Goal: Contribute content: Add original content to the website for others to see

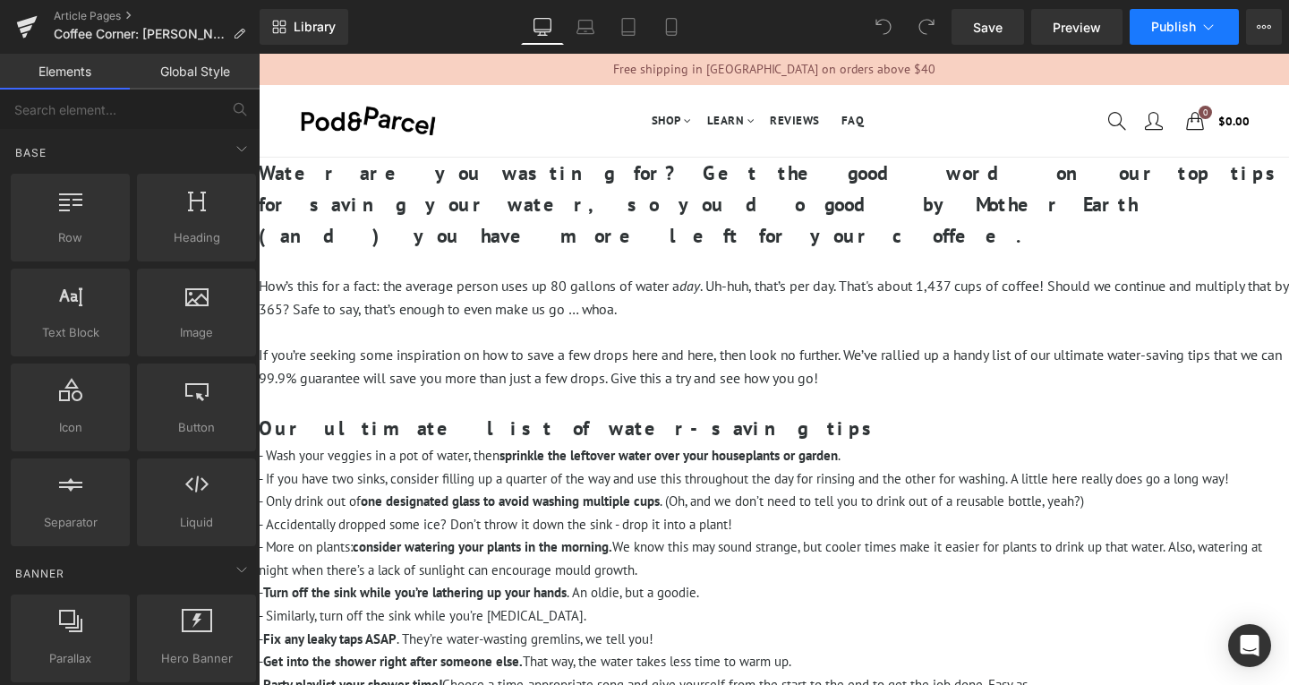
click at [1200, 28] on icon at bounding box center [1209, 27] width 18 height 18
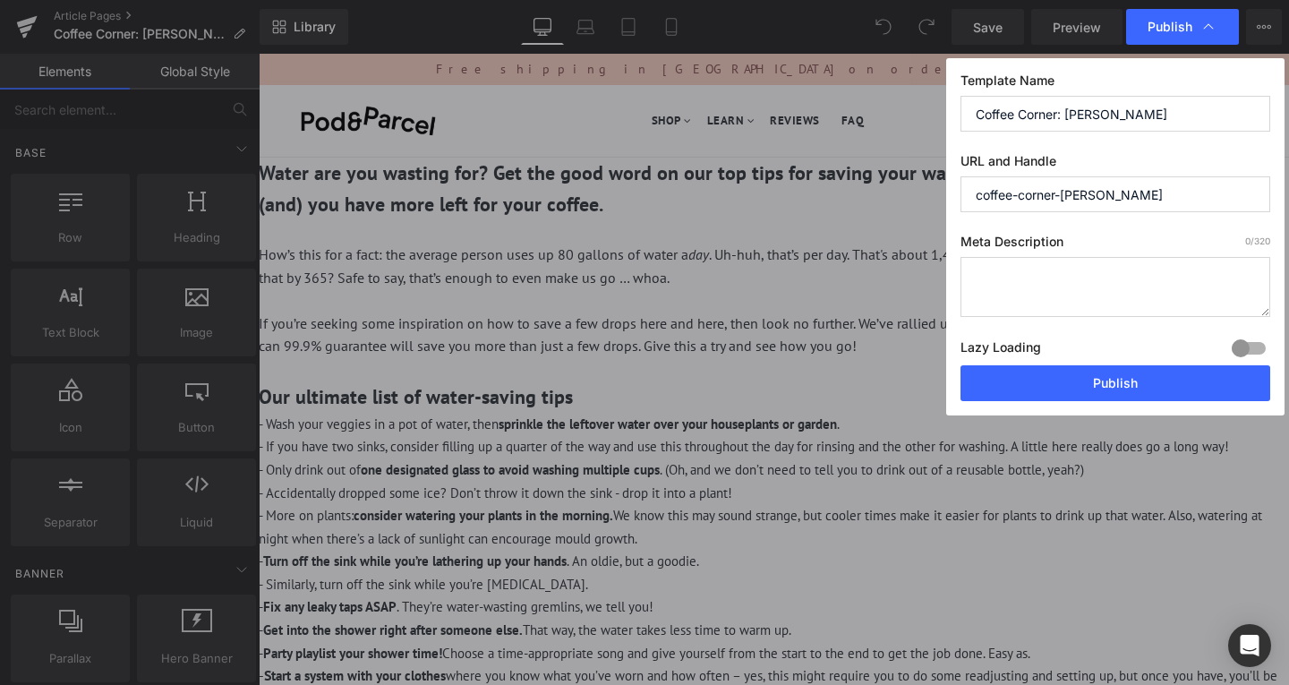
click at [1200, 28] on icon at bounding box center [1209, 27] width 18 height 18
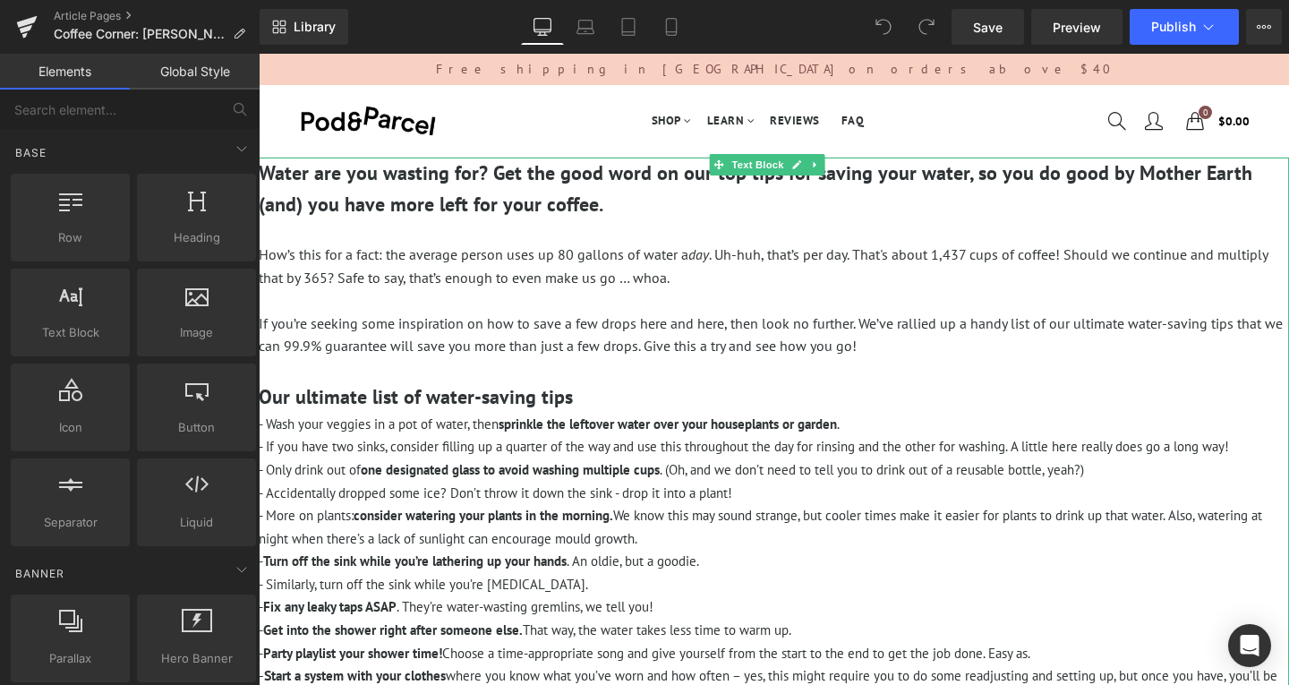
click at [764, 244] on p "How’s this for a fact: the average person uses up 80 gallons of water a day . U…" at bounding box center [774, 267] width 1031 height 46
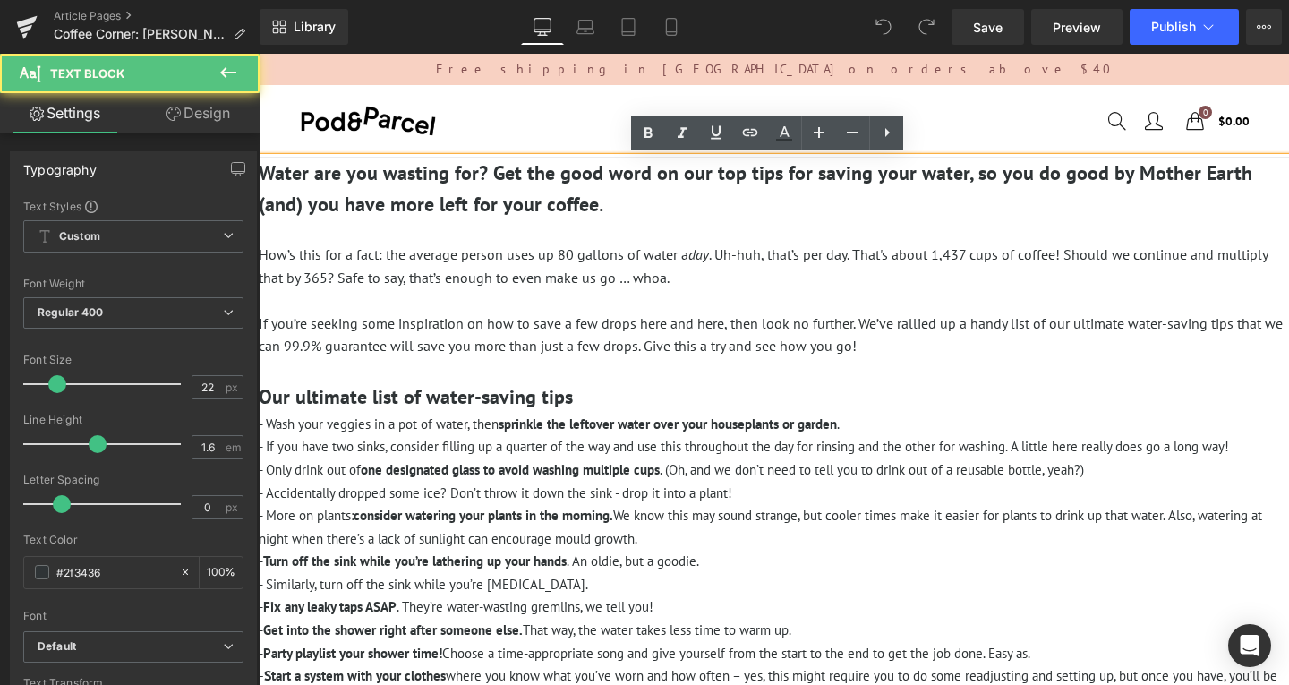
click at [731, 280] on p "How’s this for a fact: the average person uses up 80 gallons of water a day . U…" at bounding box center [774, 267] width 1031 height 46
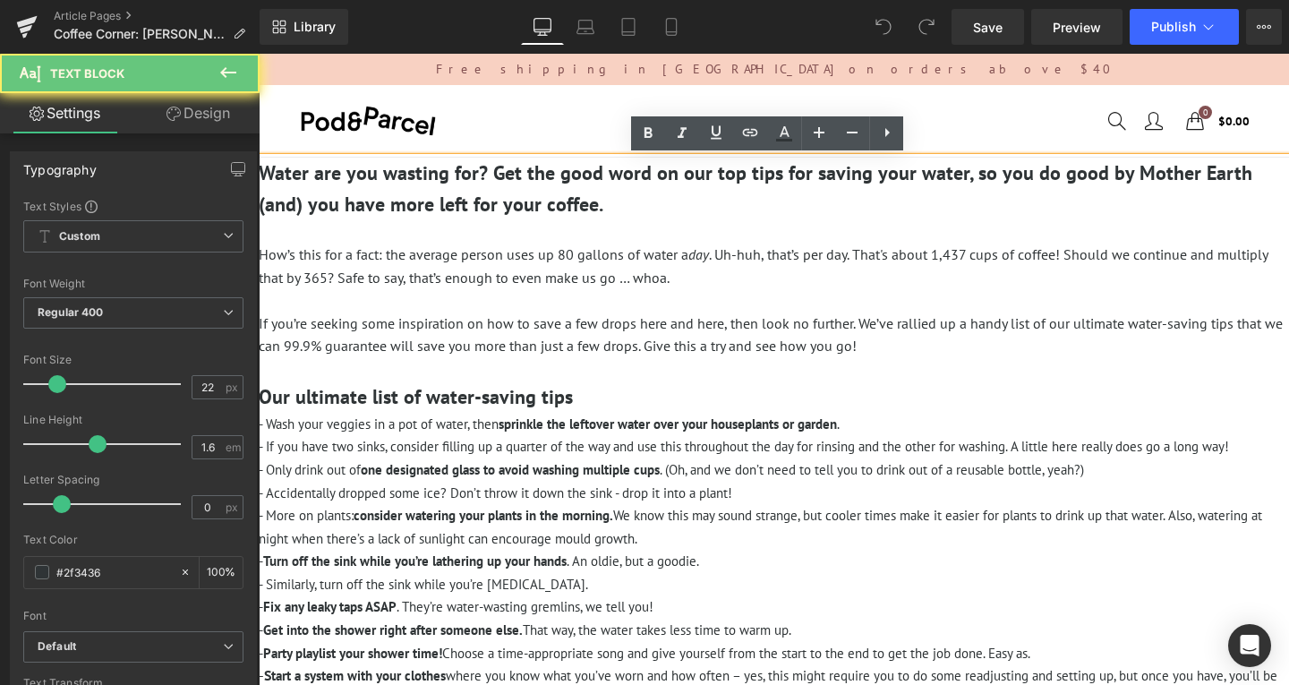
paste div
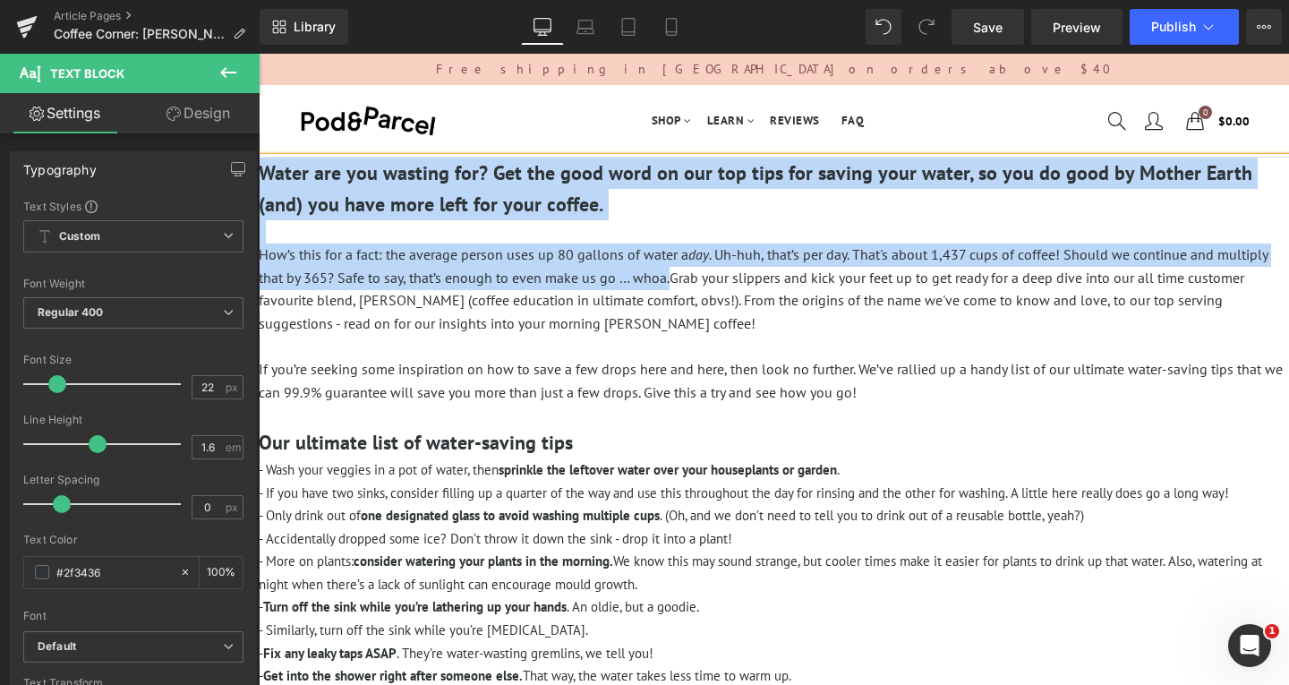
drag, startPoint x: 669, startPoint y: 282, endPoint x: 498, endPoint y: 219, distance: 182.1
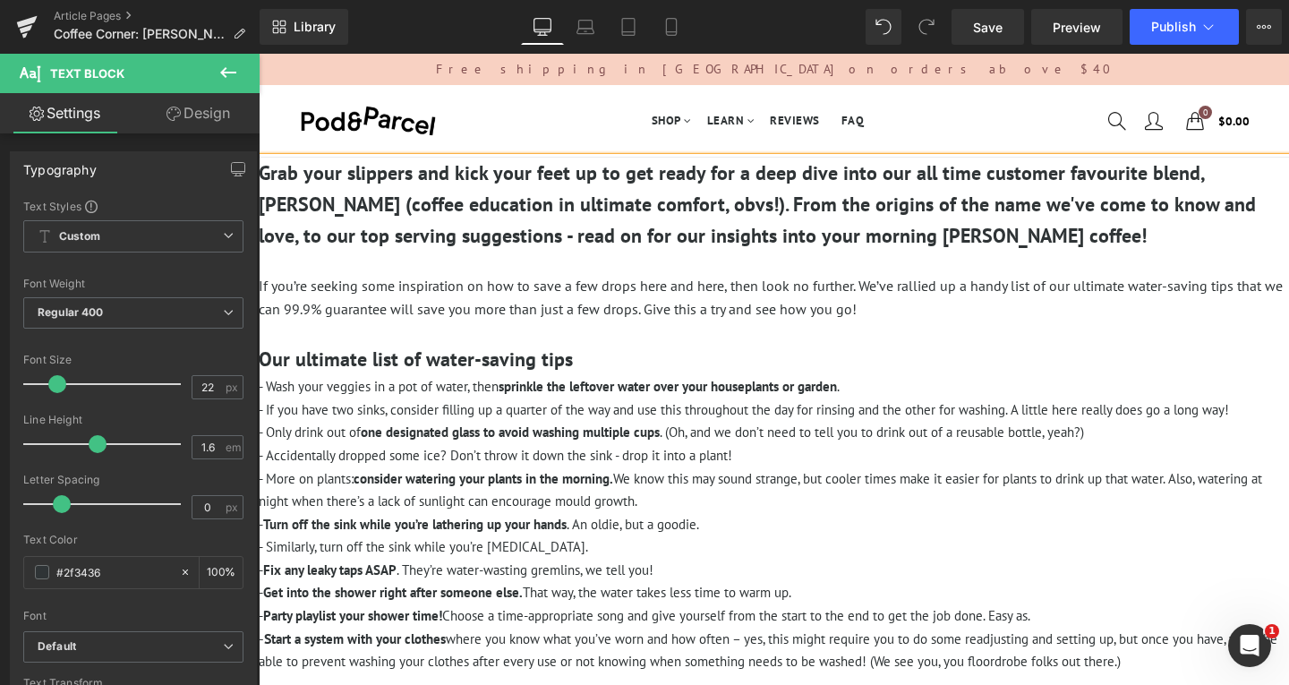
click at [787, 237] on span "Grab your slippers and kick your feet up to get ready for a deep dive into our …" at bounding box center [757, 204] width 997 height 88
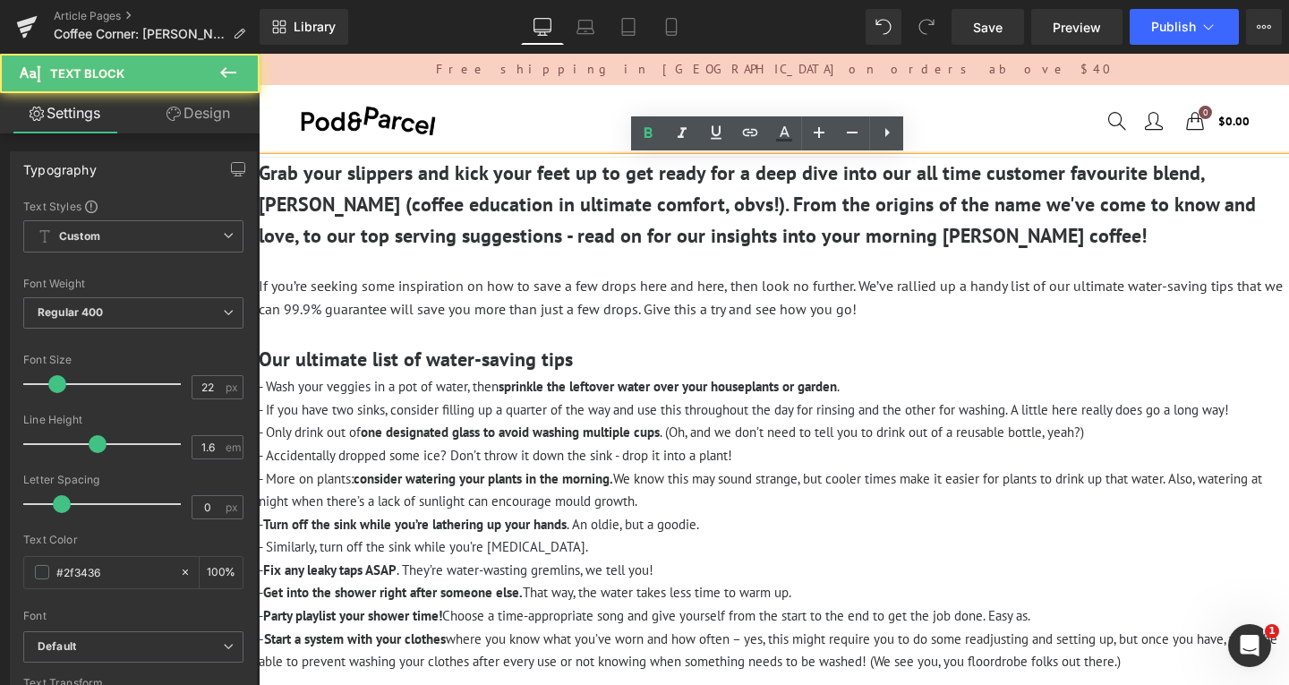
click at [963, 263] on p at bounding box center [774, 263] width 1031 height 23
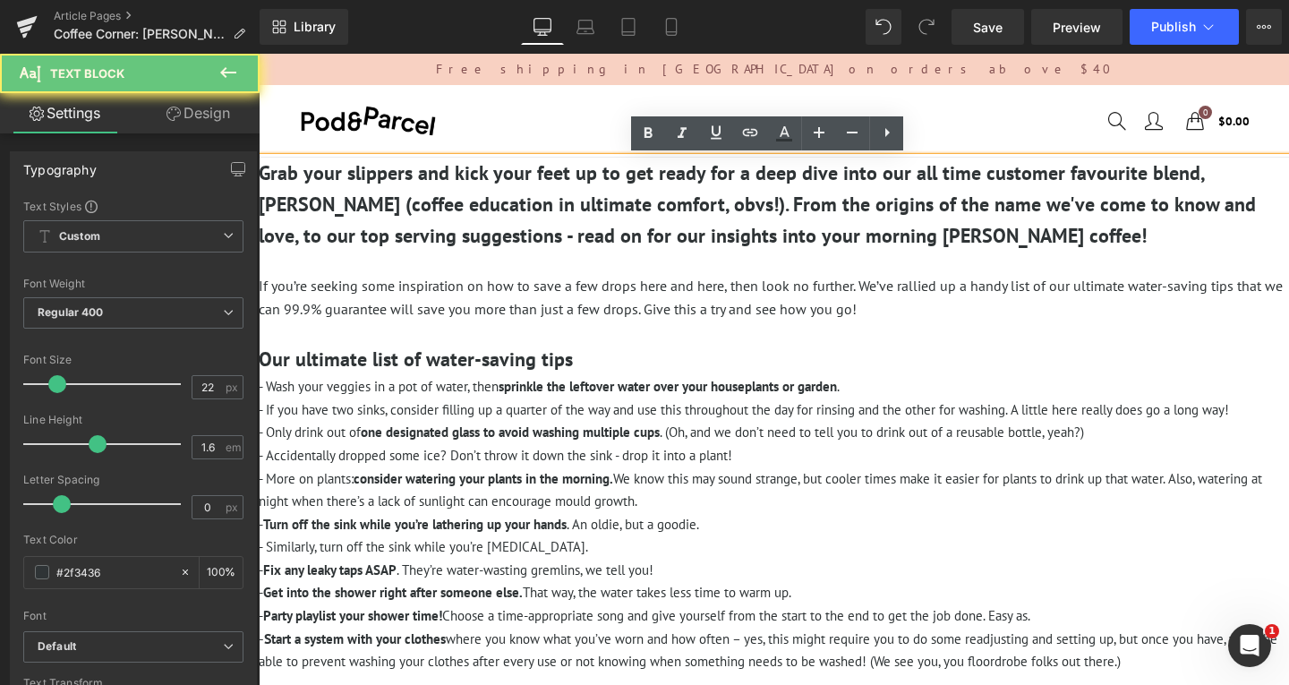
click at [618, 241] on span "Grab your slippers and kick your feet up to get ready for a deep dive into our …" at bounding box center [757, 204] width 997 height 88
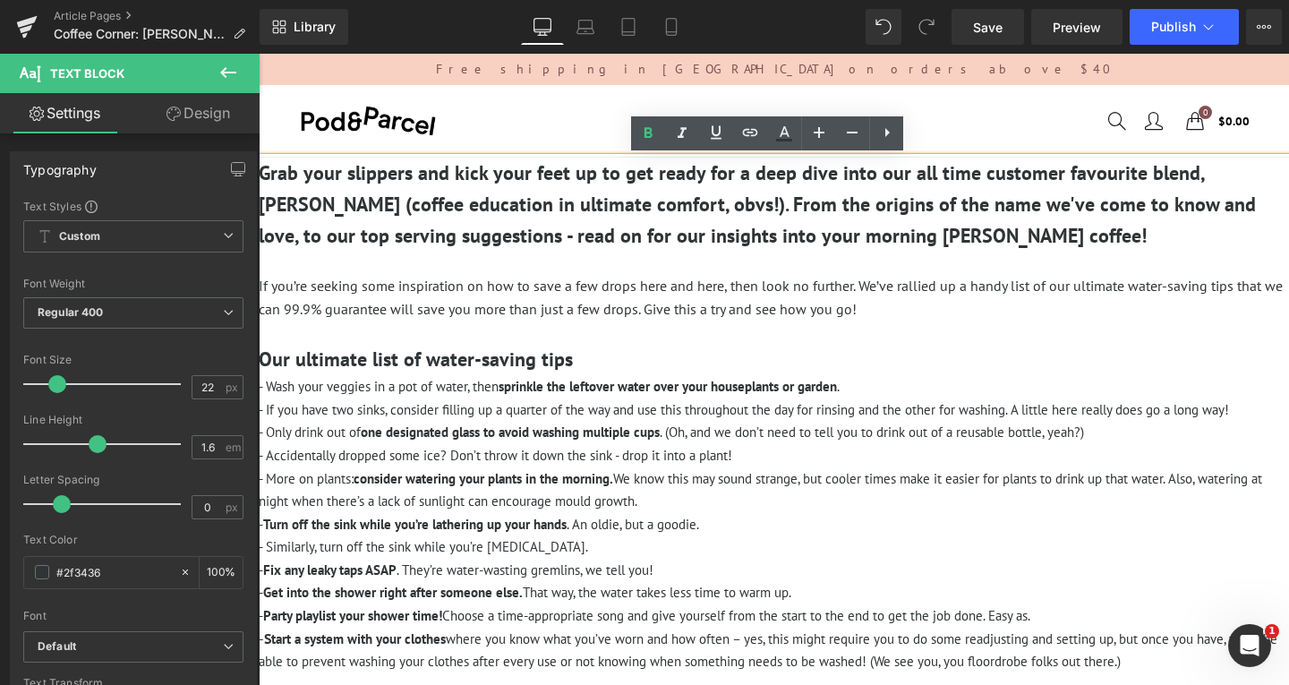
click at [910, 238] on span "Grab your slippers and kick your feet up to get ready for a deep dive into our …" at bounding box center [757, 204] width 997 height 88
click at [667, 234] on span "Grab your slippers and kick your feet up to get ready for a deep dive into our …" at bounding box center [757, 204] width 997 height 88
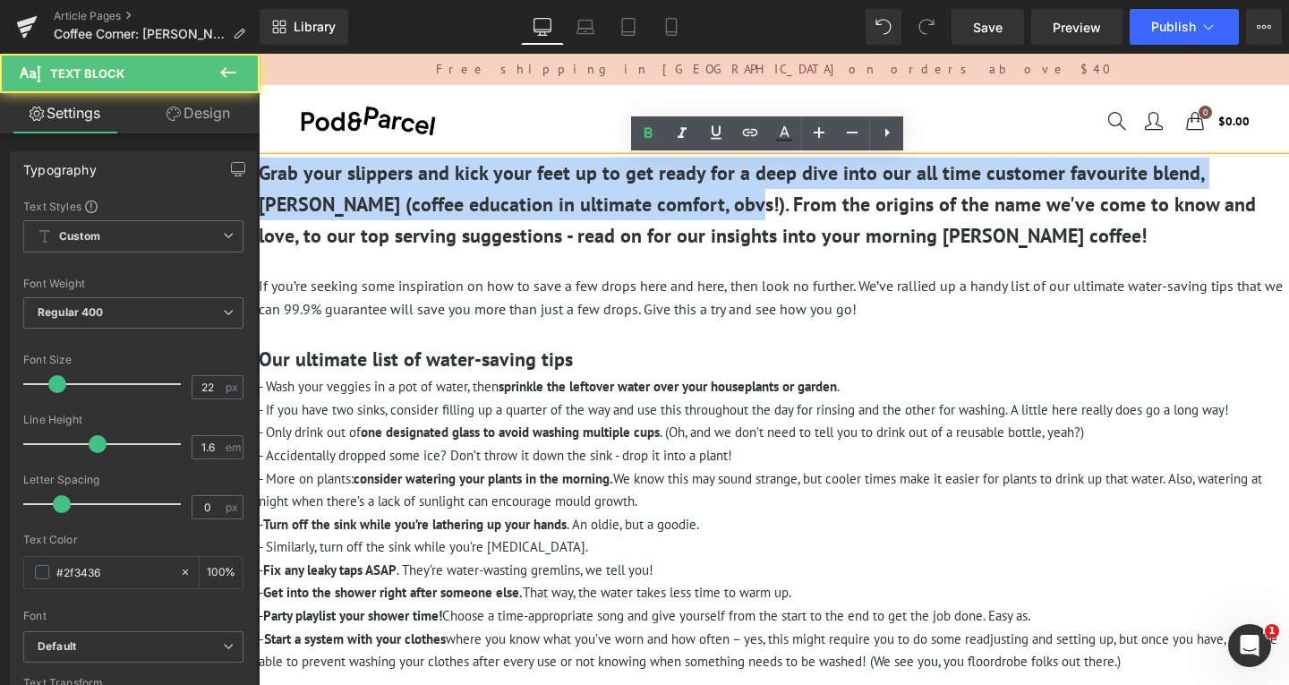
drag, startPoint x: 638, startPoint y: 207, endPoint x: 482, endPoint y: 214, distance: 156.9
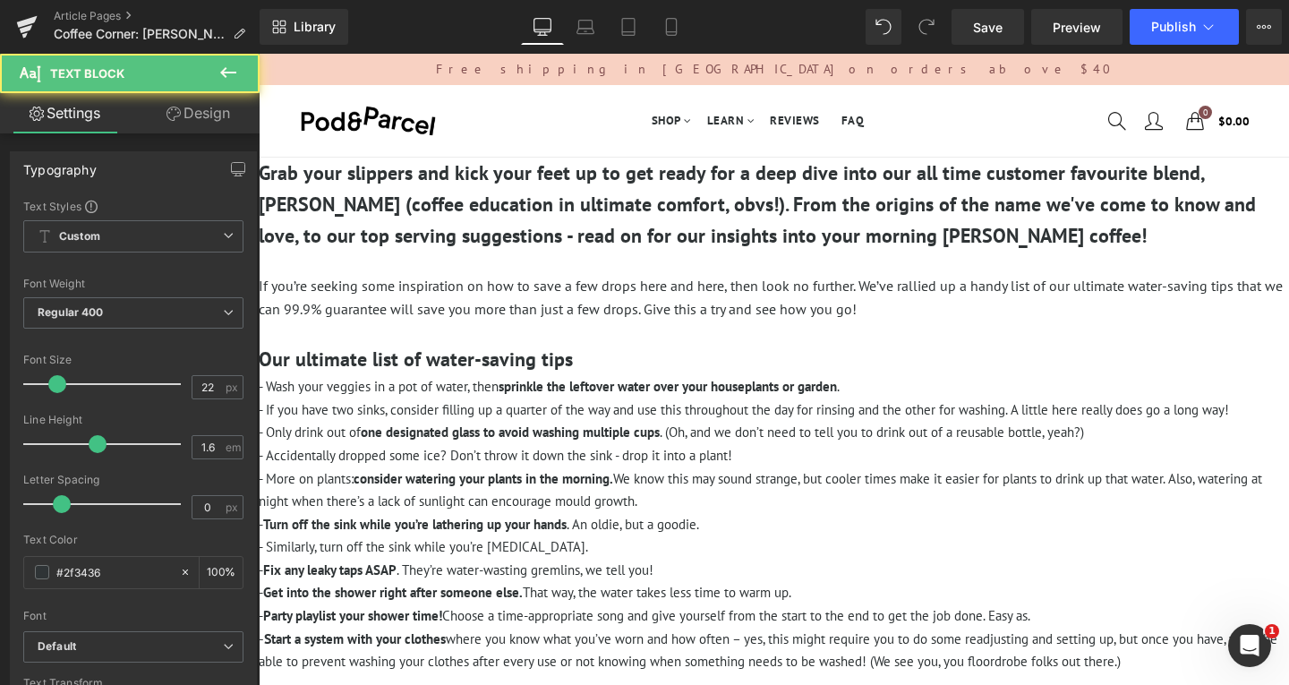
click at [949, 312] on p "If you’re seeking some inspiration on how to save a few drops here and here, th…" at bounding box center [774, 298] width 1031 height 46
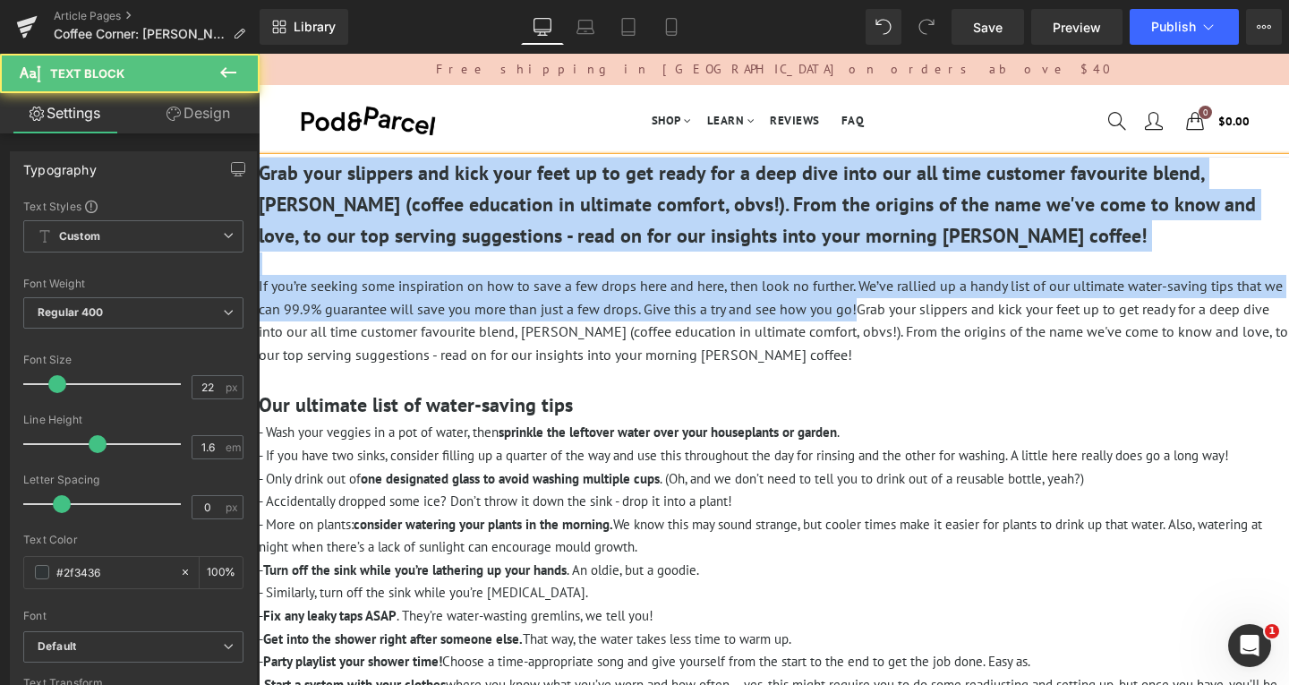
drag, startPoint x: 879, startPoint y: 310, endPoint x: 461, endPoint y: 151, distance: 447.2
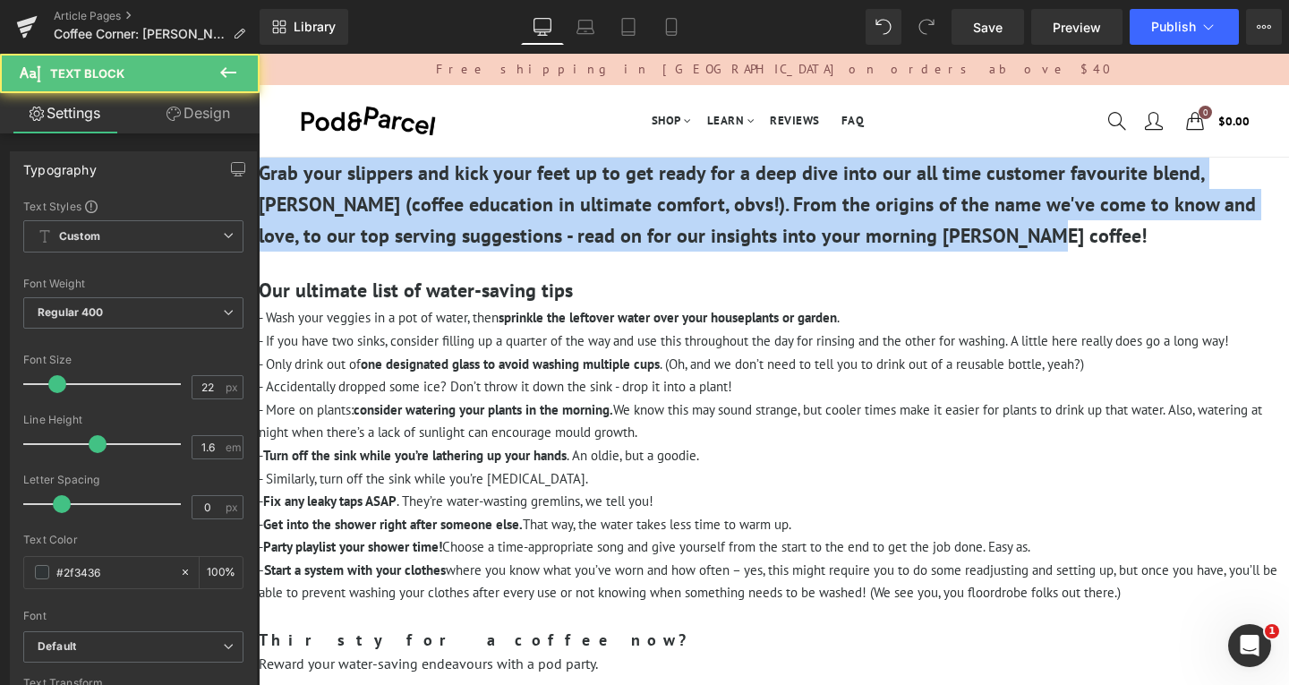
drag, startPoint x: 945, startPoint y: 228, endPoint x: 518, endPoint y: 241, distance: 427.3
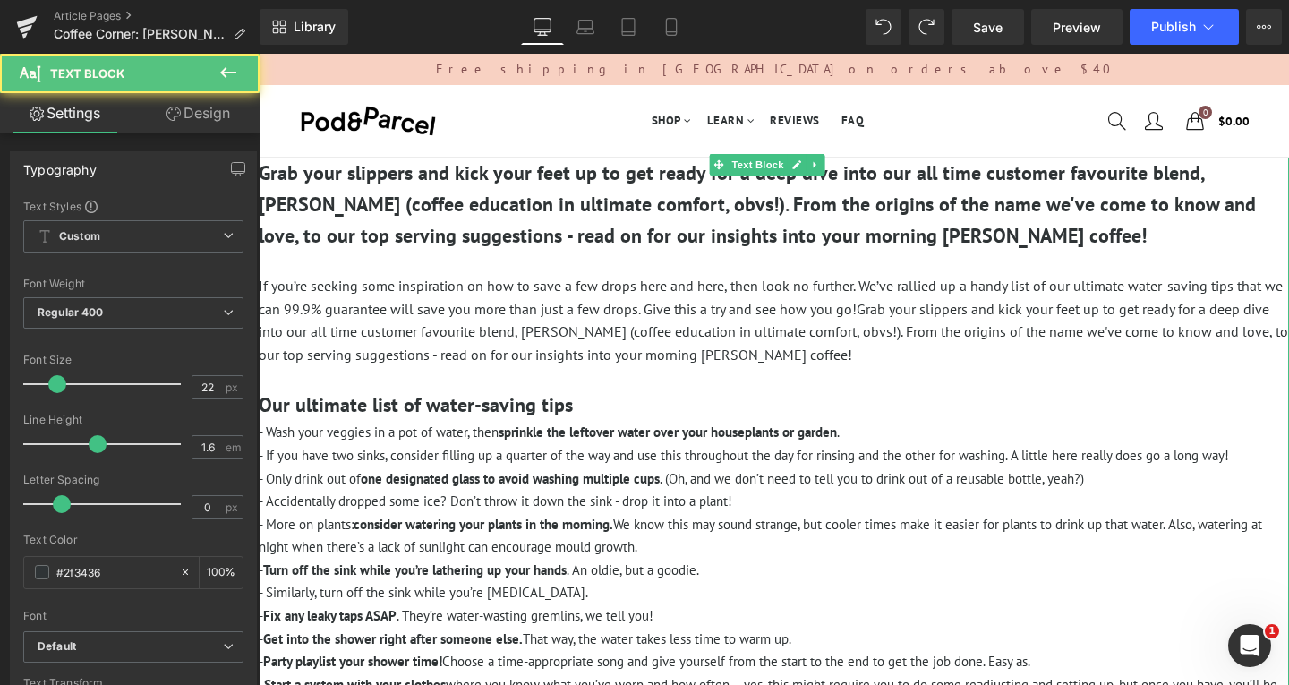
click at [825, 242] on span "Grab your slippers and kick your feet up to get ready for a deep dive into our …" at bounding box center [757, 204] width 997 height 88
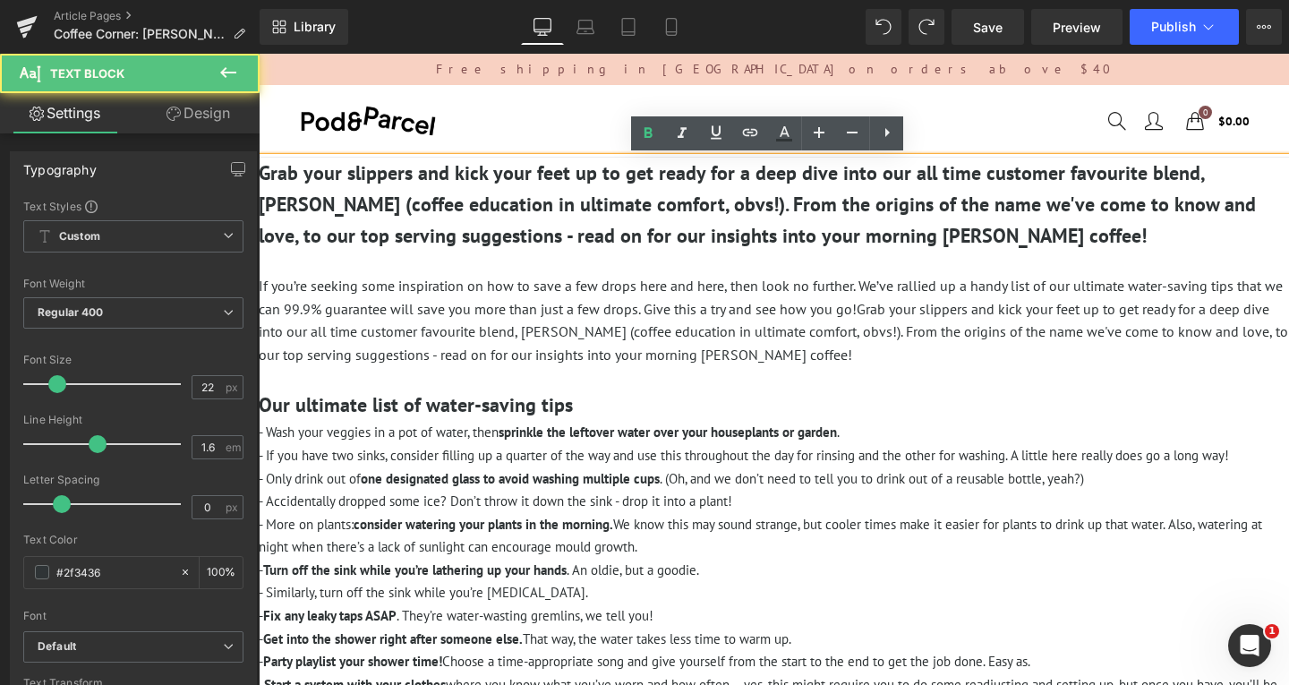
click at [595, 208] on span "Grab your slippers and kick your feet up to get ready for a deep dive into our …" at bounding box center [757, 204] width 997 height 88
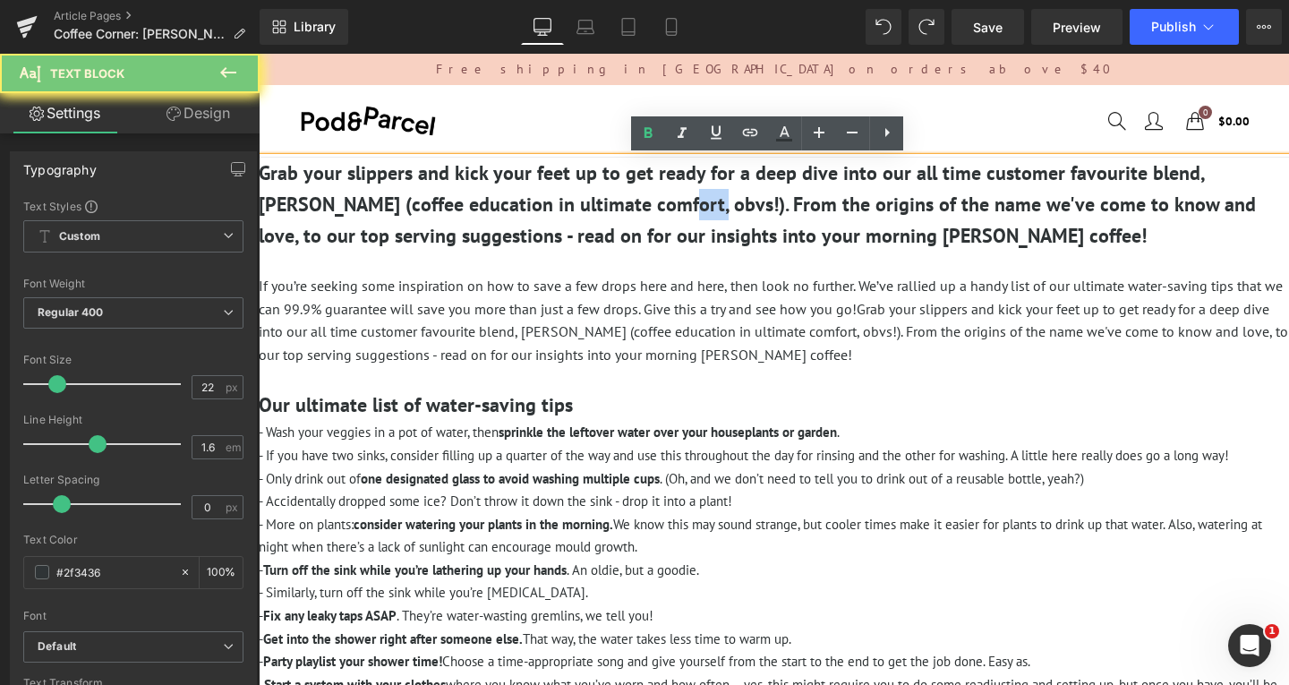
click at [595, 208] on span "Grab your slippers and kick your feet up to get ready for a deep dive into our …" at bounding box center [757, 204] width 997 height 88
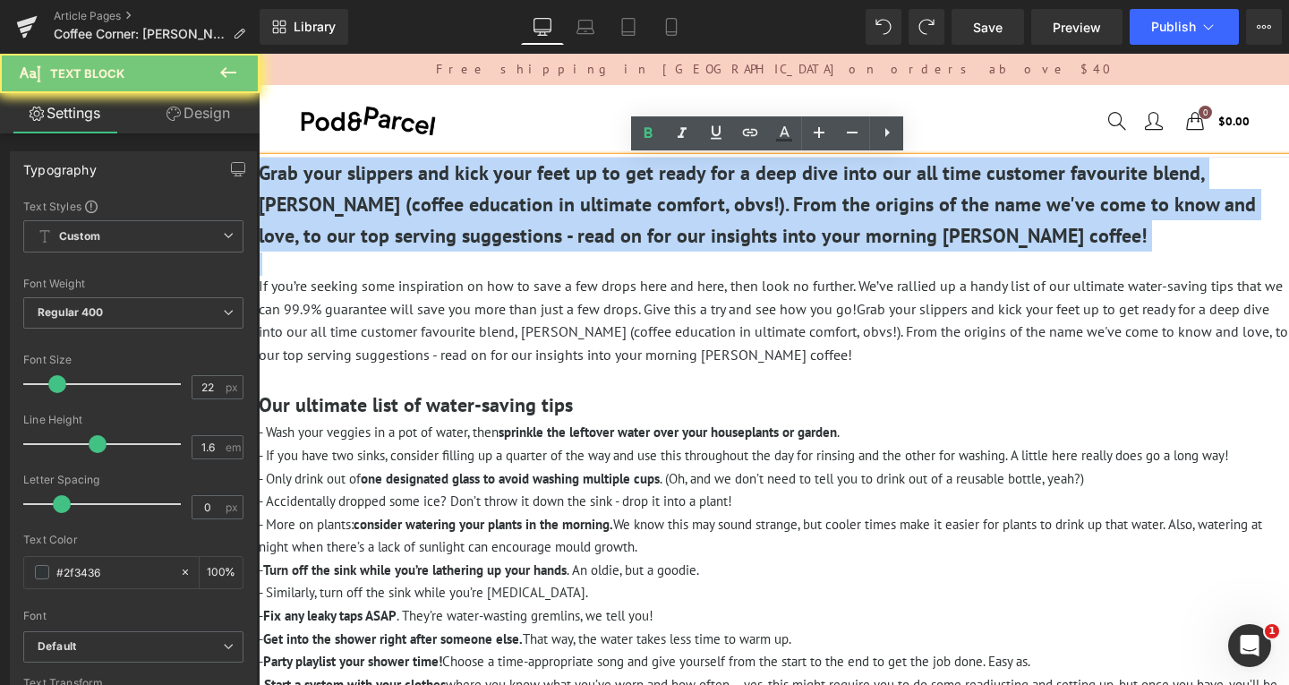
click at [595, 208] on span "Grab your slippers and kick your feet up to get ready for a deep dive into our …" at bounding box center [757, 204] width 997 height 88
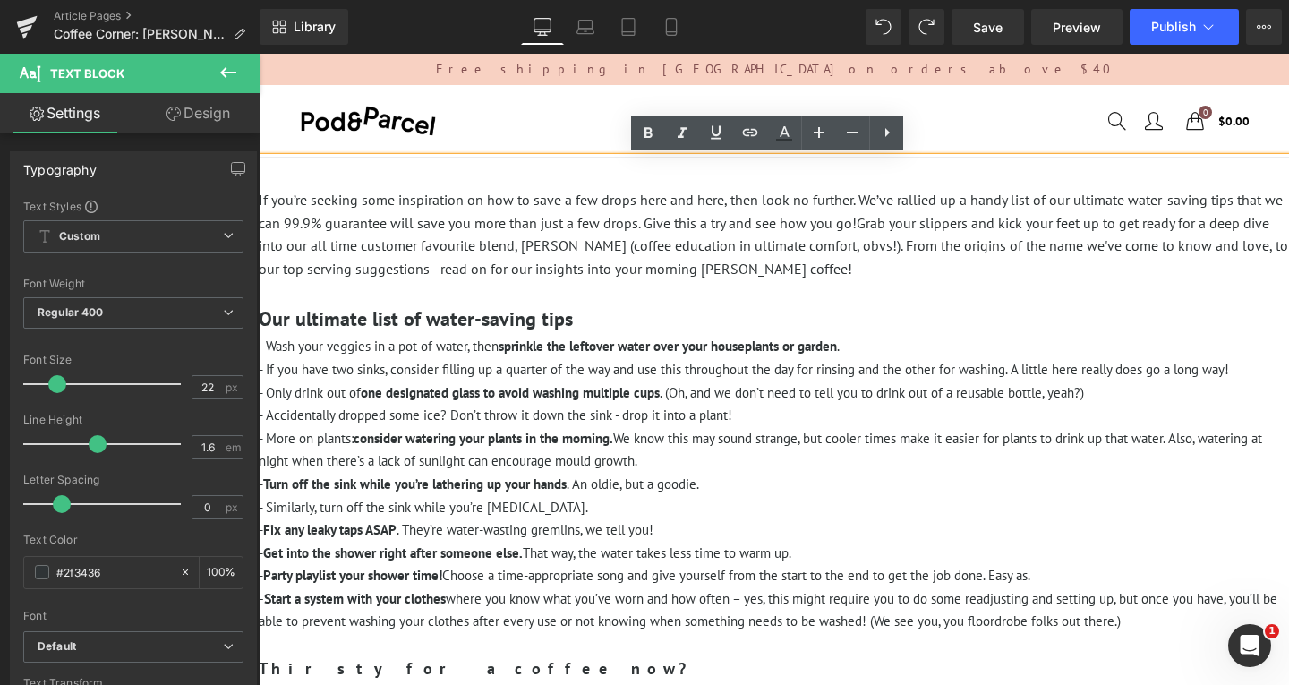
click at [284, 175] on h3 at bounding box center [774, 173] width 1031 height 31
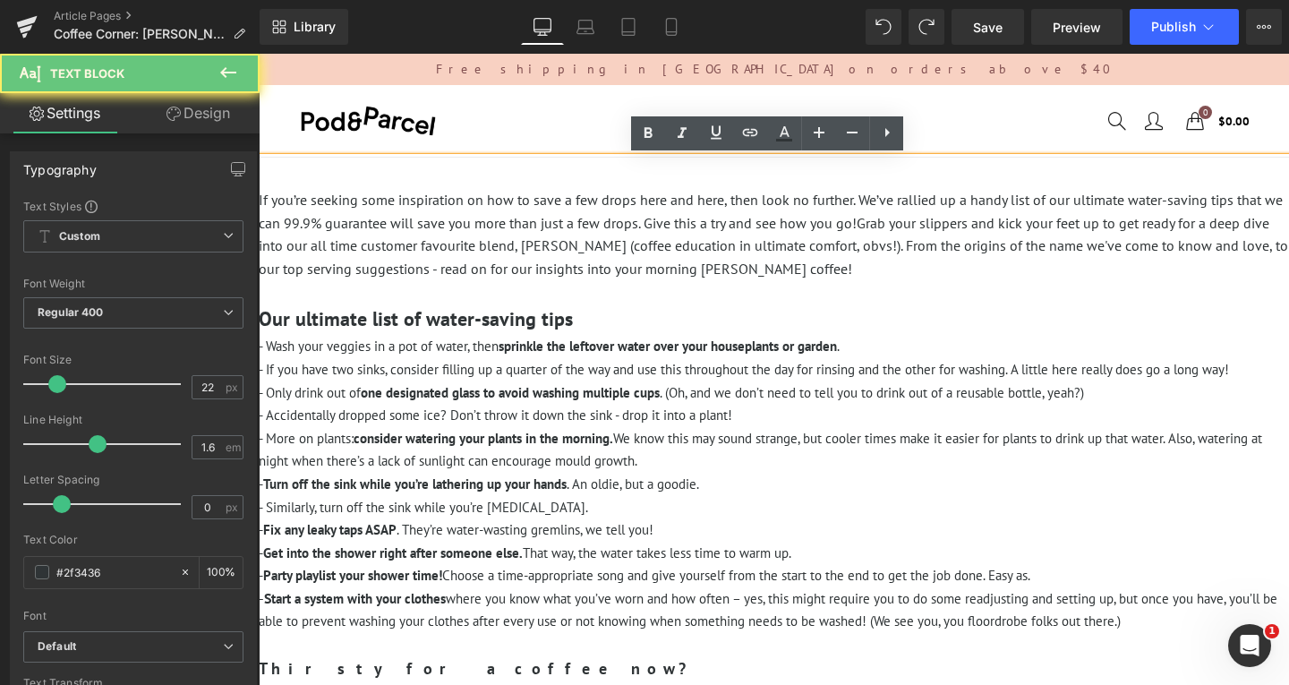
click at [306, 167] on h3 at bounding box center [774, 173] width 1031 height 31
click at [307, 184] on h3 at bounding box center [774, 173] width 1031 height 31
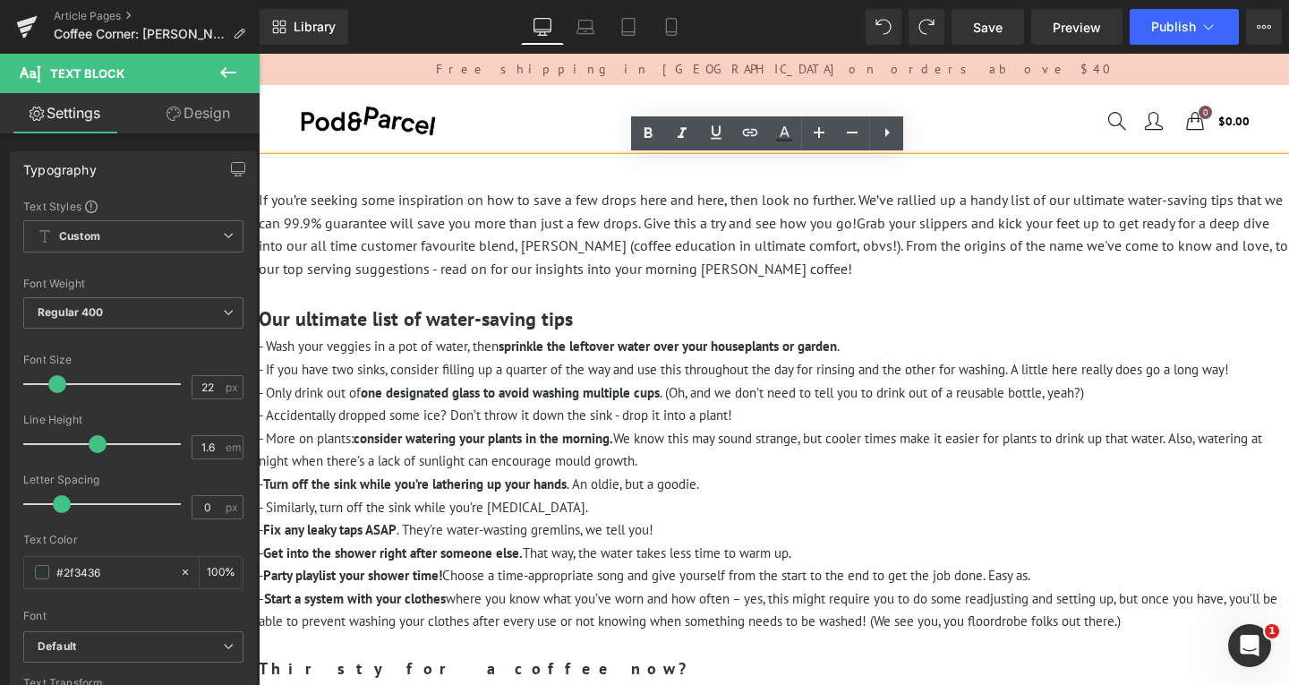
click at [265, 200] on p "If you’re seeking some inspiration on how to save a few drops here and here, th…" at bounding box center [774, 234] width 1031 height 91
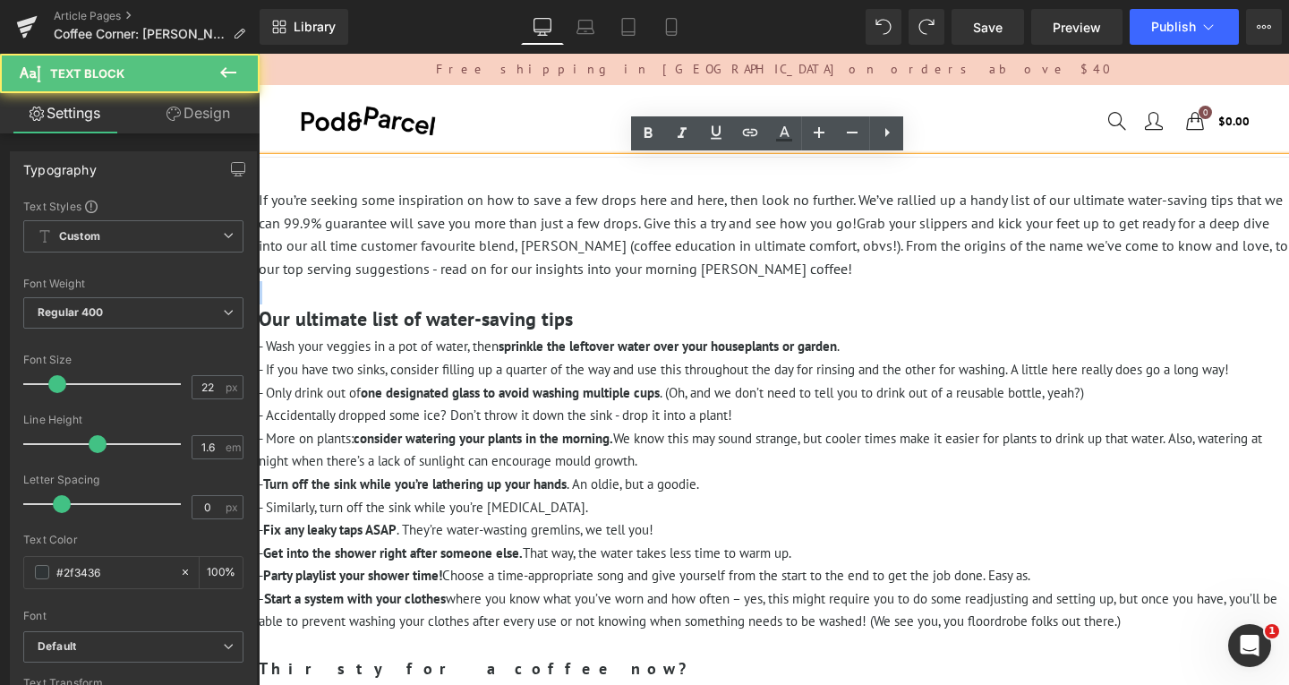
drag, startPoint x: 355, startPoint y: 285, endPoint x: 235, endPoint y: 284, distance: 120.0
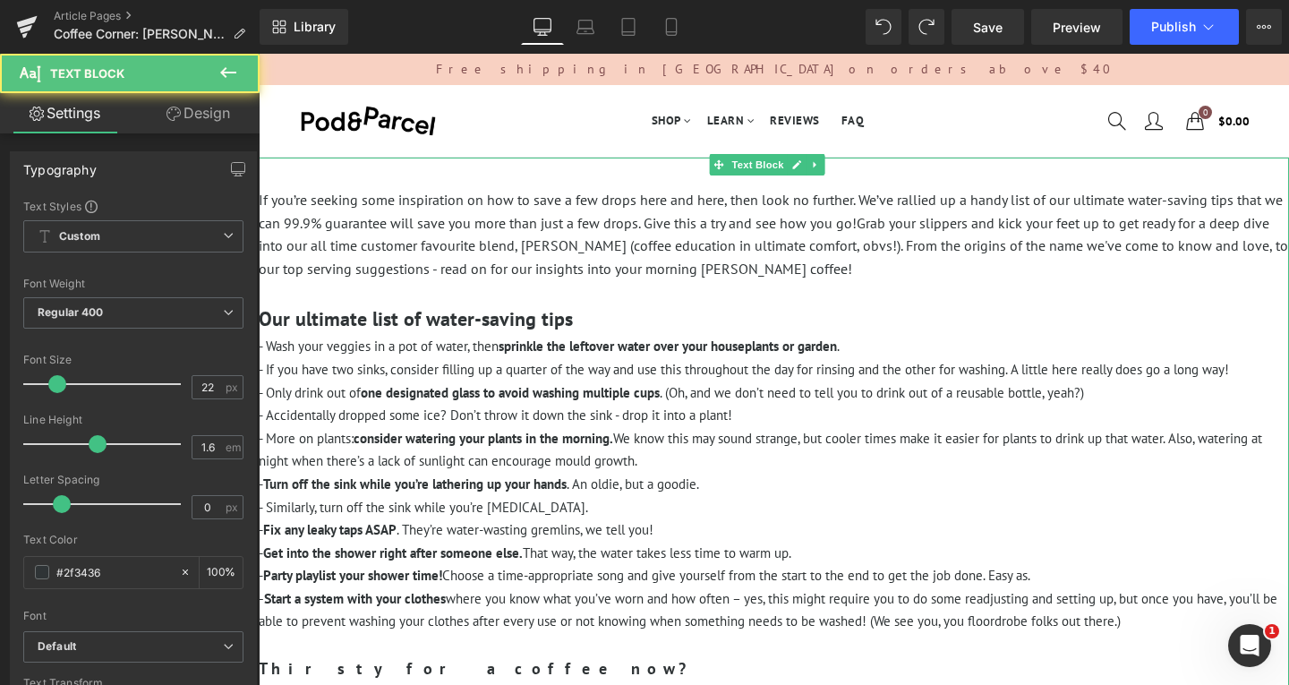
click at [881, 265] on p "If you’re seeking some inspiration on how to save a few drops here and here, th…" at bounding box center [774, 234] width 1031 height 91
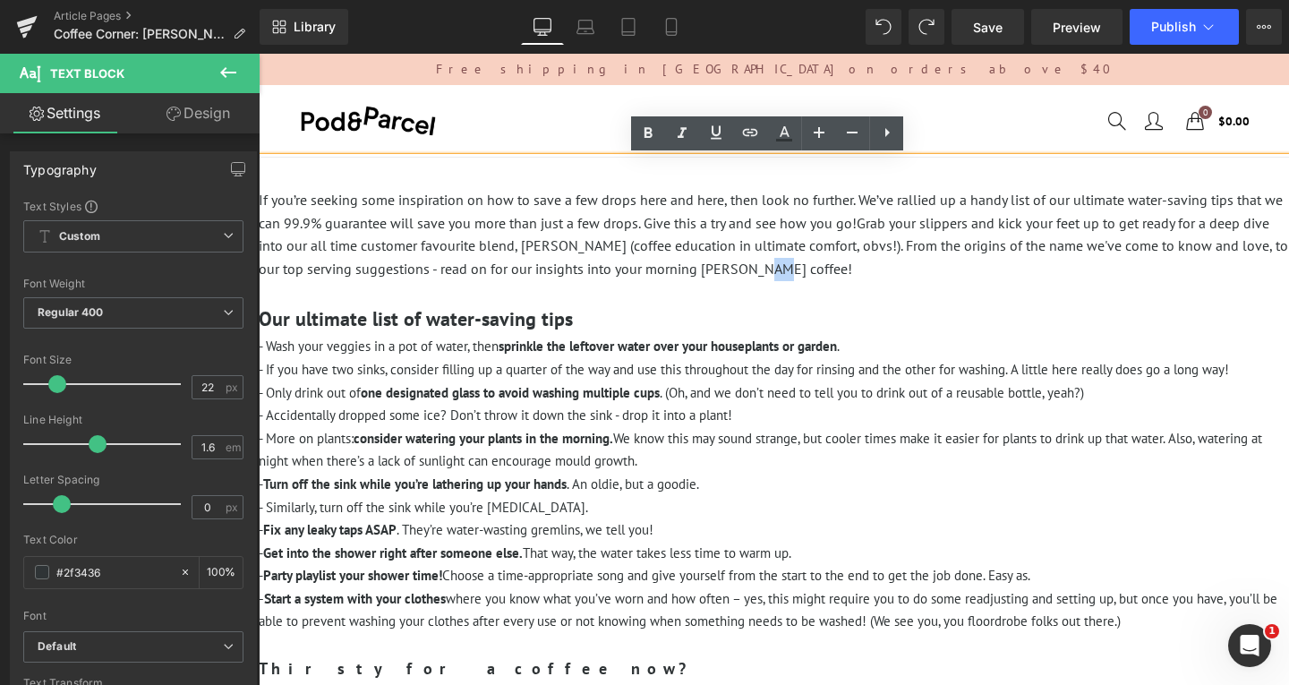
drag, startPoint x: 882, startPoint y: 266, endPoint x: 786, endPoint y: 270, distance: 95.9
click at [786, 270] on p "If you’re seeking some inspiration on how to save a few drops here and here, th…" at bounding box center [774, 234] width 1031 height 91
copy p "e!"
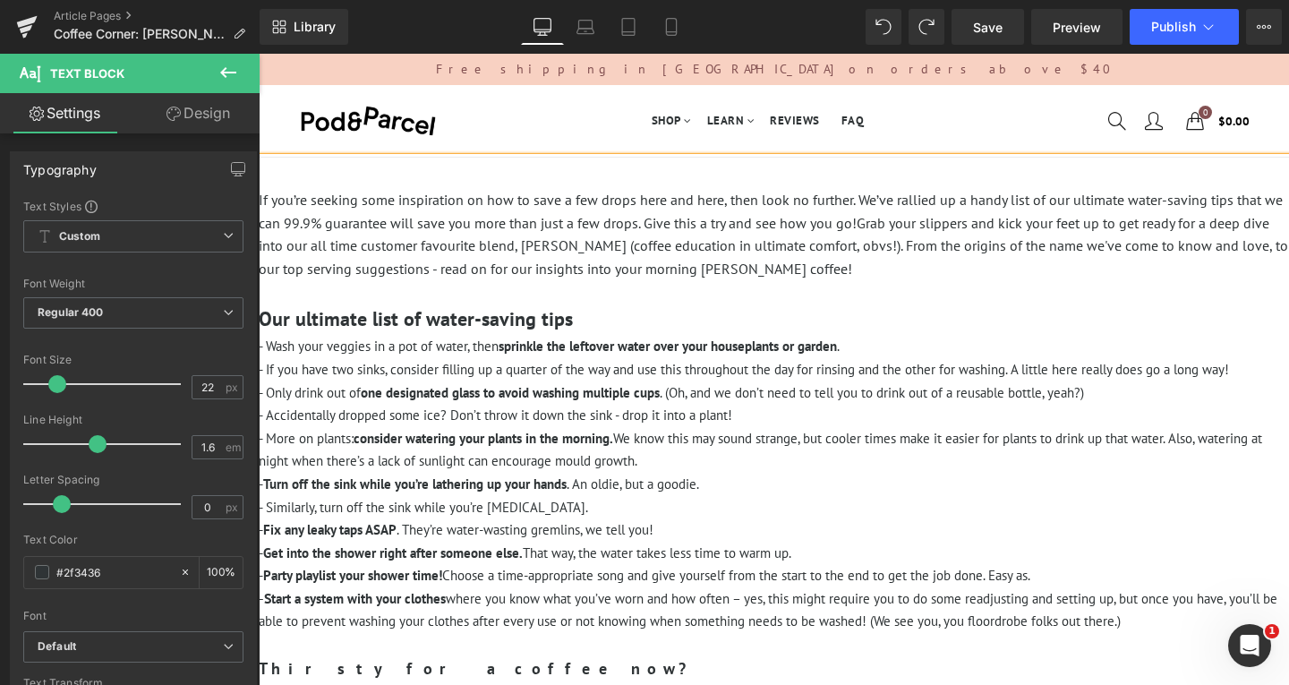
click at [518, 173] on h3 at bounding box center [774, 173] width 1031 height 31
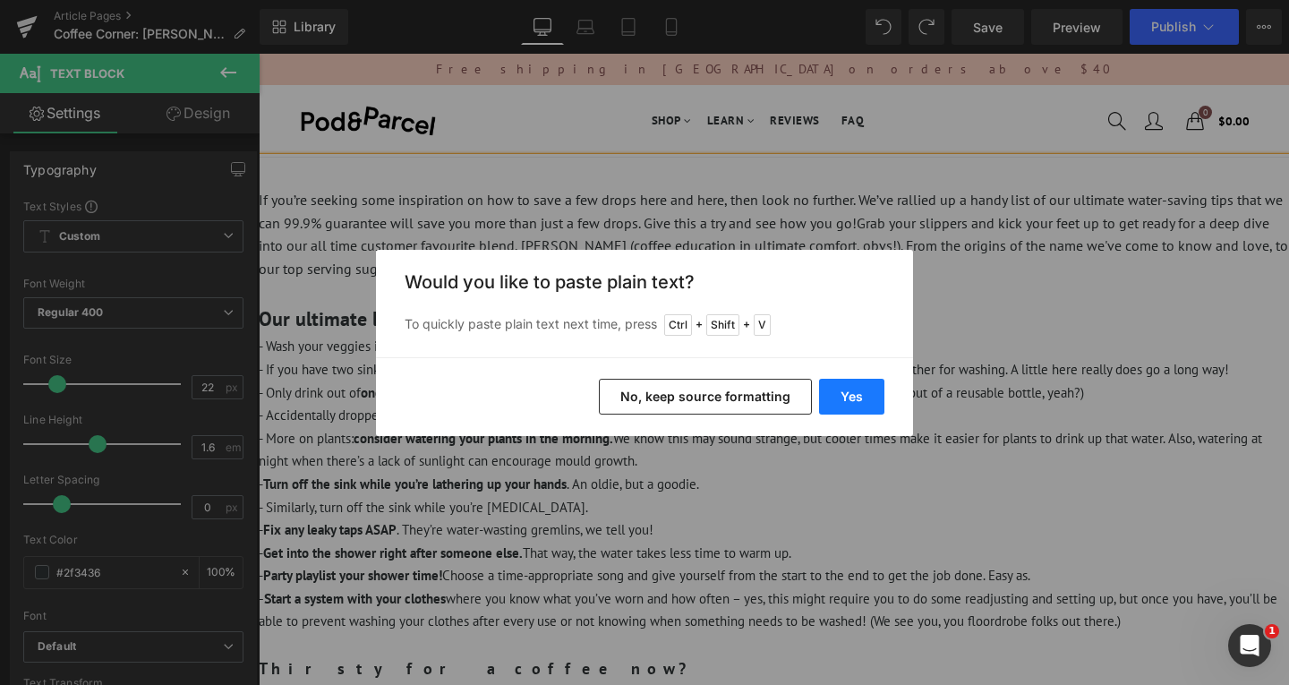
click at [845, 395] on button "Yes" at bounding box center [851, 397] width 65 height 36
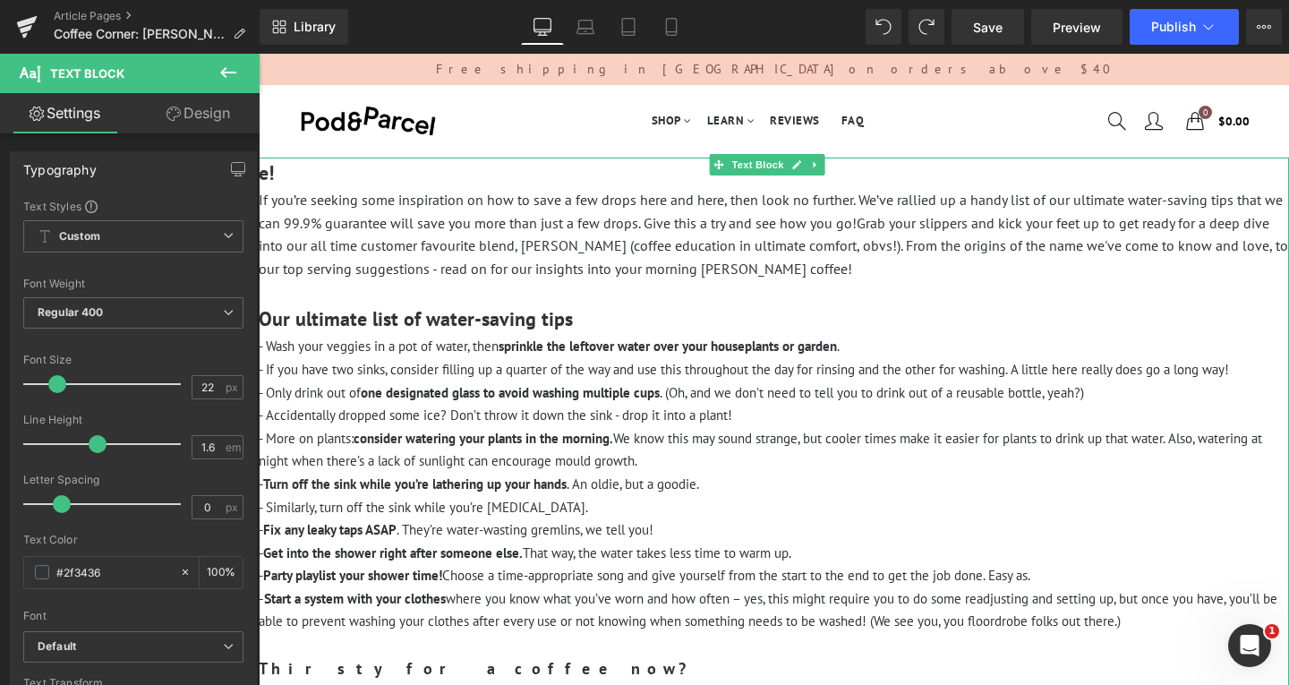
click at [295, 184] on h3 "e!" at bounding box center [774, 173] width 1031 height 31
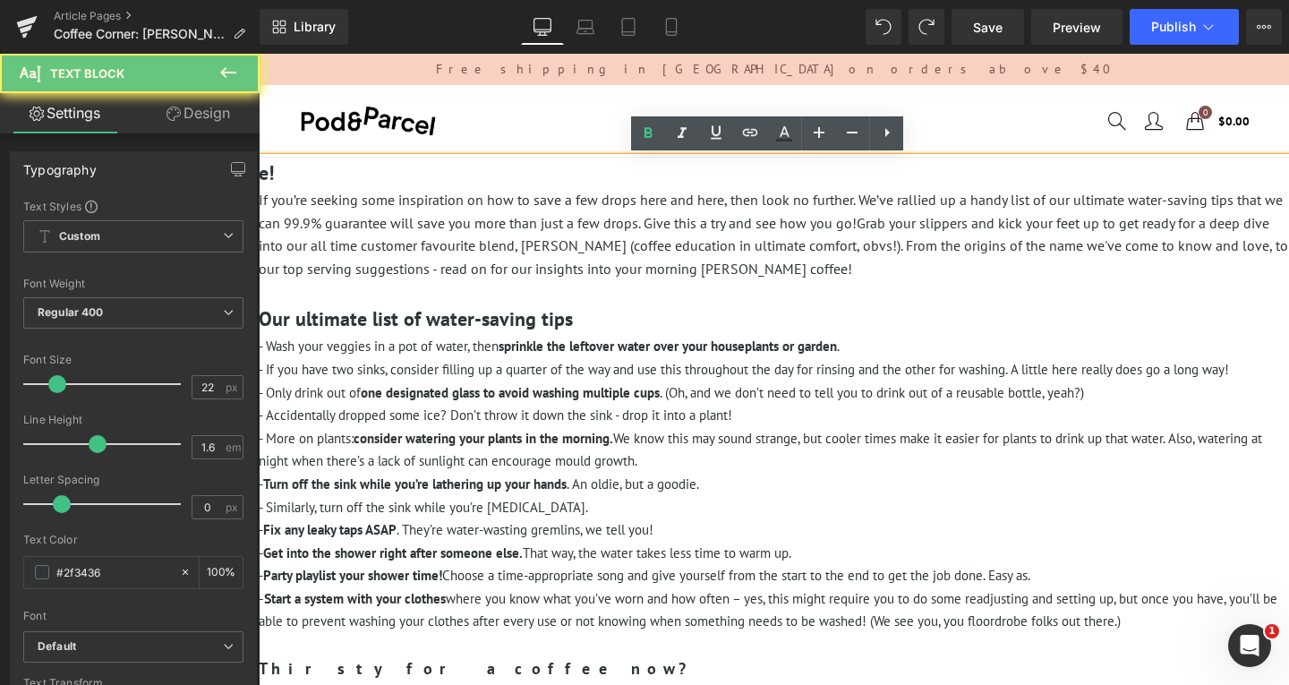
click at [308, 173] on h3 "e!" at bounding box center [774, 173] width 1031 height 31
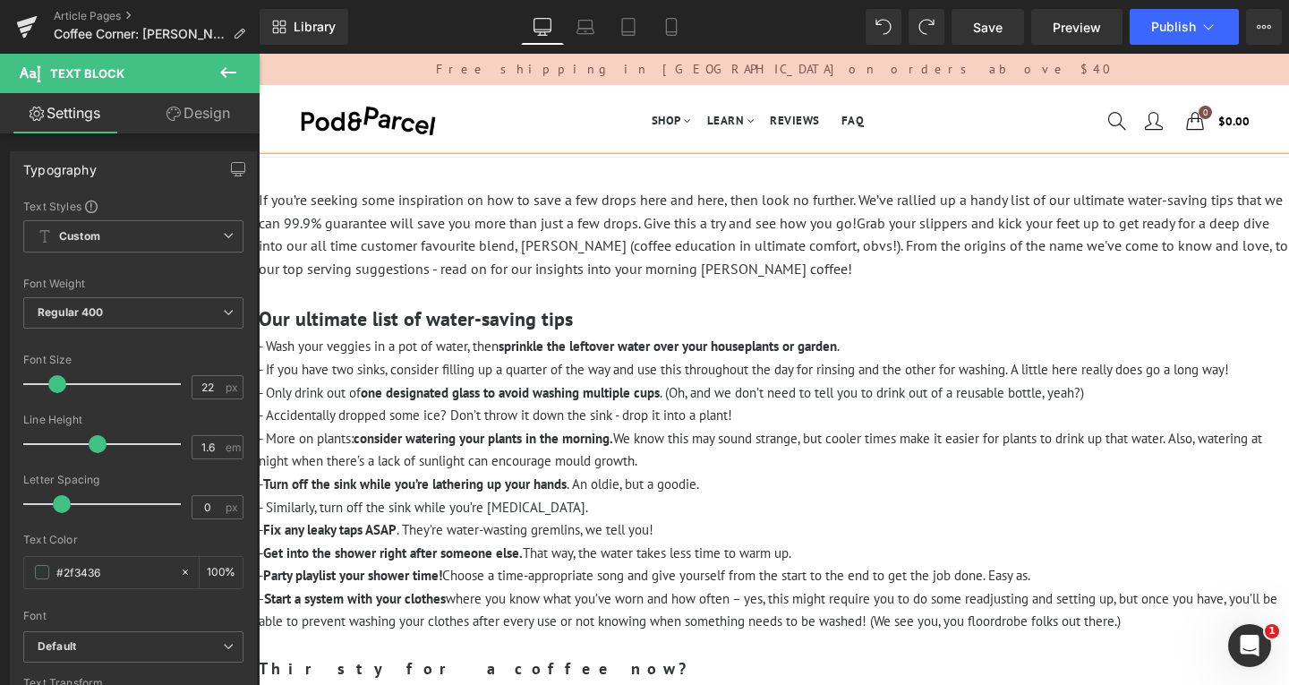
click at [984, 270] on p "If you’re seeking some inspiration on how to save a few drops here and here, th…" at bounding box center [774, 234] width 1031 height 91
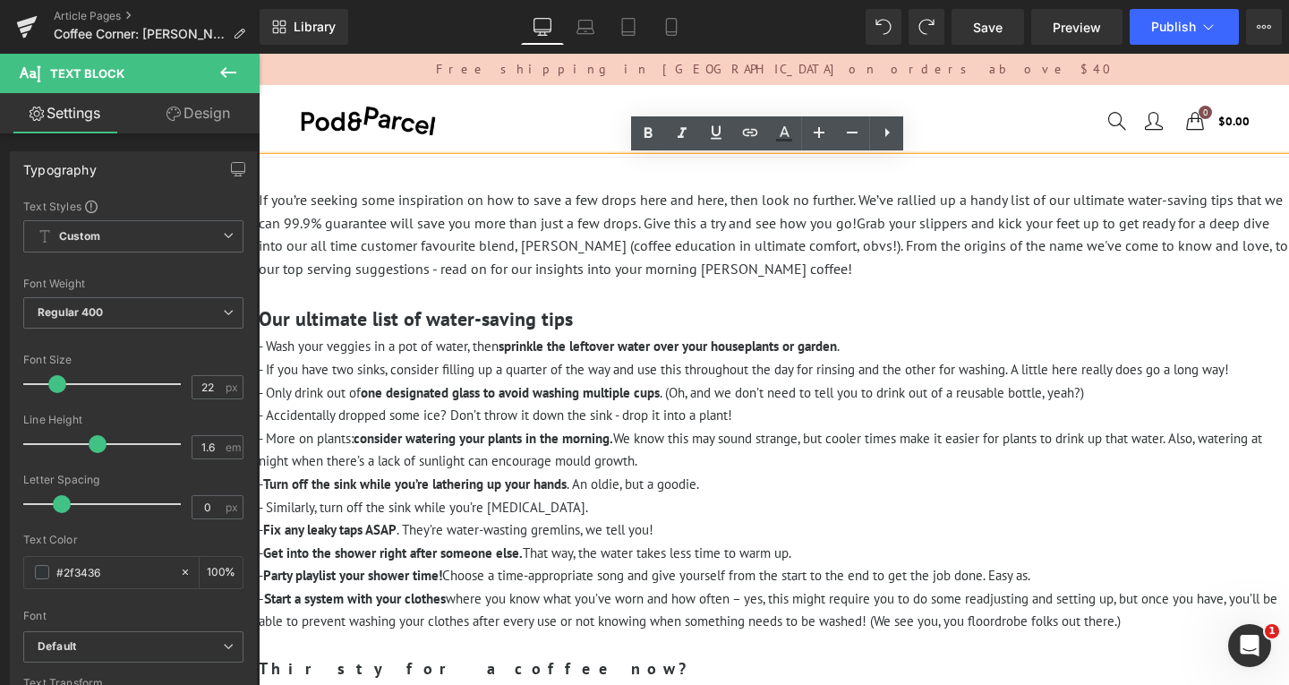
click at [617, 312] on h3 "Our ultimate list of water-saving tips" at bounding box center [774, 319] width 1031 height 31
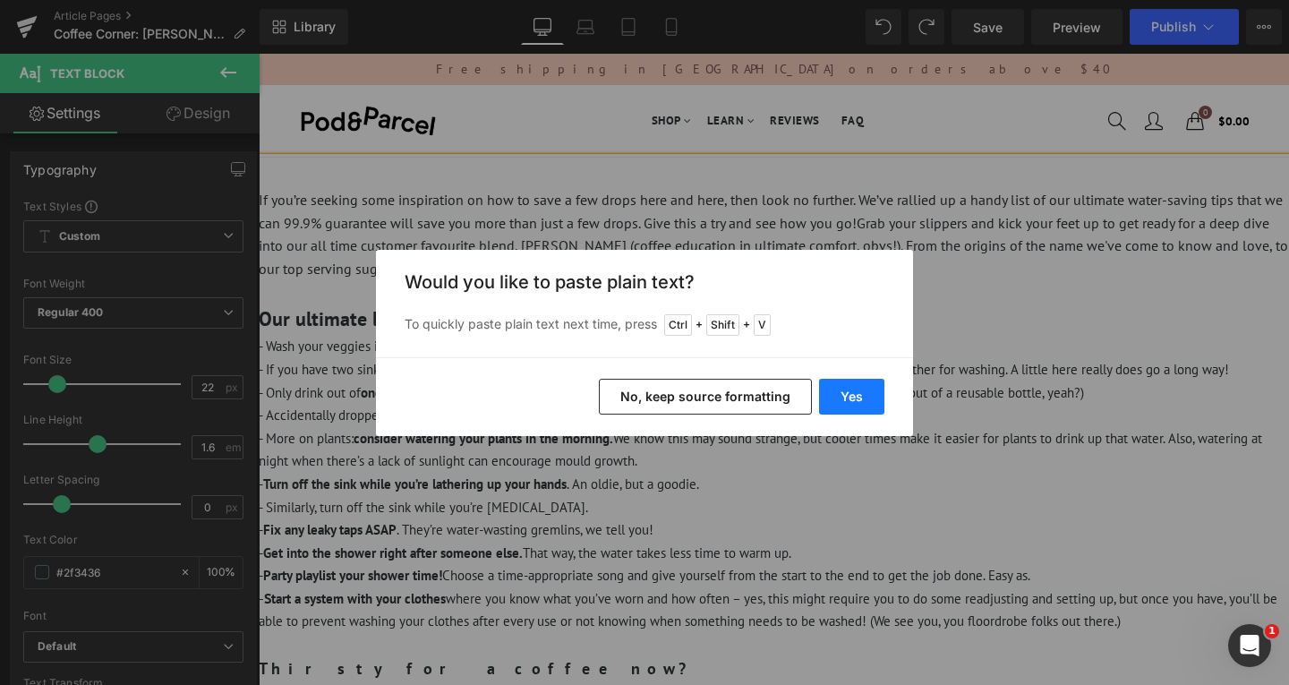
click at [851, 399] on button "Yes" at bounding box center [851, 397] width 65 height 36
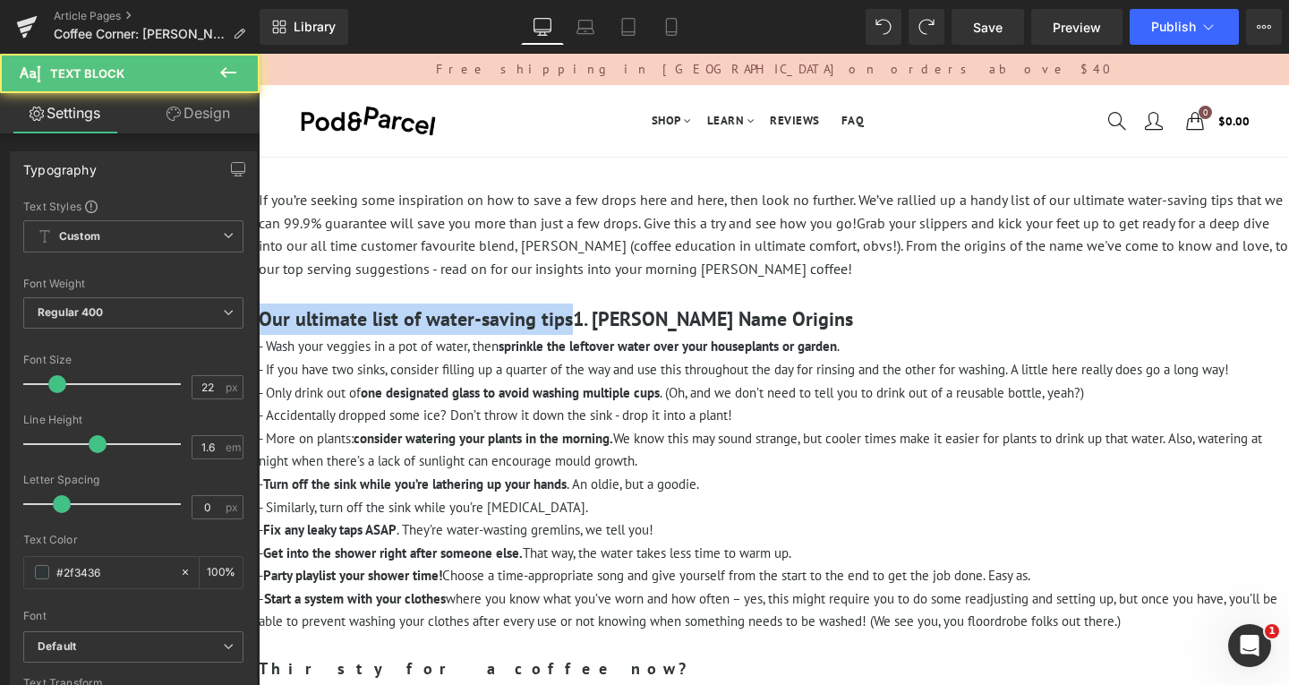
drag, startPoint x: 569, startPoint y: 318, endPoint x: 508, endPoint y: 360, distance: 74.0
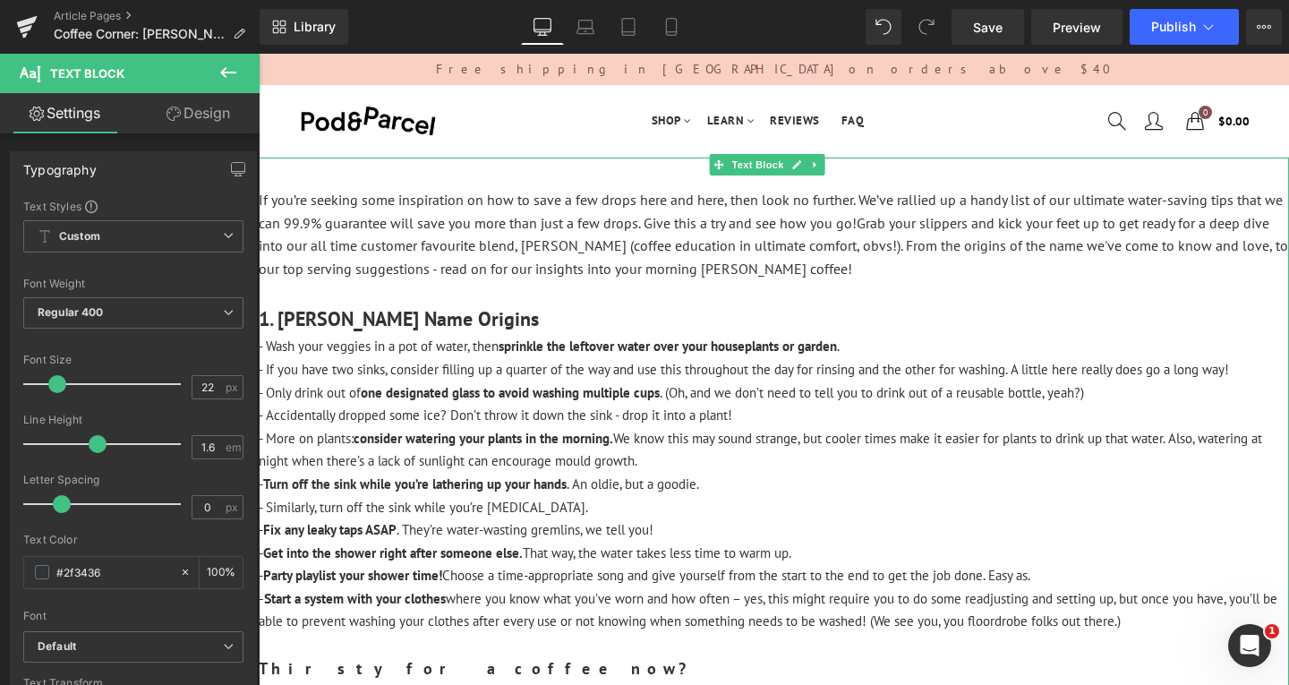
click at [745, 412] on p "- Accidentally dropped some ice? Don’t throw it down the sink - drop it into a …" at bounding box center [774, 415] width 1031 height 23
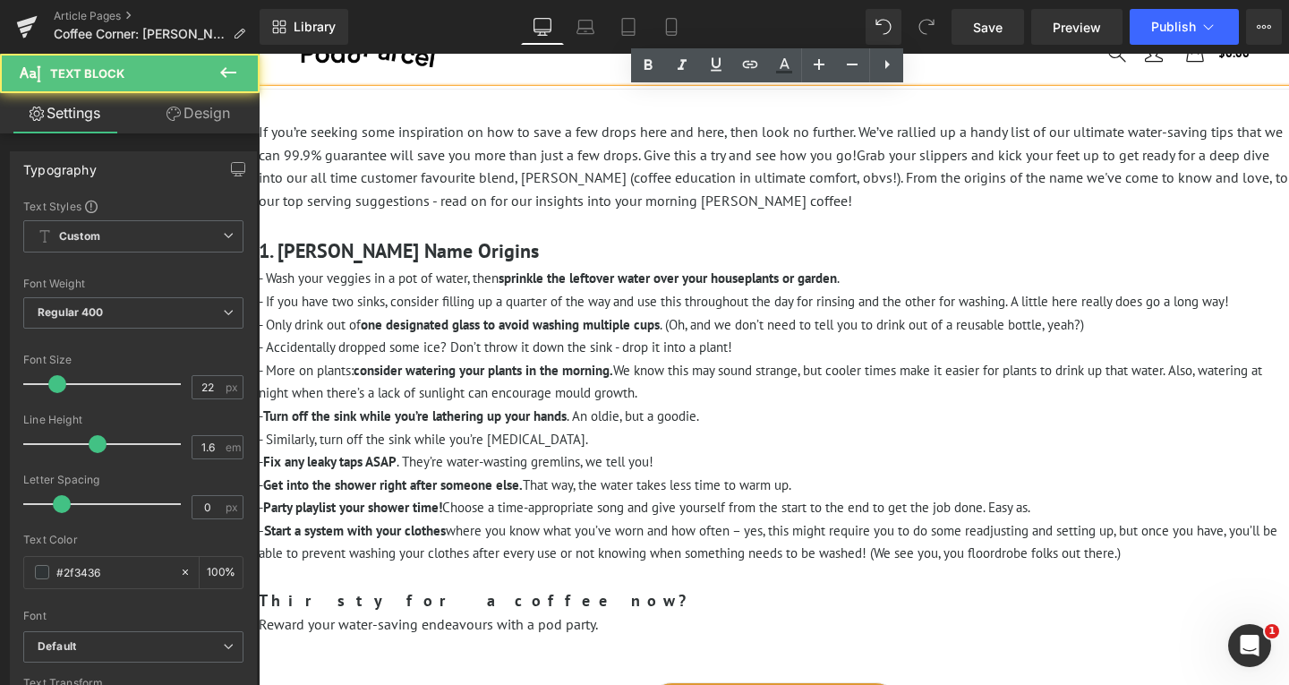
scroll to position [90, 0]
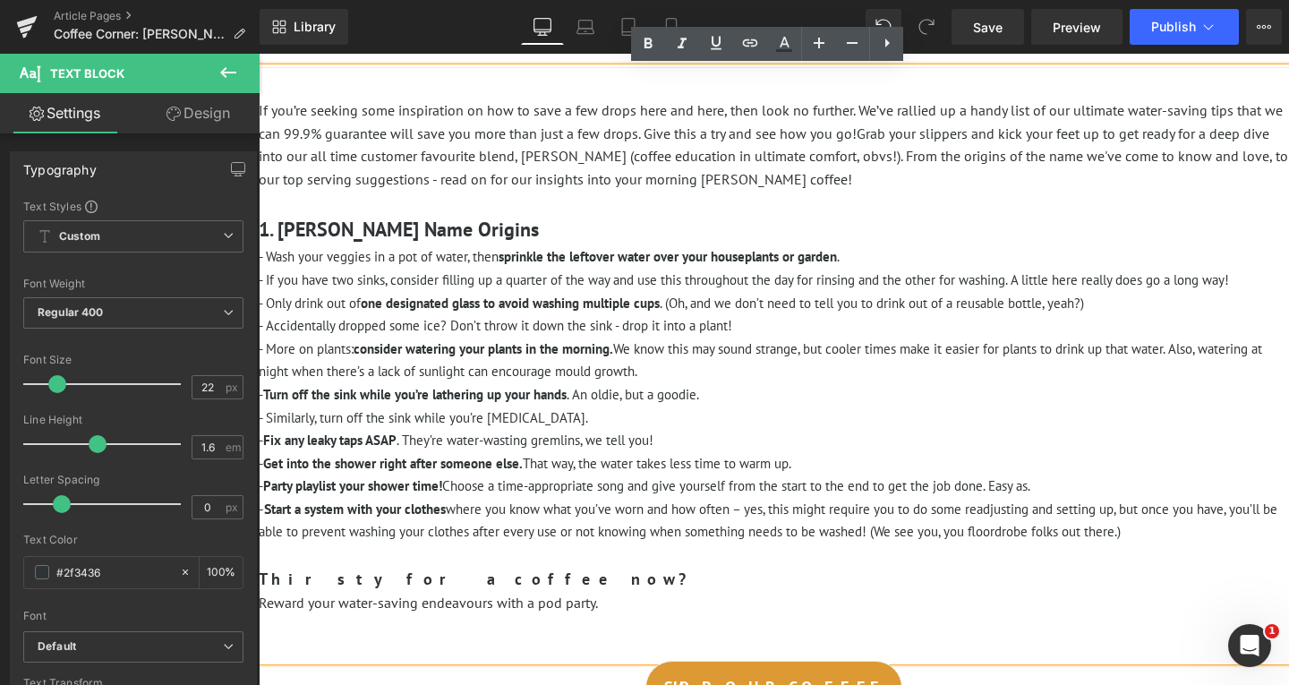
drag, startPoint x: 1143, startPoint y: 527, endPoint x: 269, endPoint y: 255, distance: 915.3
click at [269, 255] on div "If you’re seeking some inspiration on how to save a few drops here and here, th…" at bounding box center [774, 364] width 1031 height 593
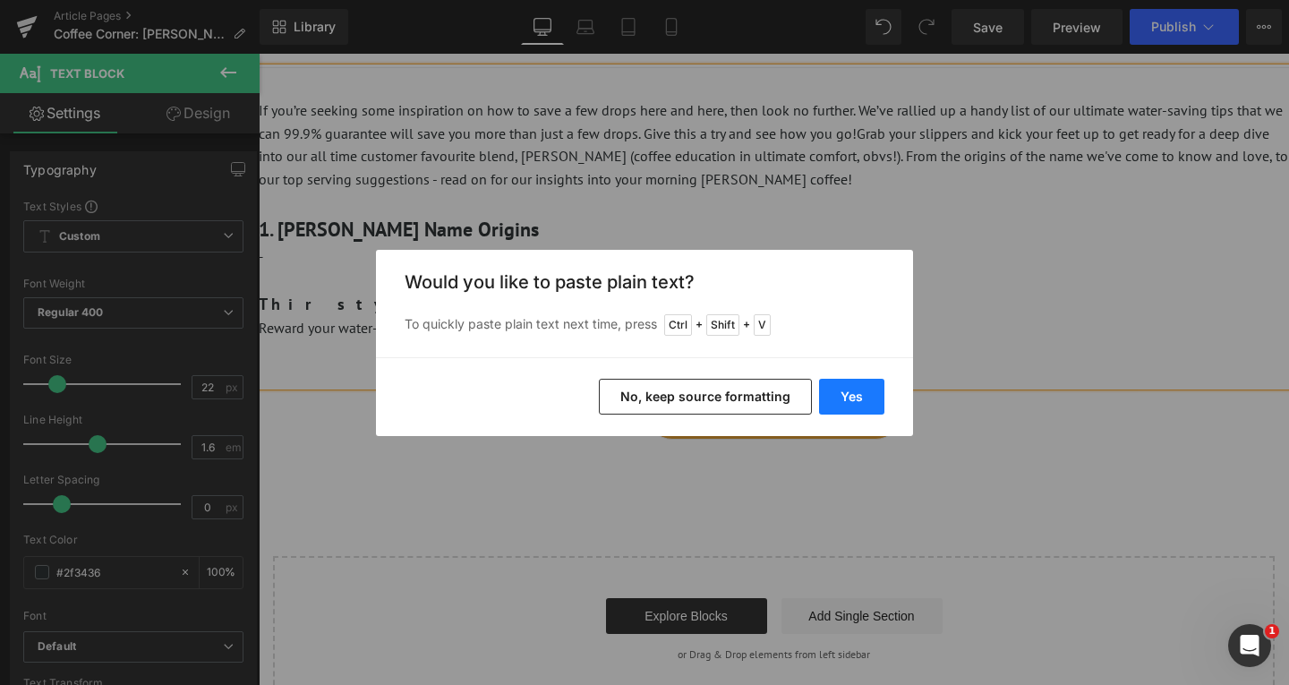
click at [860, 406] on button "Yes" at bounding box center [851, 397] width 65 height 36
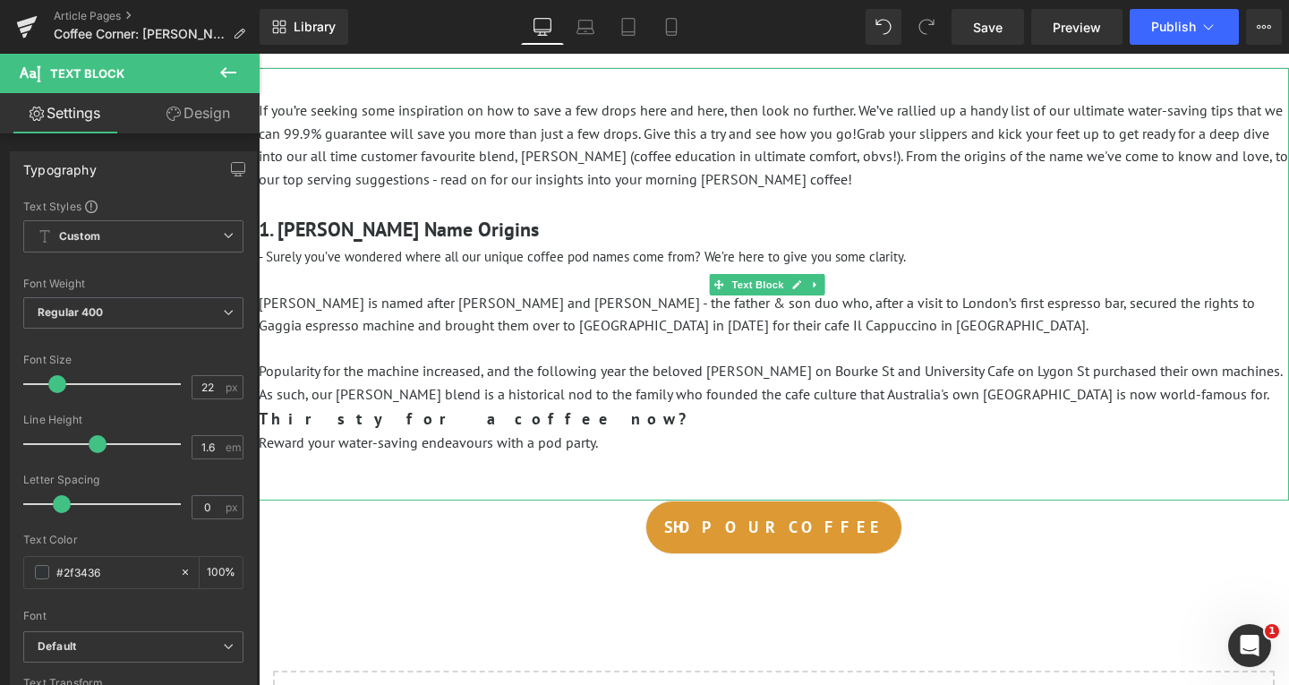
click at [260, 259] on div at bounding box center [261, 284] width 4 height 432
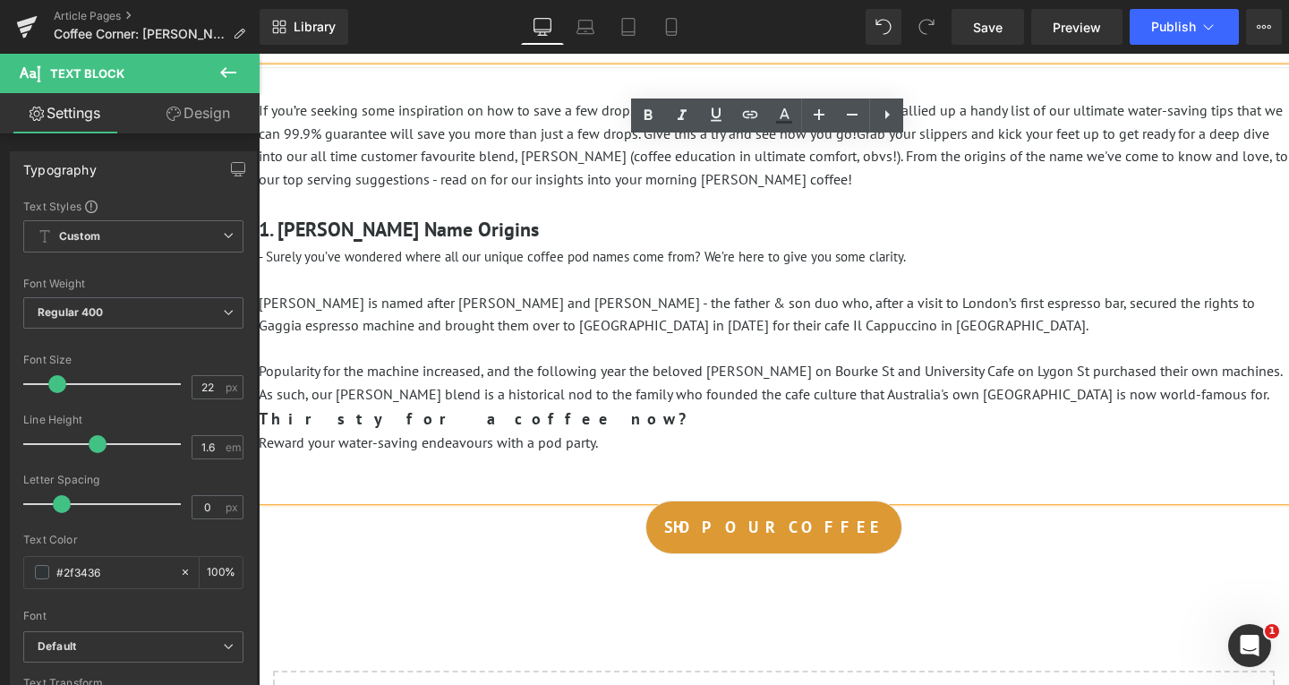
click at [265, 260] on span "- Surely you’ve wondered where all our unique coffee pod names come from? We’re…" at bounding box center [582, 256] width 647 height 17
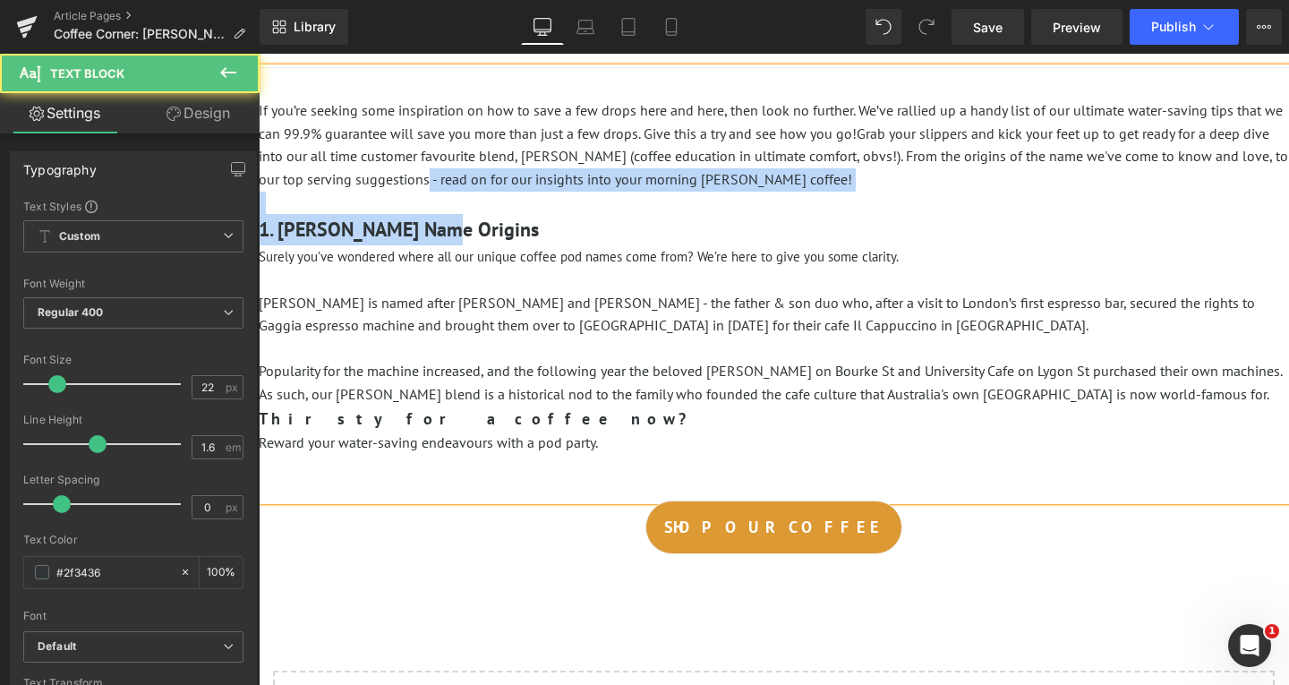
drag, startPoint x: 448, startPoint y: 184, endPoint x: 430, endPoint y: 233, distance: 51.6
click at [430, 233] on div "If you’re seeking some inspiration on how to save a few drops here and here, th…" at bounding box center [774, 284] width 1031 height 432
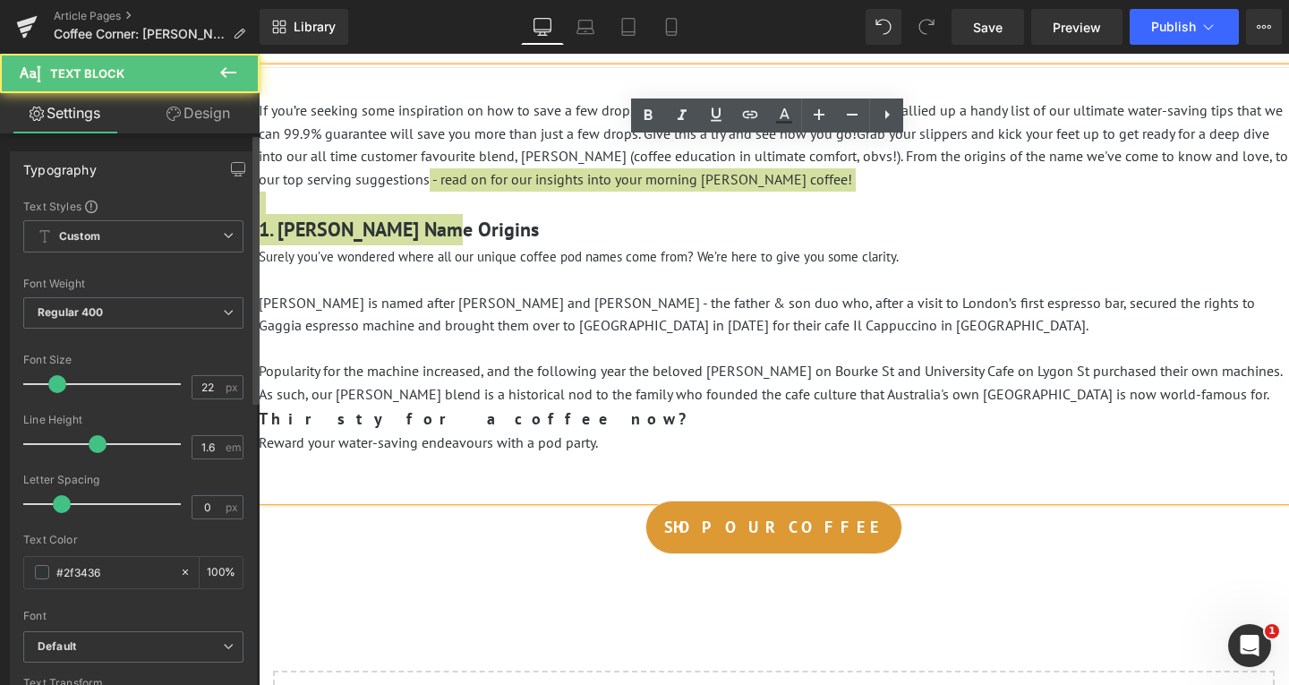
click at [220, 193] on div "Typography Text Styles Custom Custom Setup Global Style Custom Setup Global Sty…" at bounding box center [133, 452] width 247 height 602
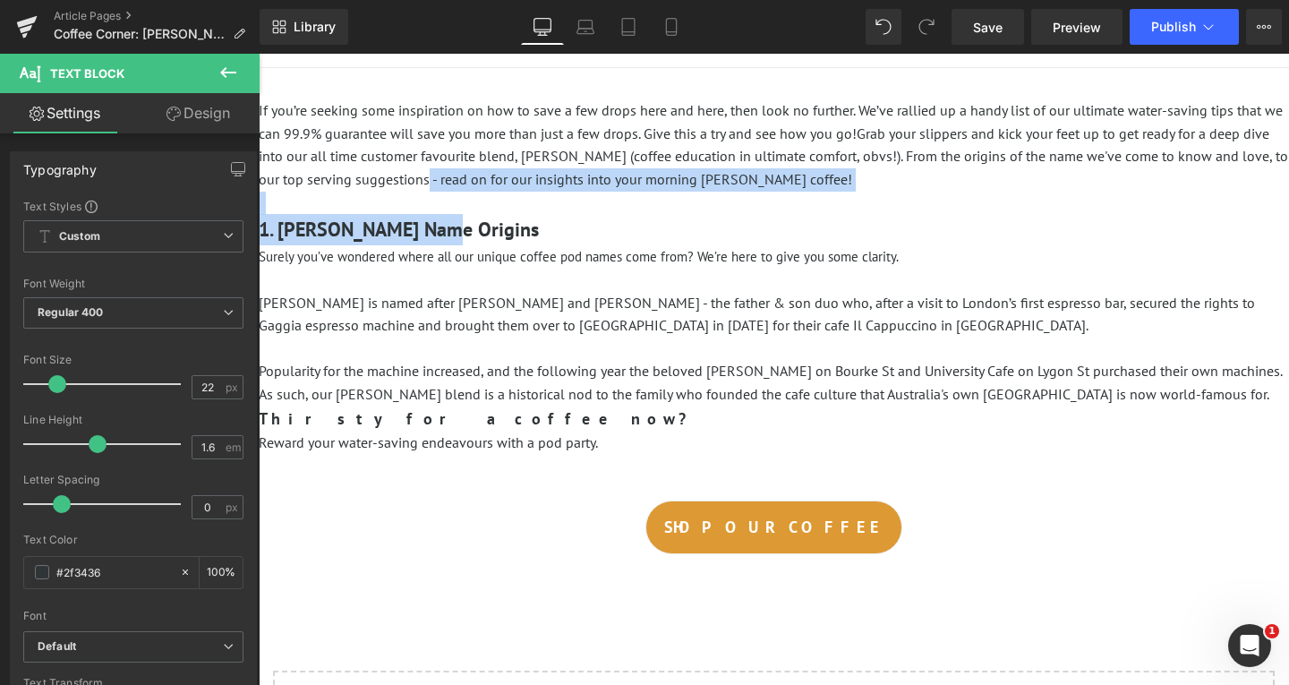
click at [315, 202] on p at bounding box center [774, 203] width 1031 height 23
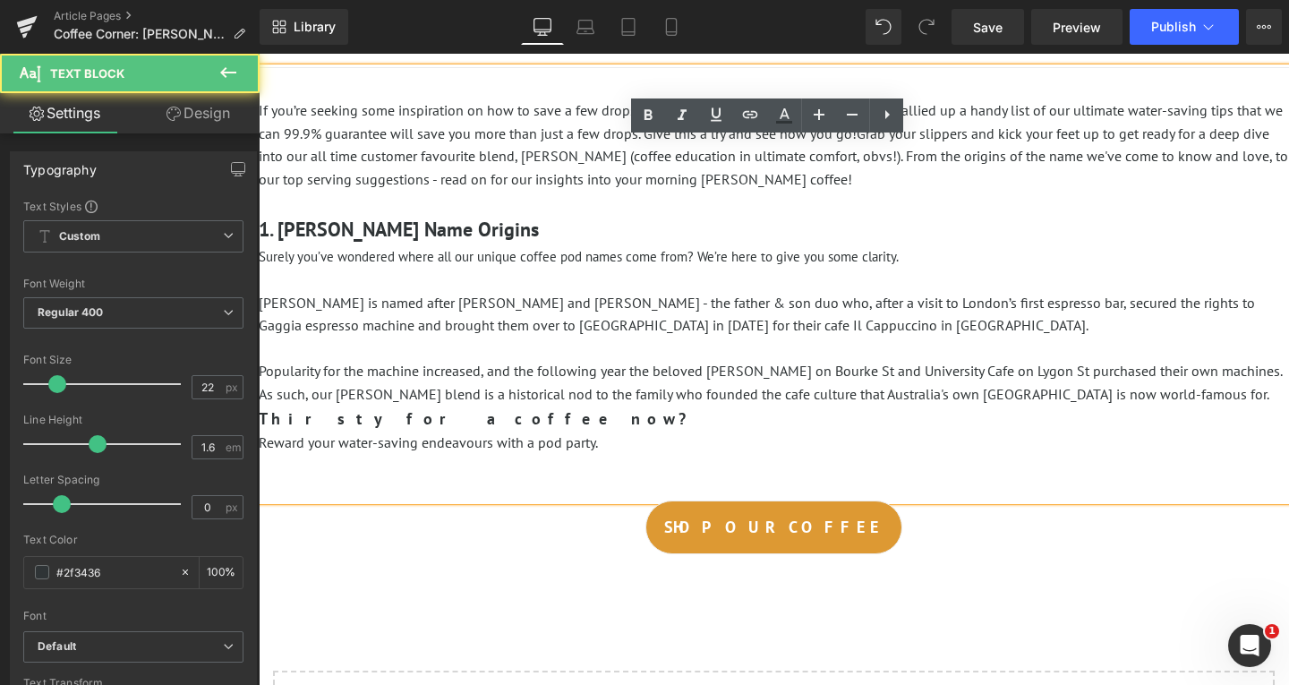
click at [477, 352] on p at bounding box center [774, 349] width 1031 height 23
click at [1166, 394] on p "Popularity for the machine increased, and the following year the beloved [PERSO…" at bounding box center [774, 383] width 1031 height 46
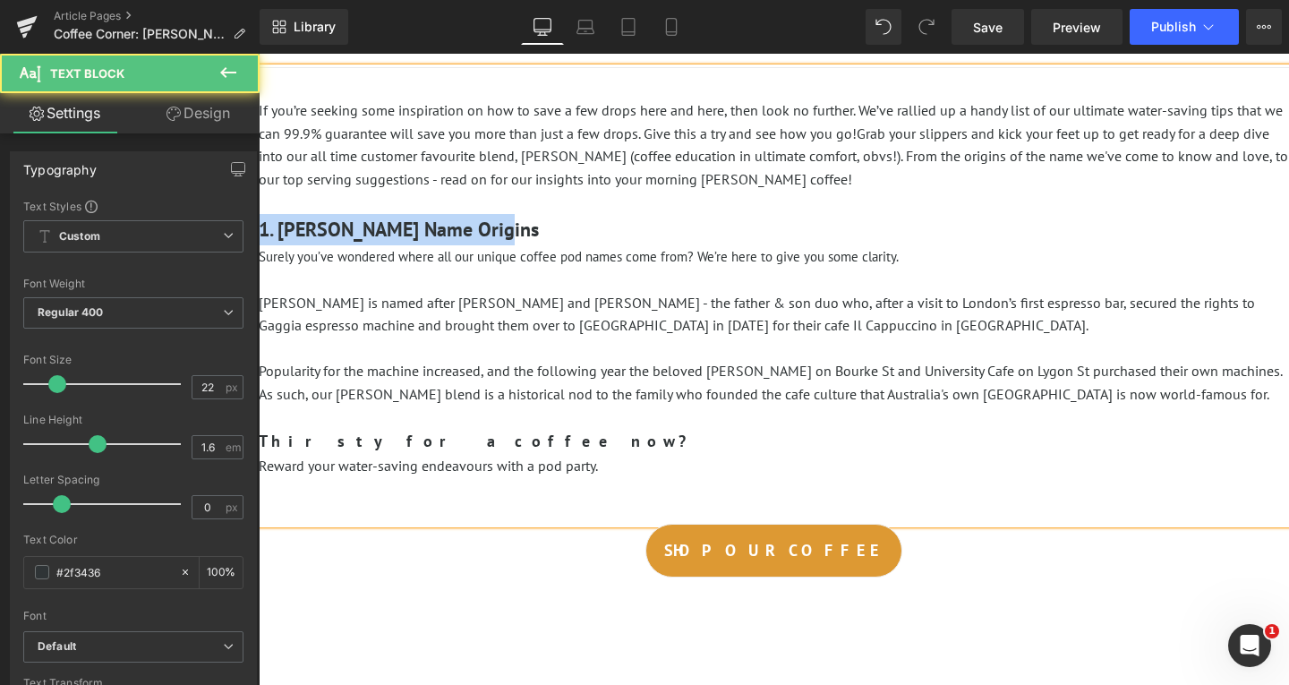
drag, startPoint x: 618, startPoint y: 236, endPoint x: 503, endPoint y: 286, distance: 124.7
click at [259, 225] on html "Sign in close We've sent you an email with a link to update your password. A pa…" at bounding box center [774, 660] width 1031 height 1393
copy h3 "1. [PERSON_NAME] Name Origins"
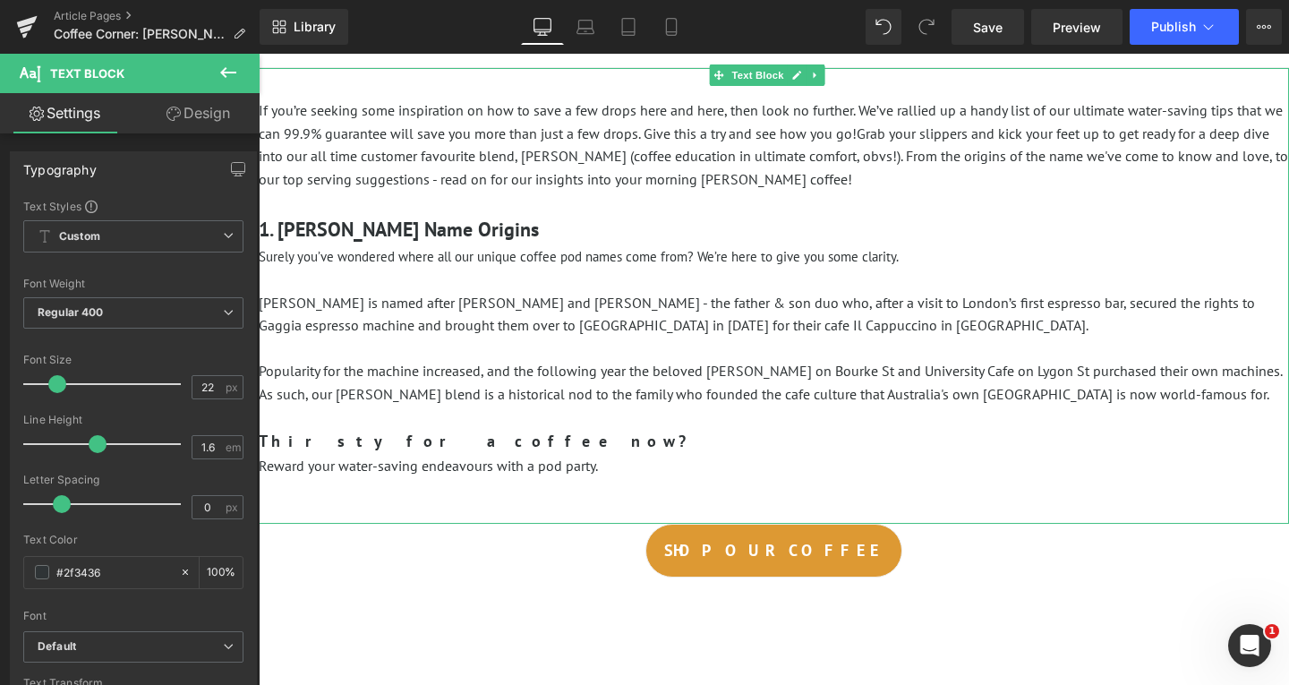
click at [493, 420] on p at bounding box center [774, 418] width 1031 height 23
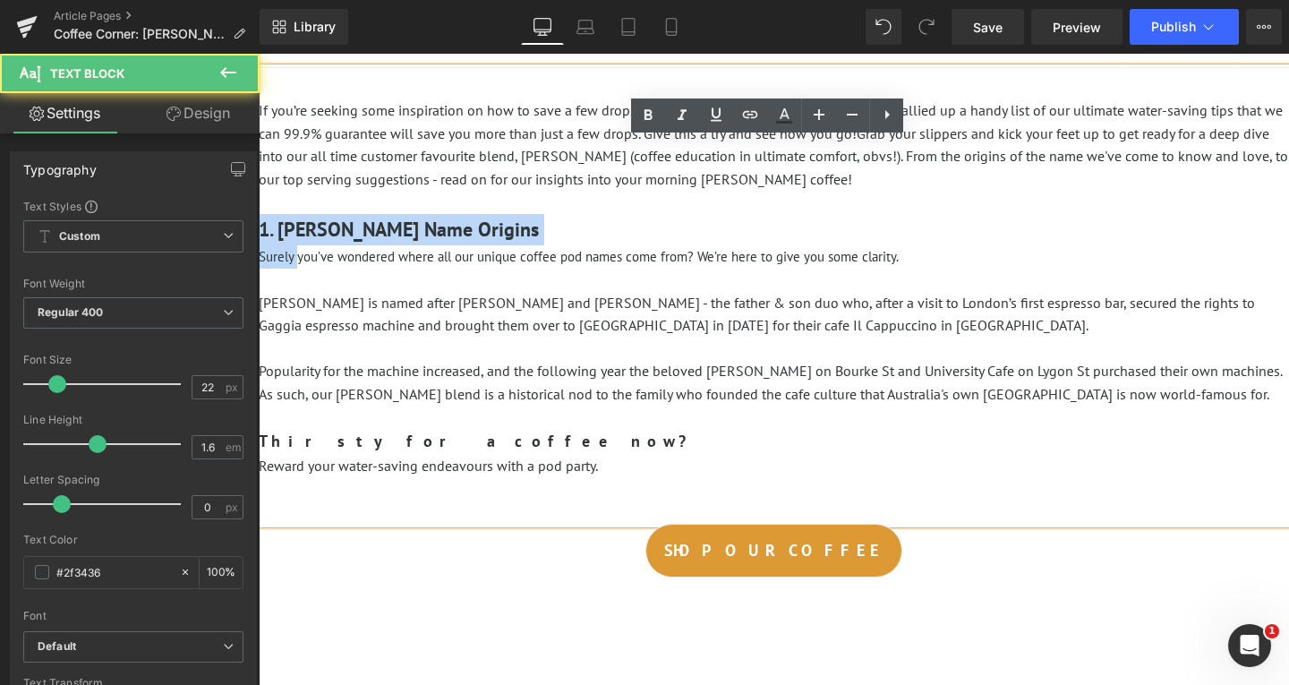
drag, startPoint x: 300, startPoint y: 261, endPoint x: 518, endPoint y: 299, distance: 221.0
click at [259, 242] on html "Sign in close We've sent you an email with a link to update your password. A pa…" at bounding box center [774, 660] width 1031 height 1393
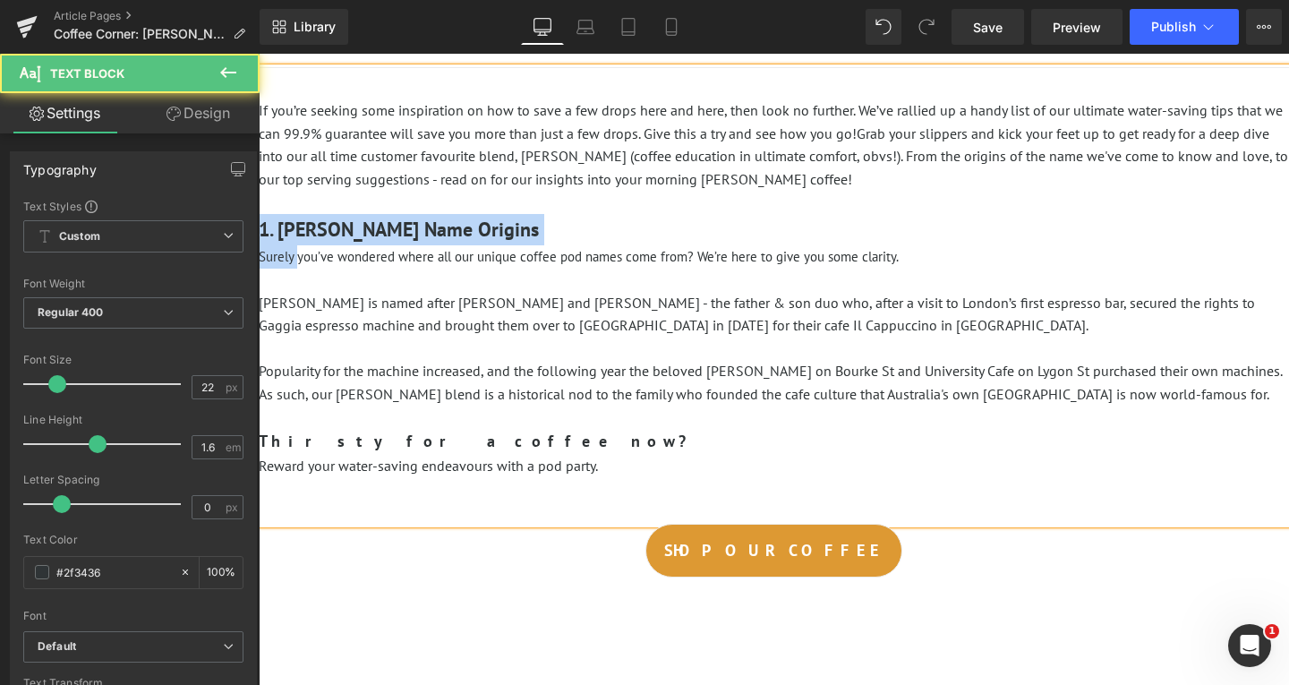
copy div "1. [PERSON_NAME] Name Origins Surely"
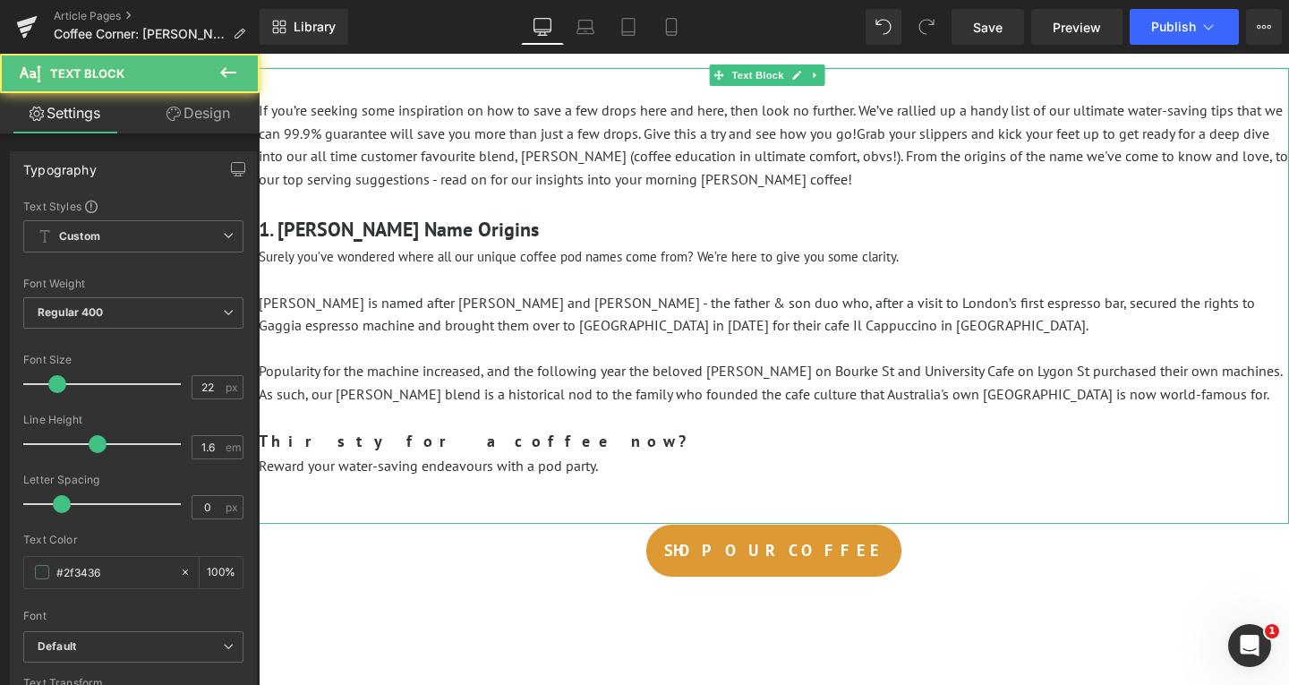
click at [349, 409] on p at bounding box center [774, 418] width 1031 height 23
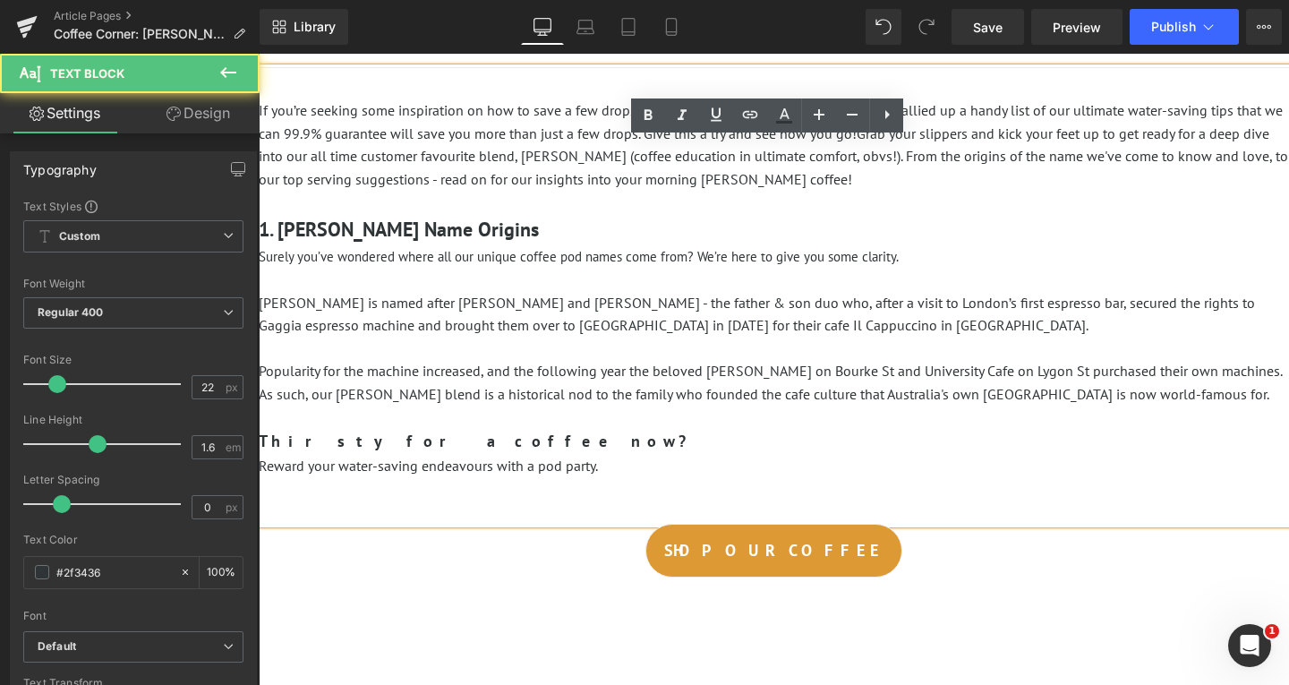
click at [364, 419] on p at bounding box center [774, 418] width 1031 height 23
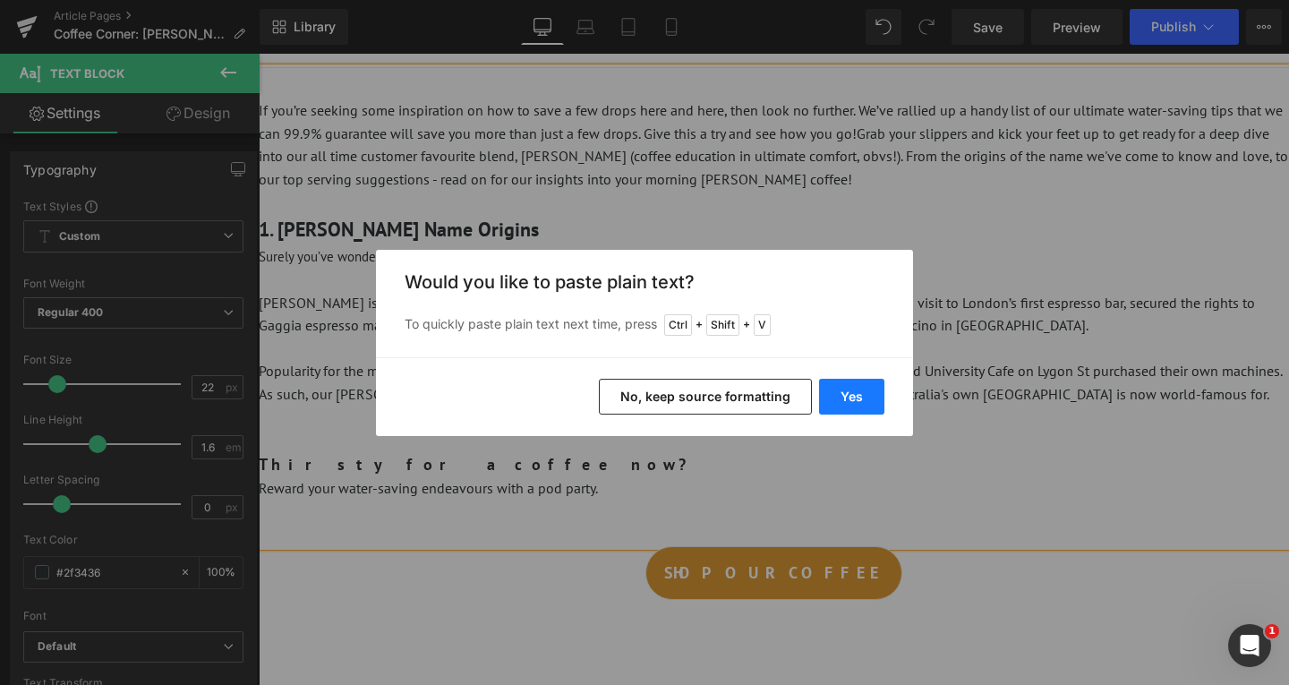
click at [871, 407] on button "Yes" at bounding box center [851, 397] width 65 height 36
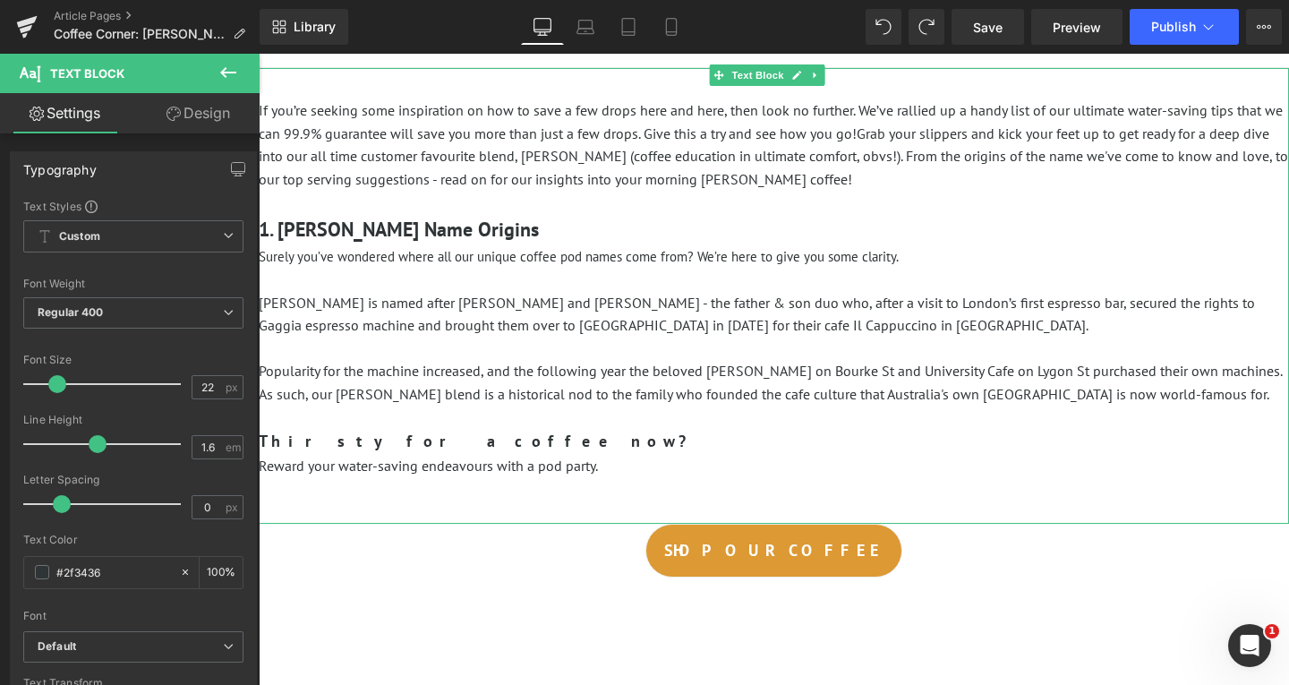
click at [310, 428] on p at bounding box center [774, 418] width 1031 height 23
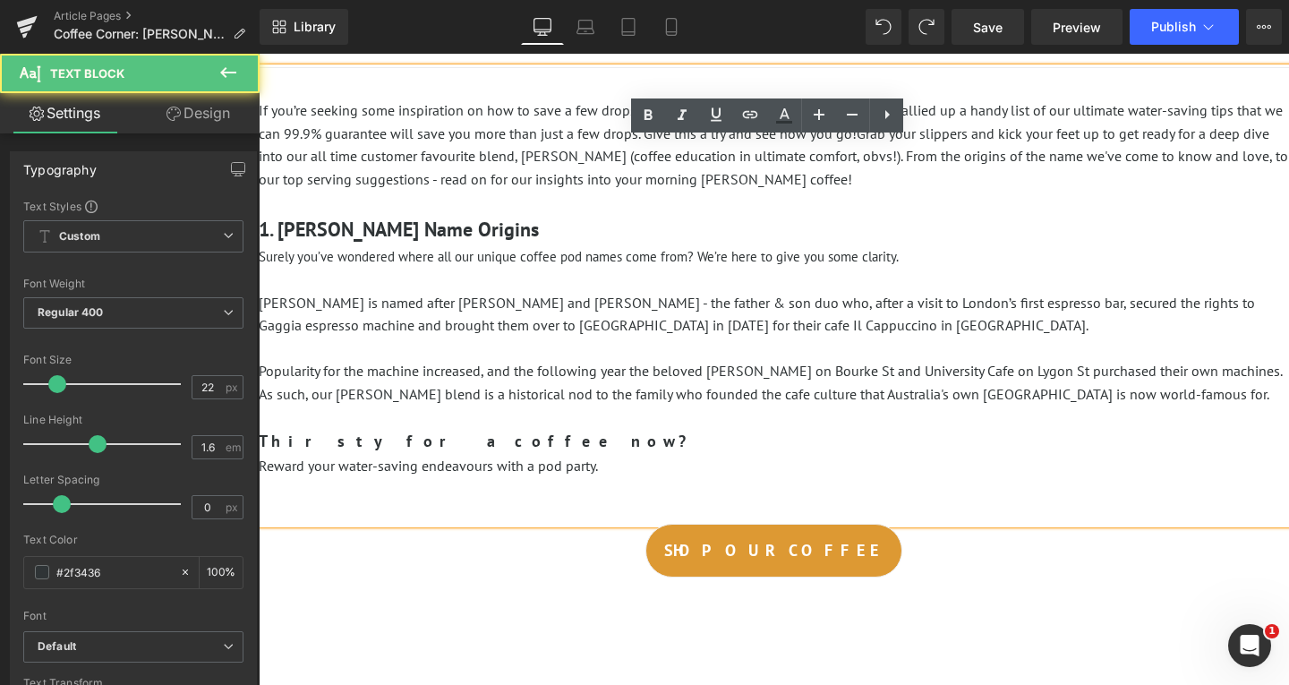
click at [321, 419] on p at bounding box center [774, 418] width 1031 height 23
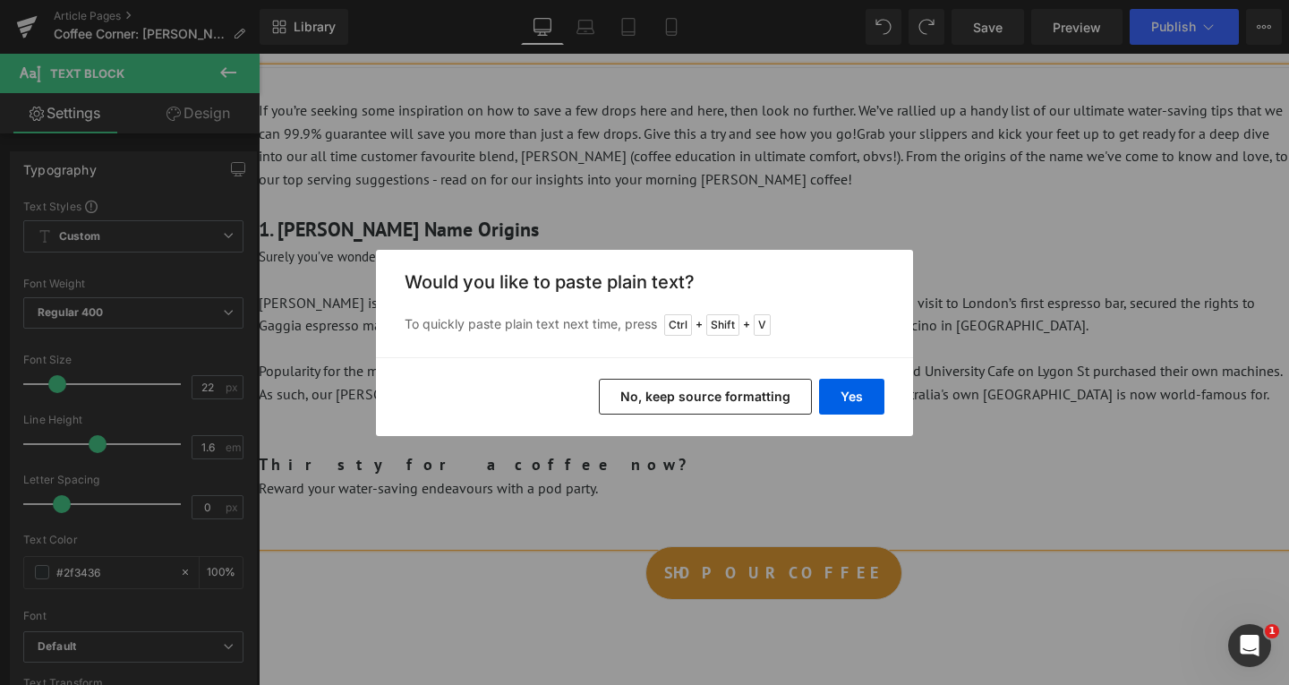
click at [761, 388] on button "No, keep source formatting" at bounding box center [705, 397] width 213 height 36
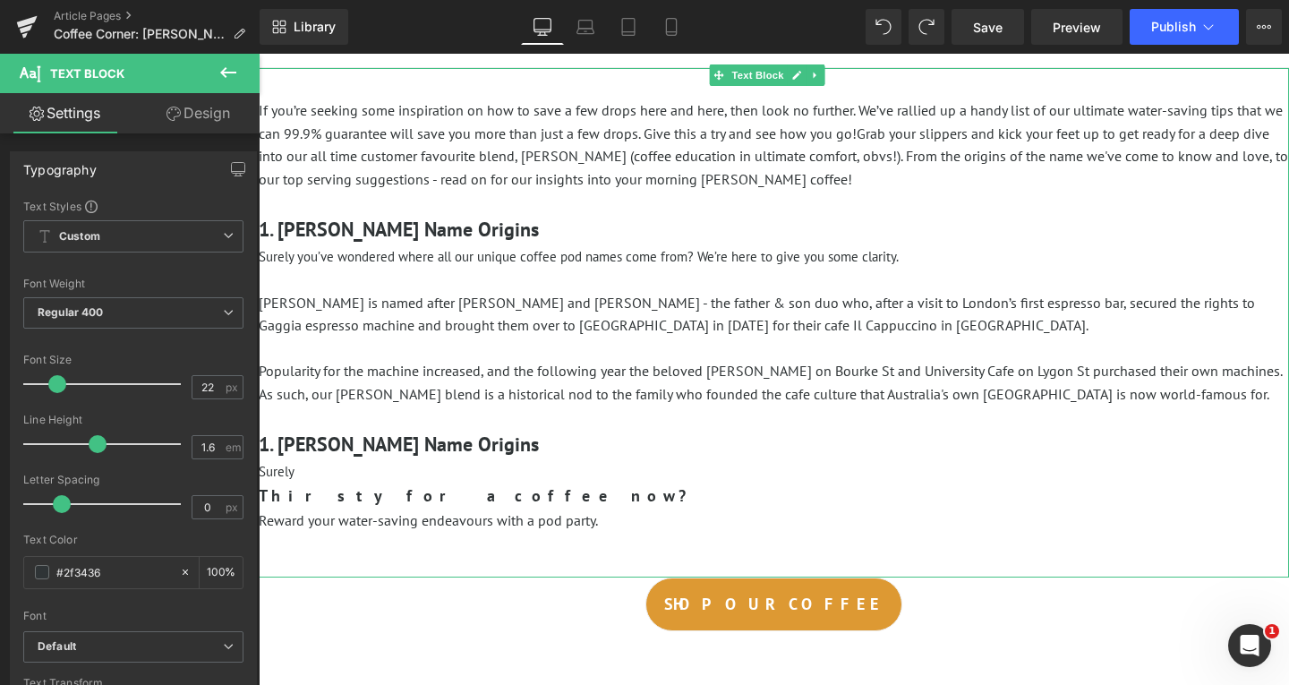
click at [367, 476] on p "Surely" at bounding box center [774, 471] width 1031 height 23
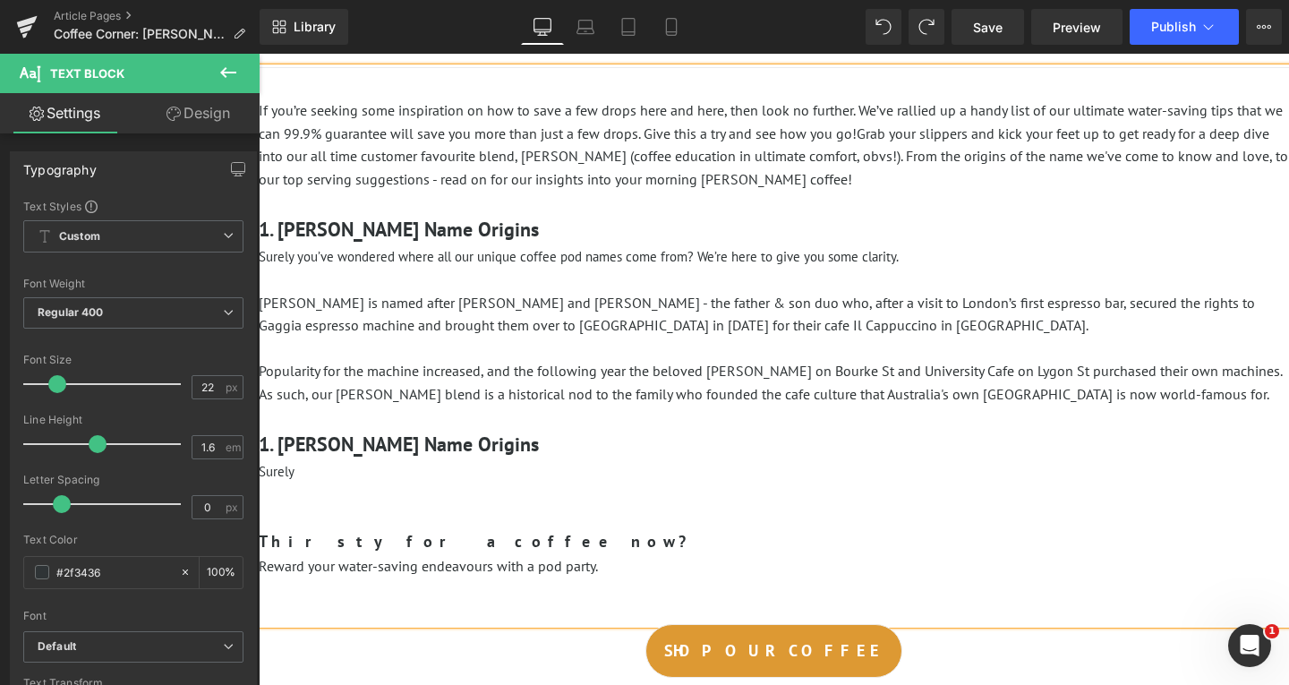
click at [509, 447] on h3 "1. [PERSON_NAME] Name Origins" at bounding box center [774, 444] width 1031 height 31
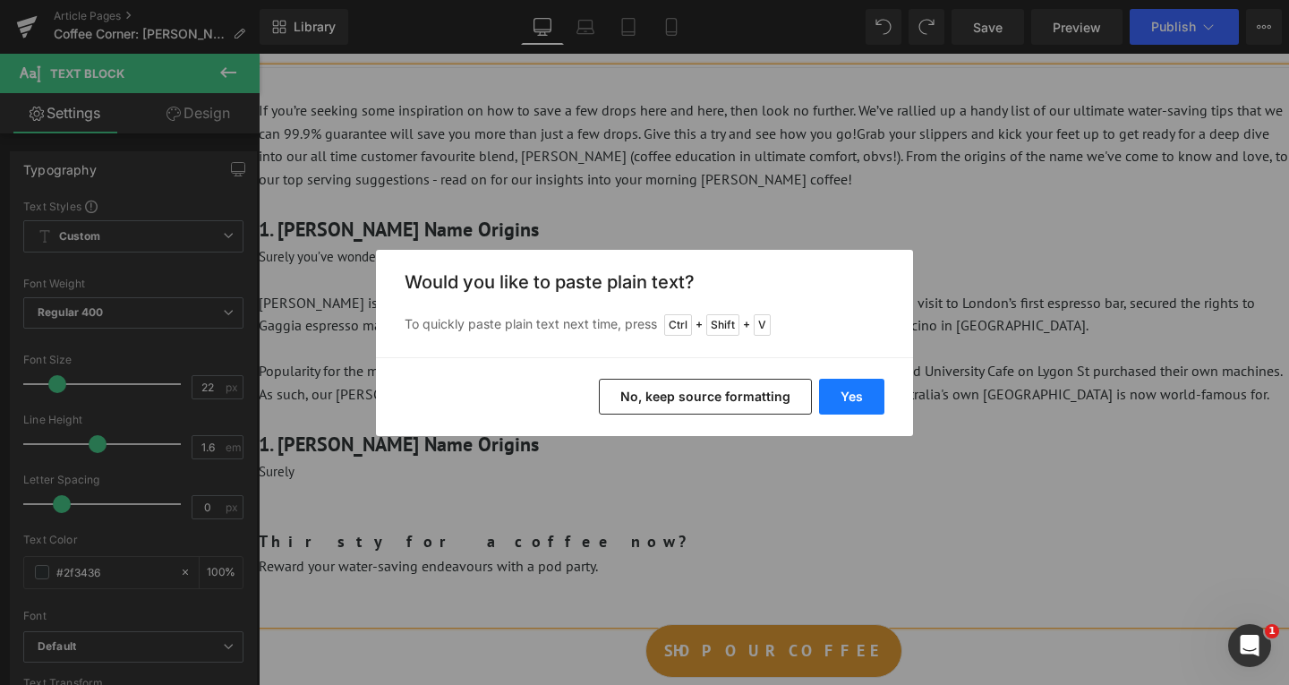
click at [852, 396] on button "Yes" at bounding box center [851, 397] width 65 height 36
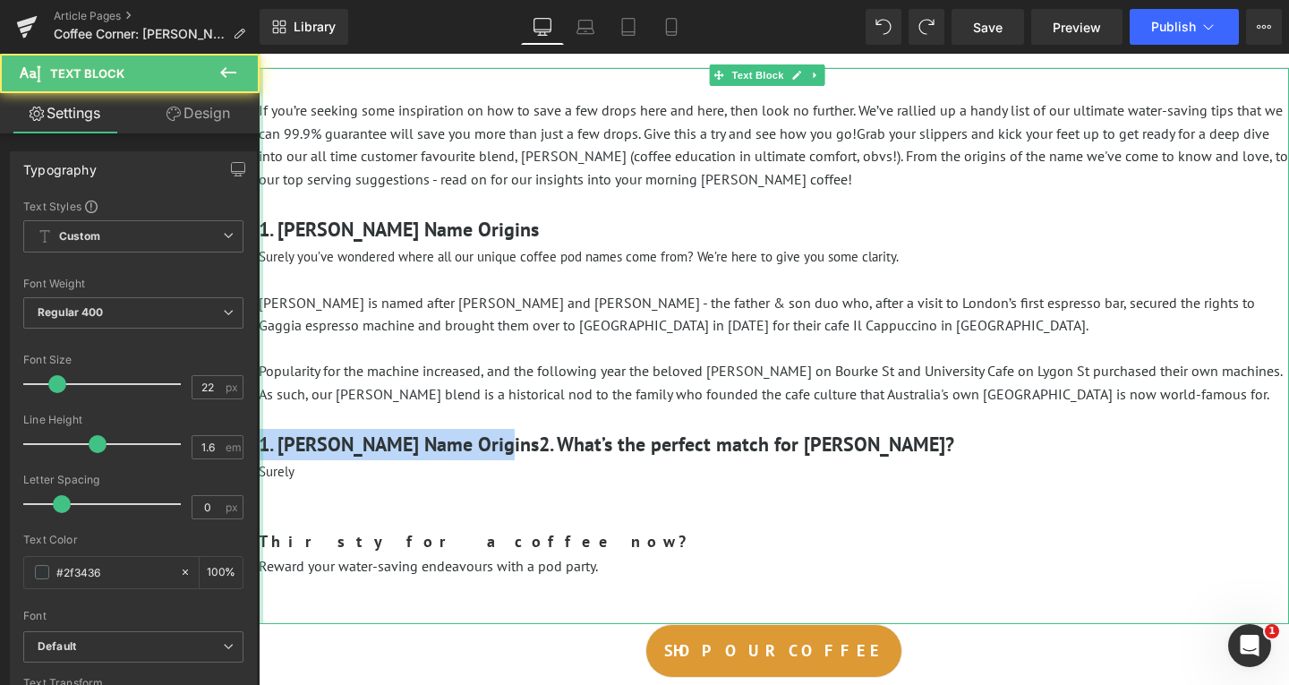
drag, startPoint x: 482, startPoint y: 448, endPoint x: 265, endPoint y: 444, distance: 216.7
click at [260, 444] on div "If you’re seeking some inspiration on how to save a few drops here and here, th…" at bounding box center [774, 346] width 1031 height 556
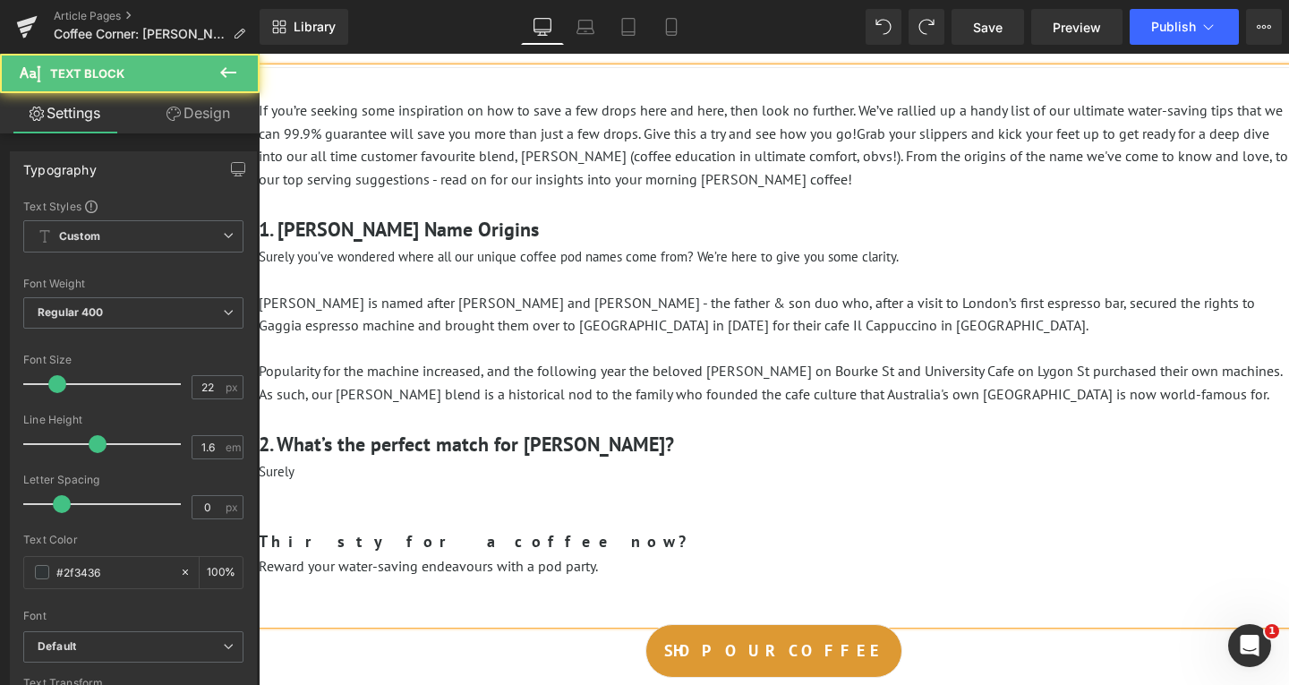
click at [396, 470] on p "Surely" at bounding box center [774, 471] width 1031 height 23
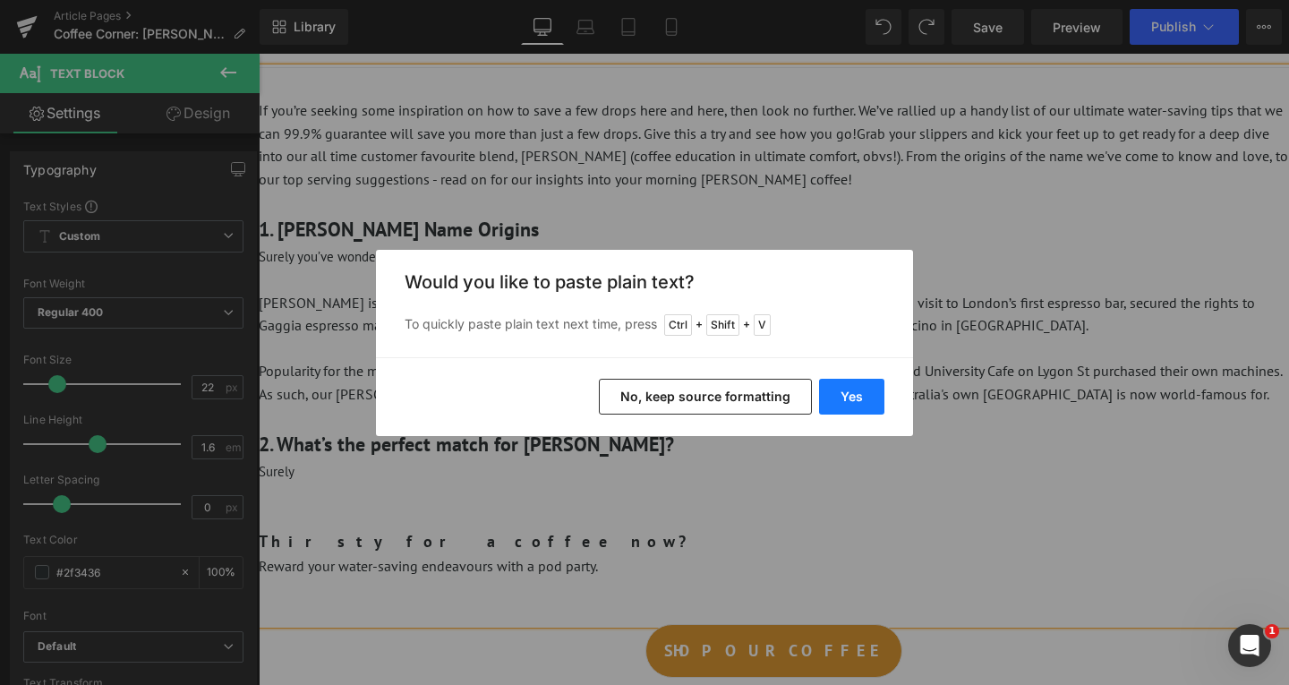
drag, startPoint x: 869, startPoint y: 392, endPoint x: 368, endPoint y: 350, distance: 502.3
click at [869, 392] on button "Yes" at bounding box center [851, 397] width 65 height 36
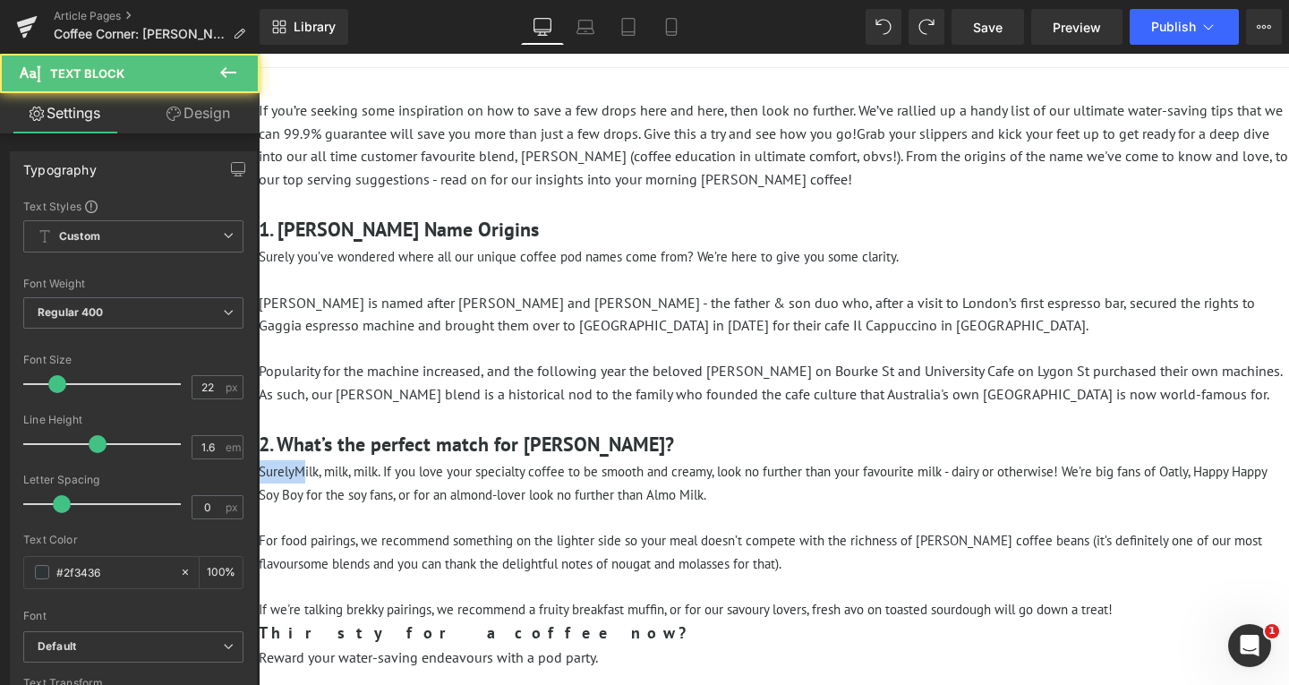
drag, startPoint x: 300, startPoint y: 470, endPoint x: 467, endPoint y: 524, distance: 175.8
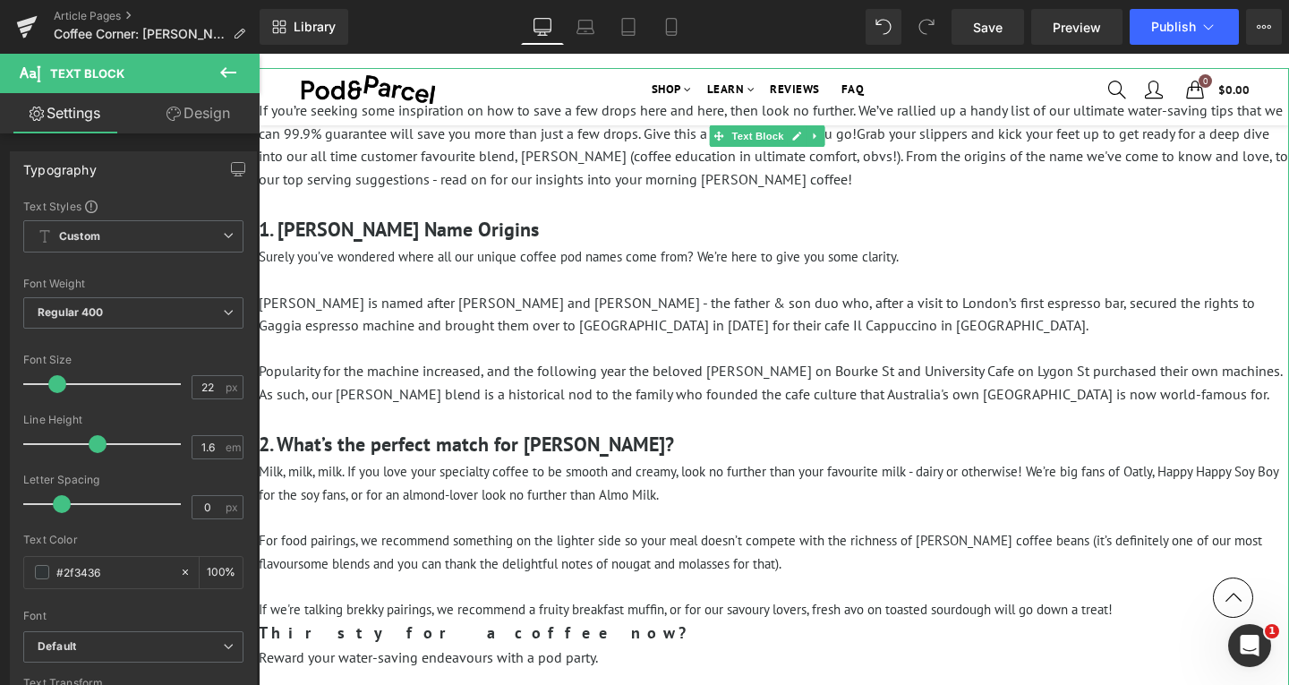
scroll to position [269, 0]
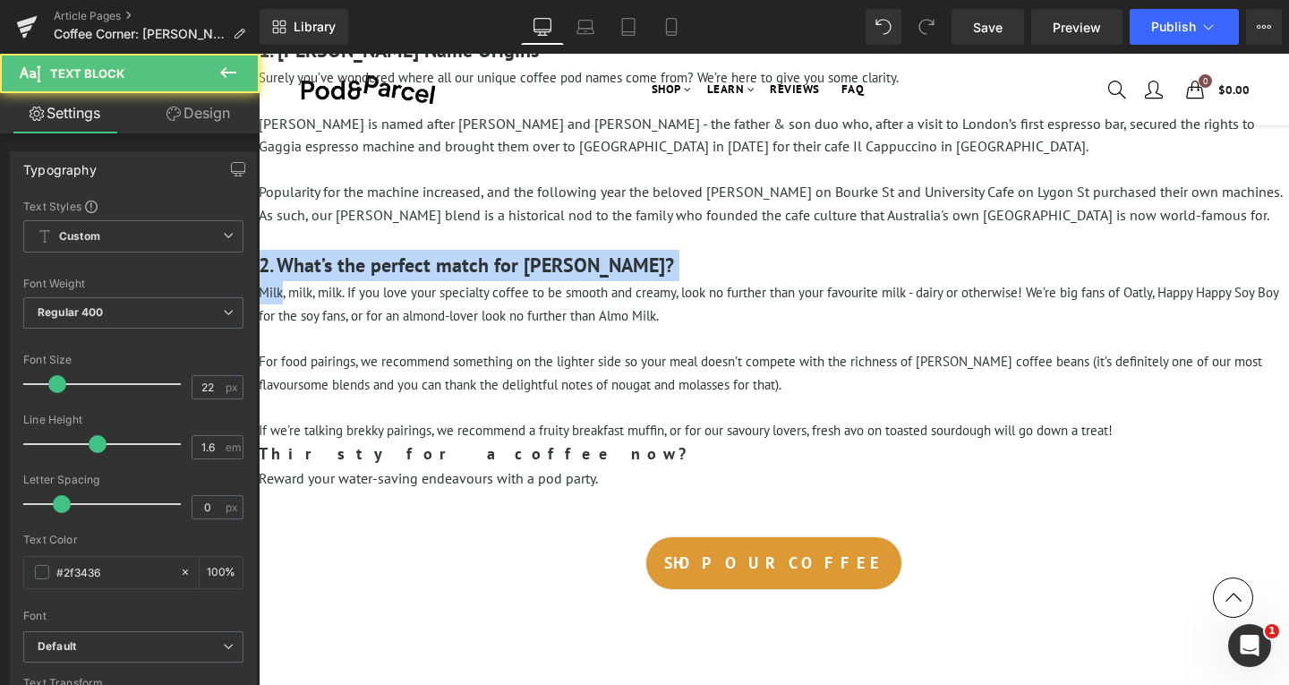
drag, startPoint x: 284, startPoint y: 295, endPoint x: 230, endPoint y: 281, distance: 55.6
click at [259, 281] on html "Sign in close We've sent you an email with a link to update your password. A pa…" at bounding box center [774, 577] width 1031 height 1585
copy div "2. What’s the perfect match for [PERSON_NAME]? Milk"
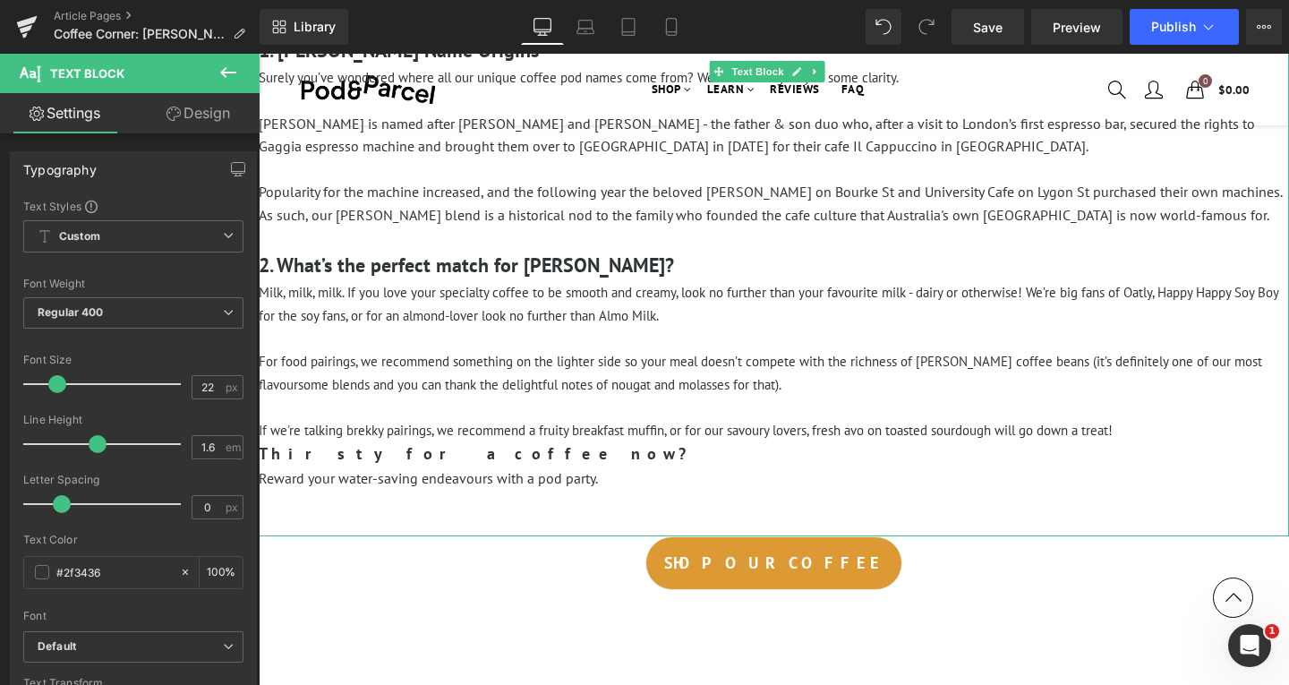
click at [861, 379] on p "For food pairings, we recommend something on the lighter side so your meal does…" at bounding box center [774, 373] width 1031 height 46
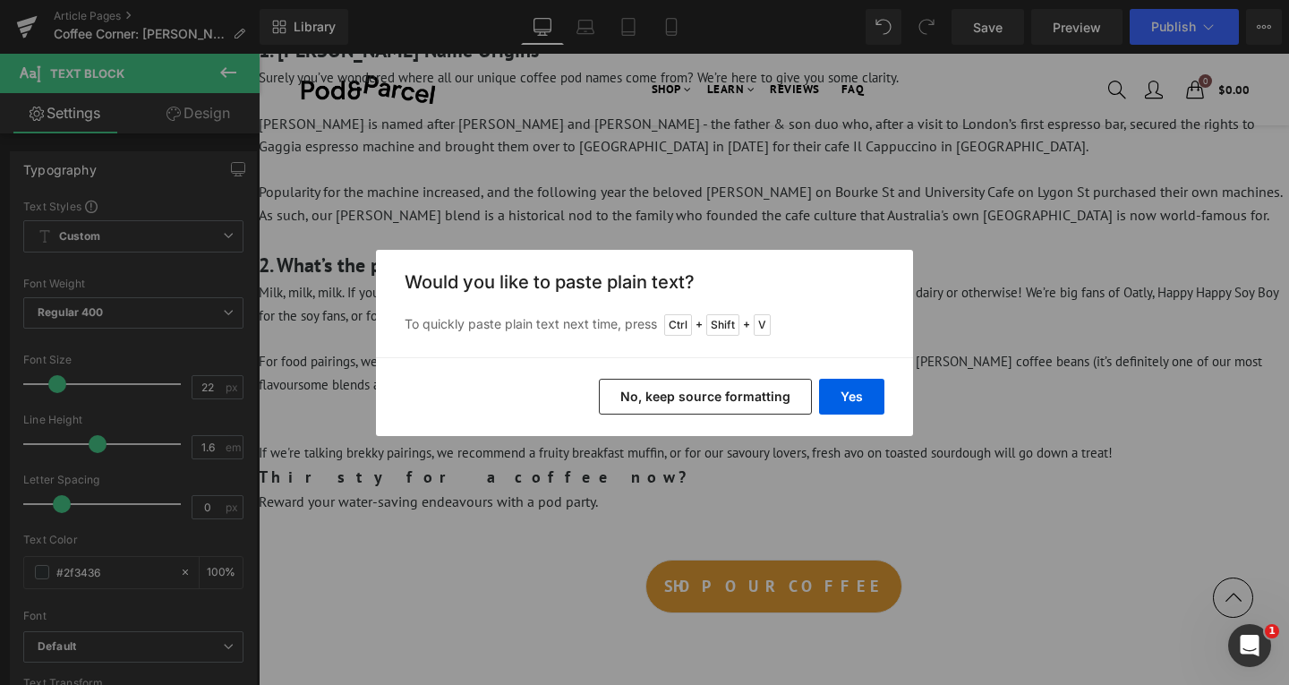
click at [752, 408] on button "No, keep source formatting" at bounding box center [705, 397] width 213 height 36
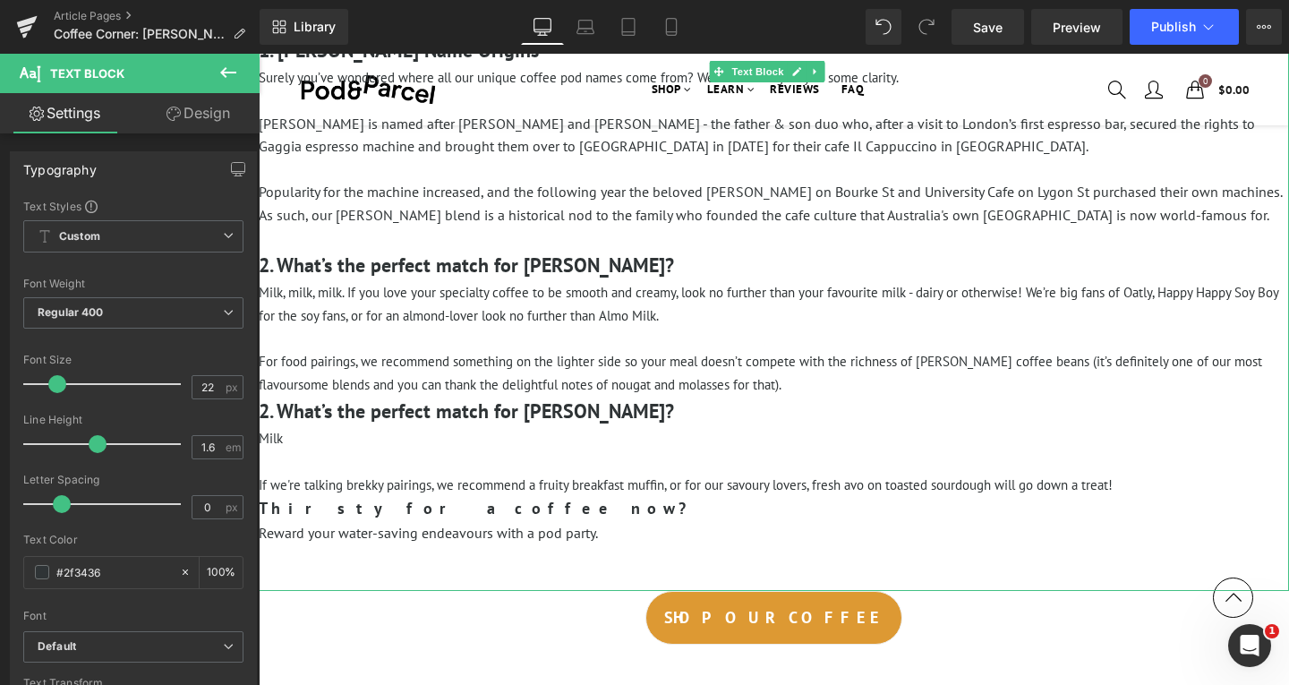
click at [825, 377] on p "For food pairings, we recommend something on the lighter side so your meal does…" at bounding box center [774, 373] width 1031 height 46
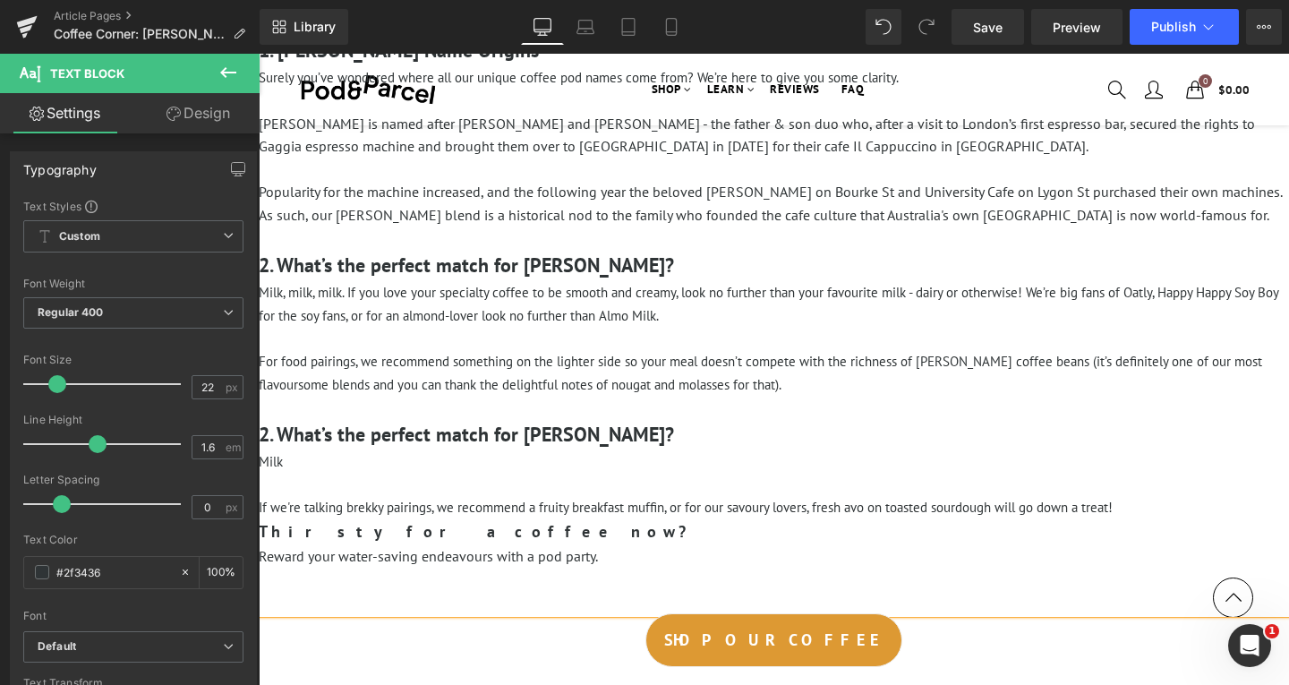
click at [644, 434] on h3 "2. What’s the perfect match for [PERSON_NAME]?" at bounding box center [774, 434] width 1031 height 31
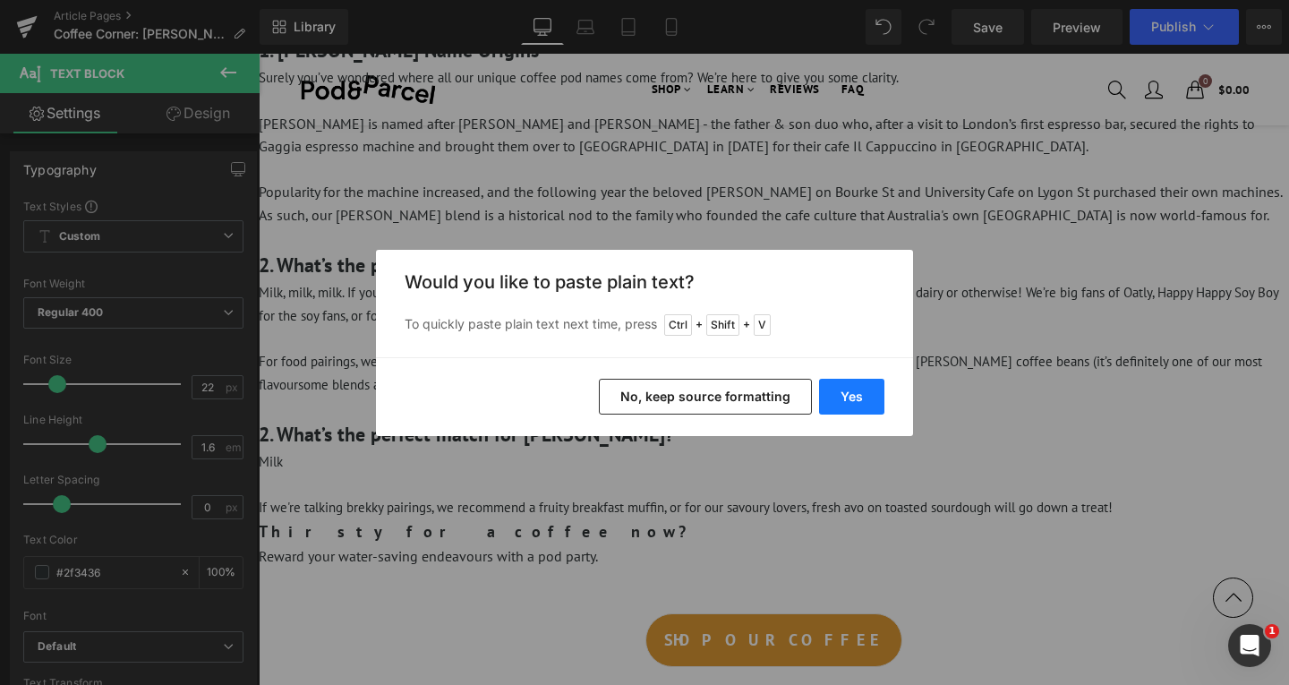
click at [872, 392] on button "Yes" at bounding box center [851, 397] width 65 height 36
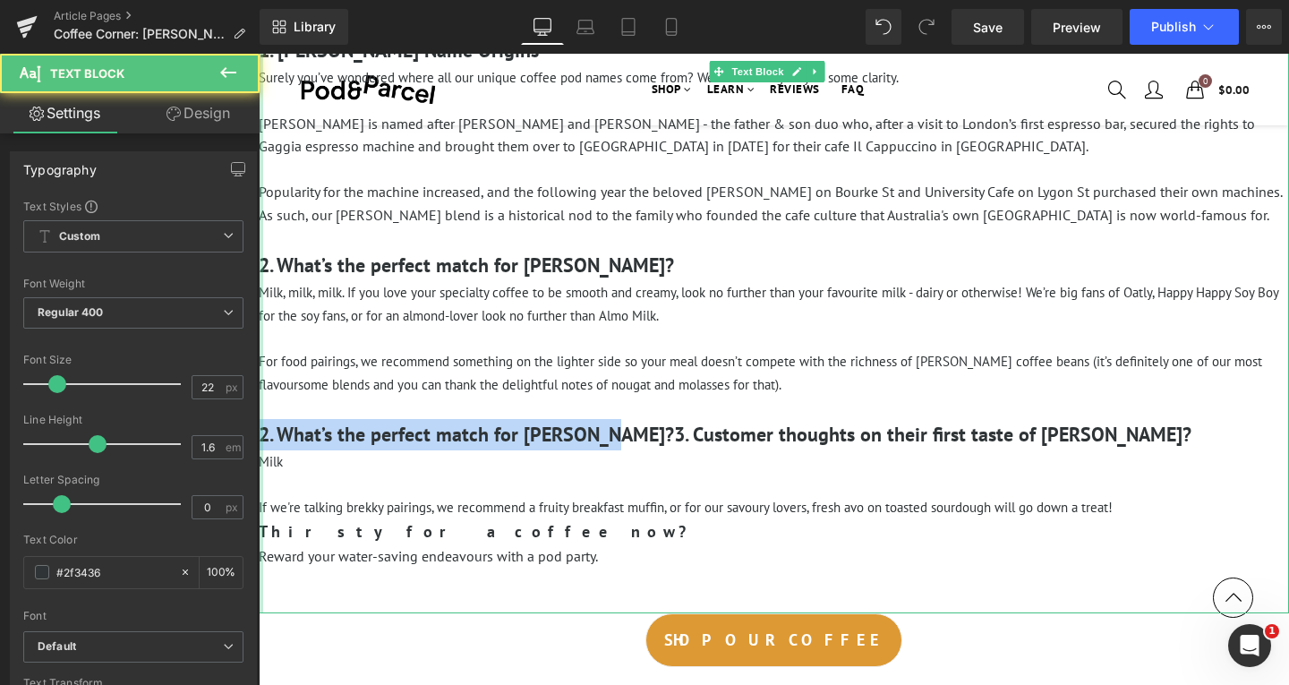
drag, startPoint x: 600, startPoint y: 438, endPoint x: 262, endPoint y: 431, distance: 337.6
click at [262, 431] on div "If you’re seeking some inspiration on how to save a few drops here and here, th…" at bounding box center [774, 251] width 1031 height 724
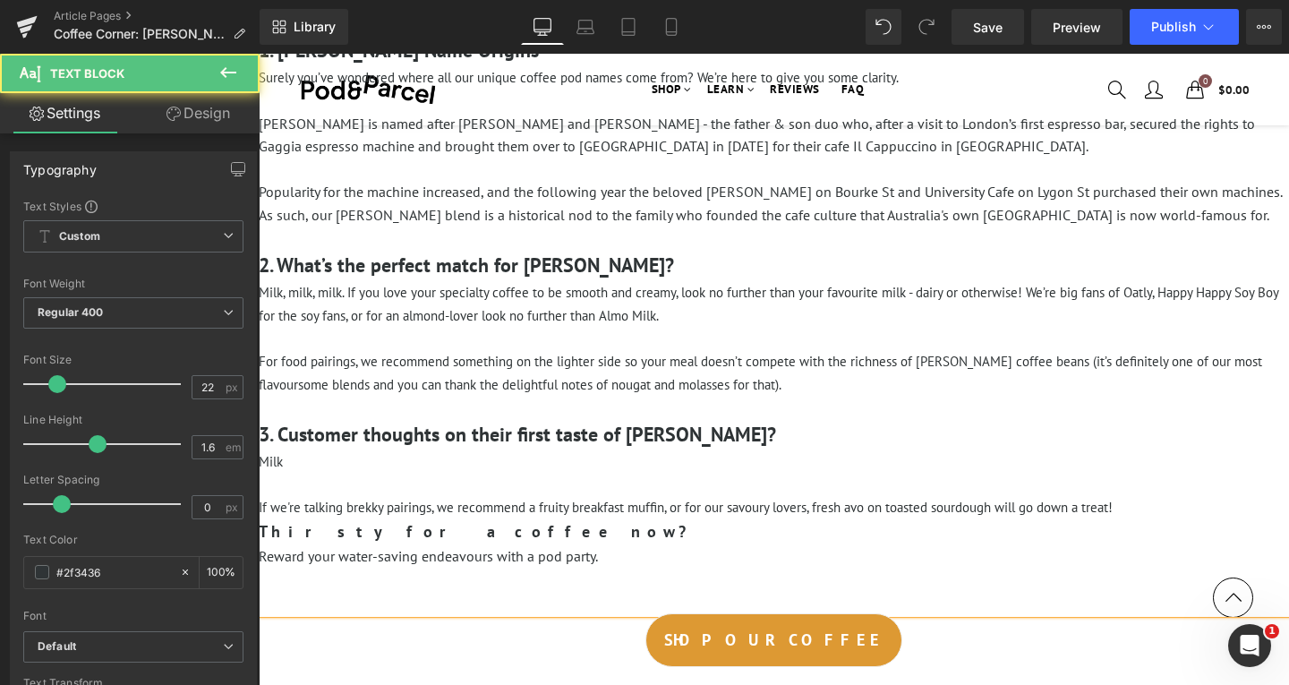
click at [405, 461] on p "Milk" at bounding box center [774, 461] width 1031 height 23
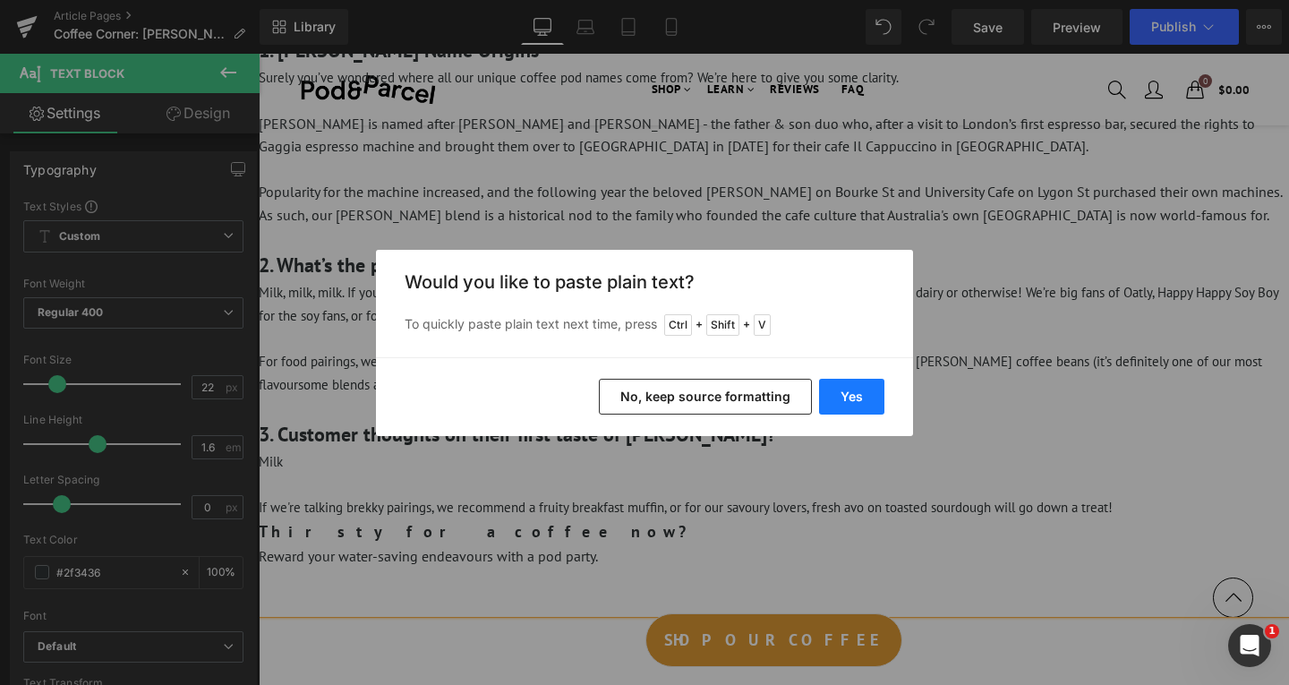
click at [855, 397] on button "Yes" at bounding box center [851, 397] width 65 height 36
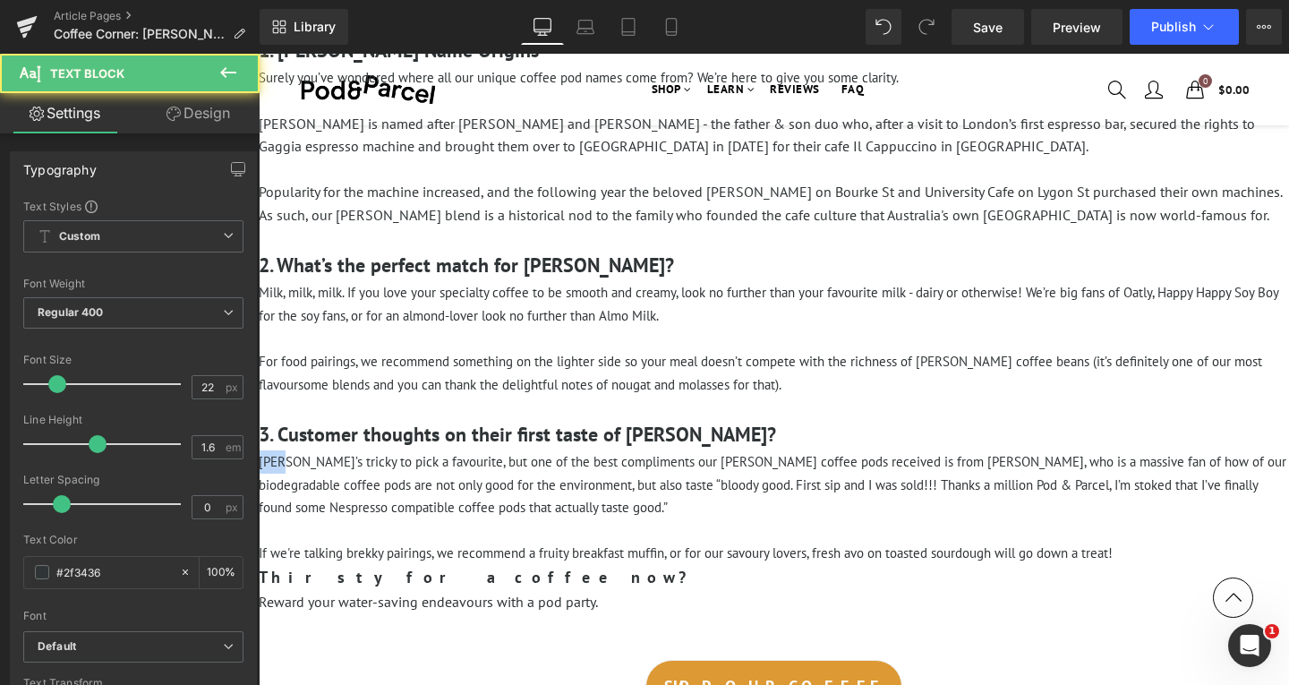
drag, startPoint x: 284, startPoint y: 461, endPoint x: 221, endPoint y: 460, distance: 62.7
click at [259, 460] on html "Sign in close We've sent you an email with a link to update your password. A pa…" at bounding box center [774, 639] width 1031 height 1708
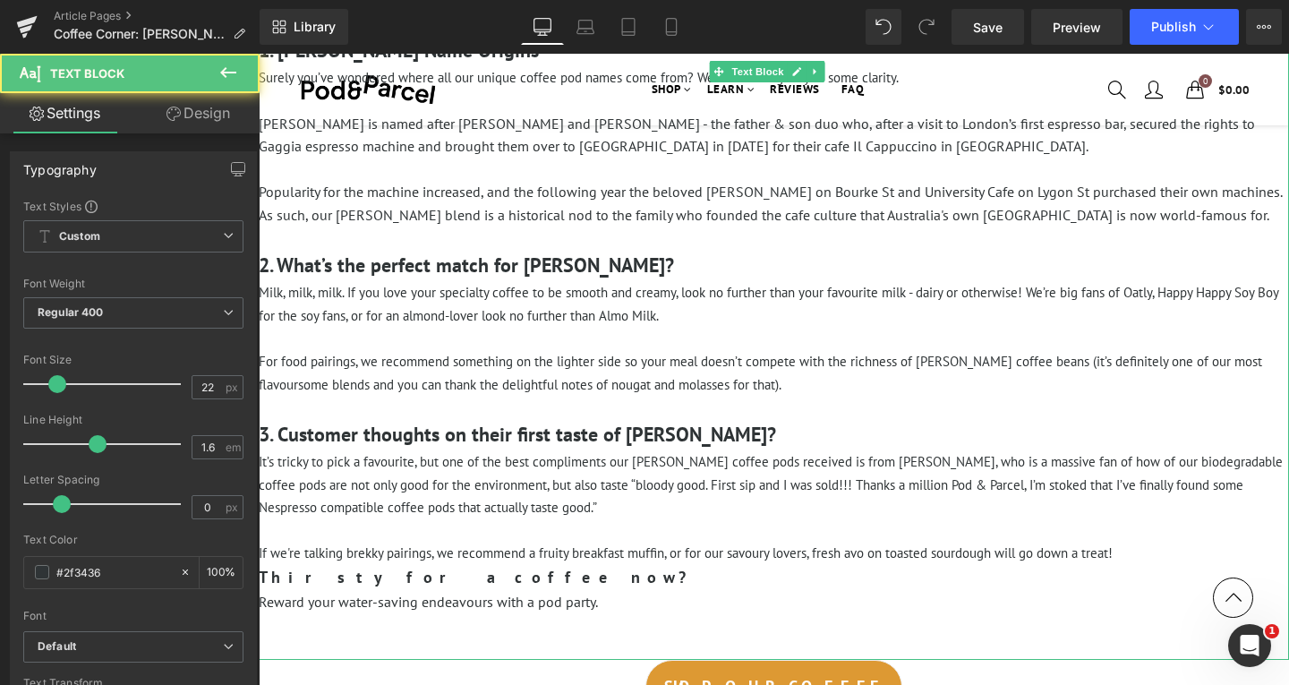
click at [674, 514] on p "It’s tricky to pick a favourite, but one of the best compliments our [PERSON_NA…" at bounding box center [774, 484] width 1031 height 69
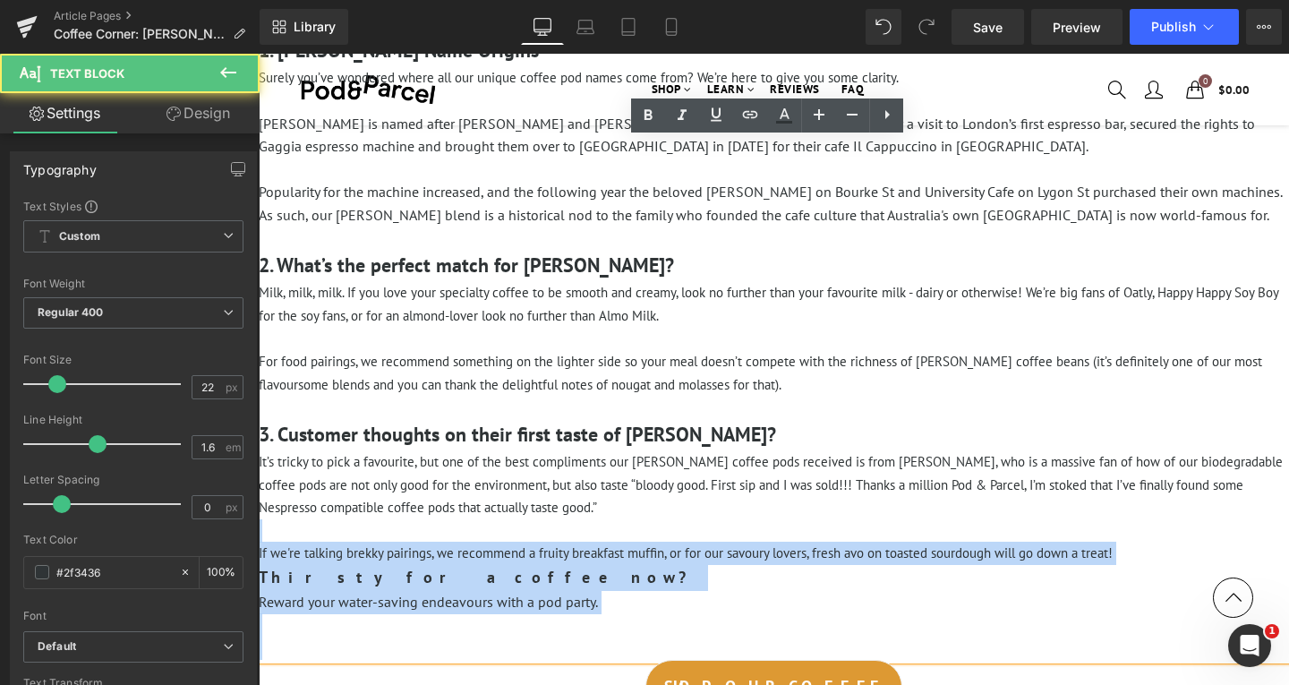
drag, startPoint x: 638, startPoint y: 526, endPoint x: 892, endPoint y: 655, distance: 284.3
click at [892, 655] on div "If you’re seeking some inspiration on how to save a few drops here and here, th…" at bounding box center [774, 274] width 1031 height 771
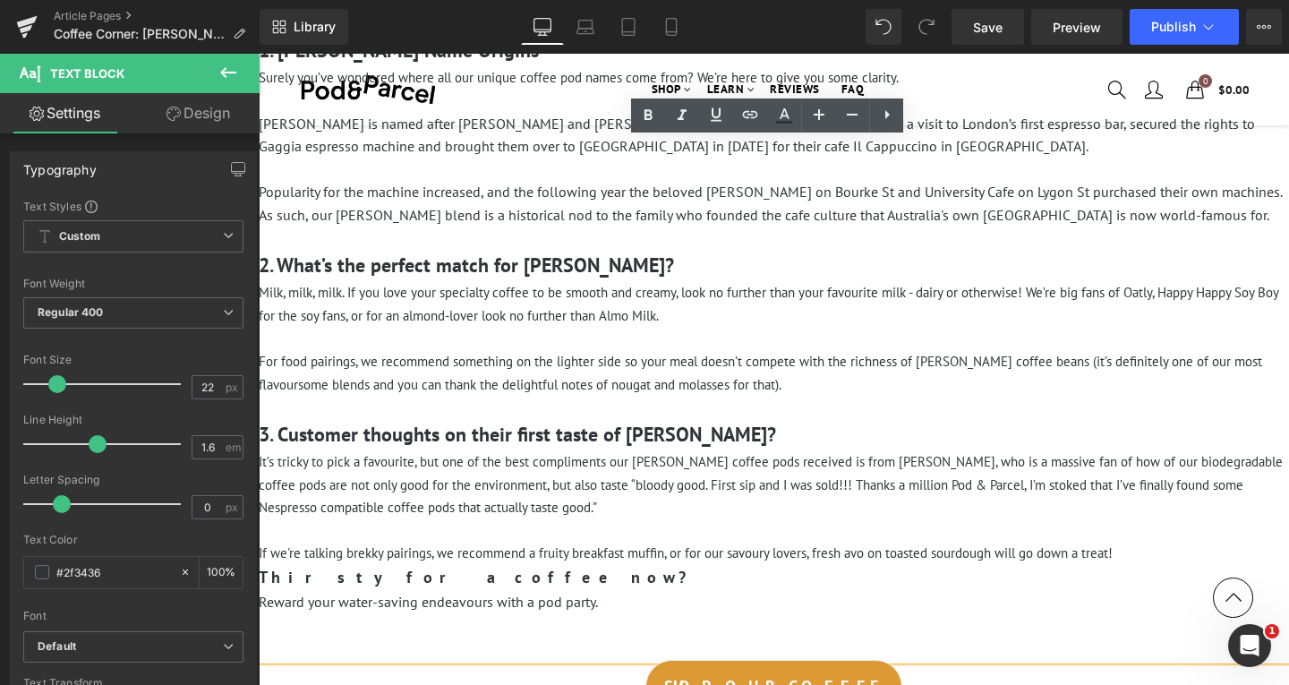
click at [797, 358] on span "For food pairings, we recommend something on the lighter side so your meal does…" at bounding box center [761, 373] width 1004 height 40
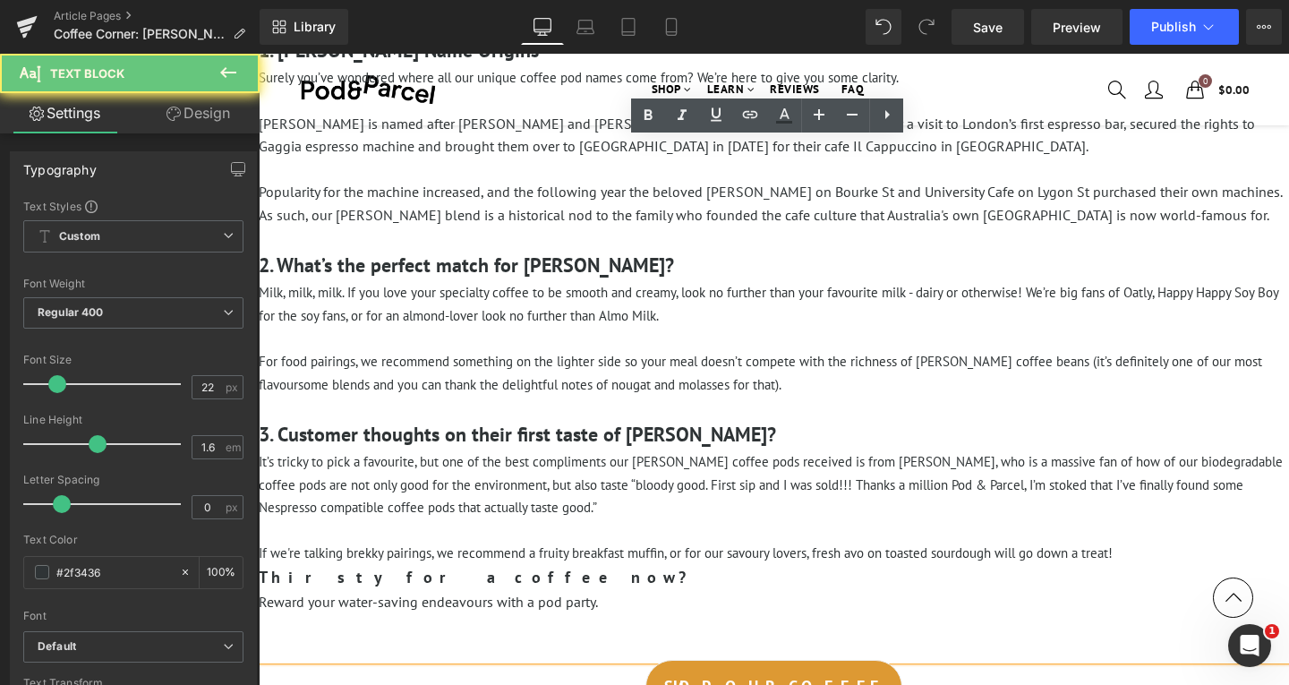
click at [557, 570] on h4 "Thirsty for a coffee now?" at bounding box center [774, 578] width 1031 height 26
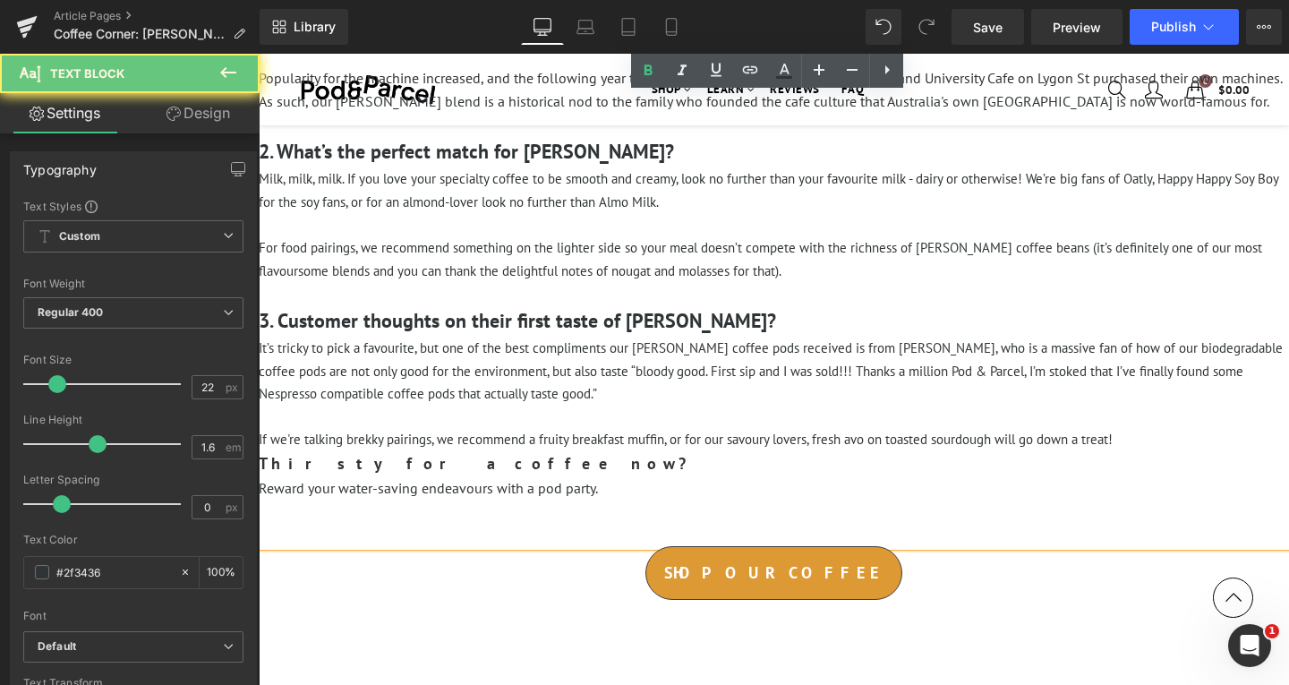
scroll to position [448, 0]
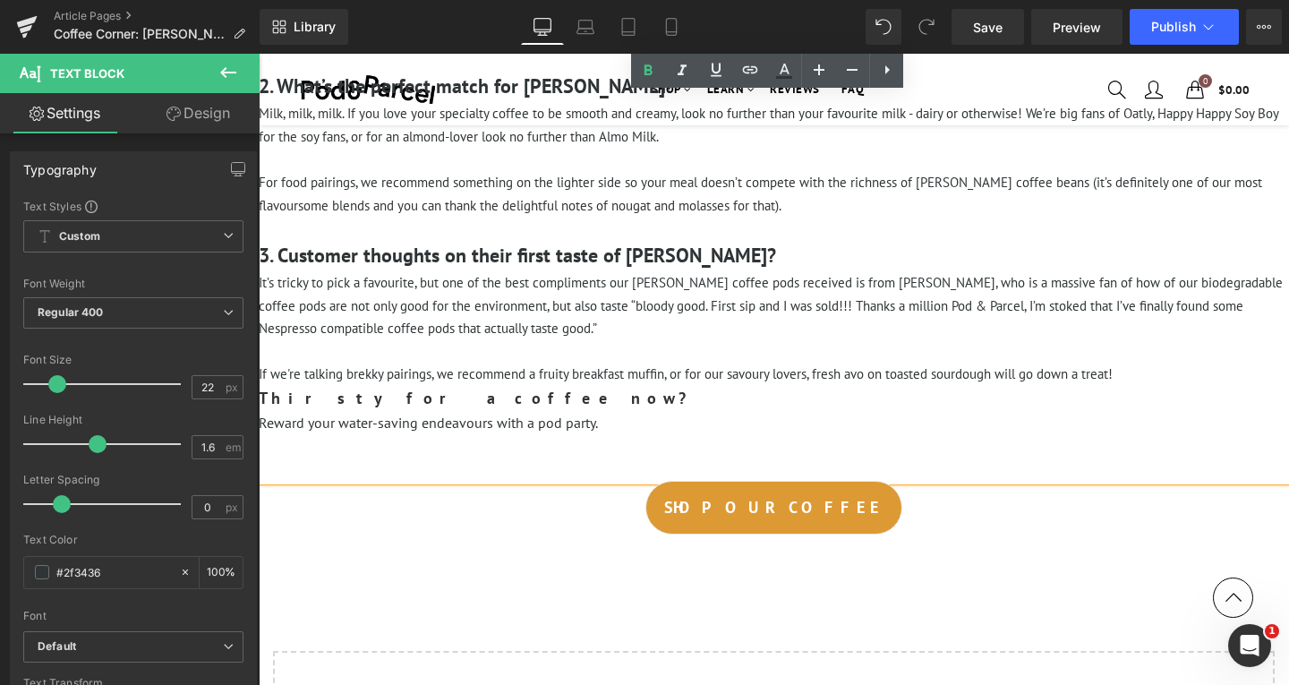
click at [563, 358] on p at bounding box center [774, 351] width 1031 height 23
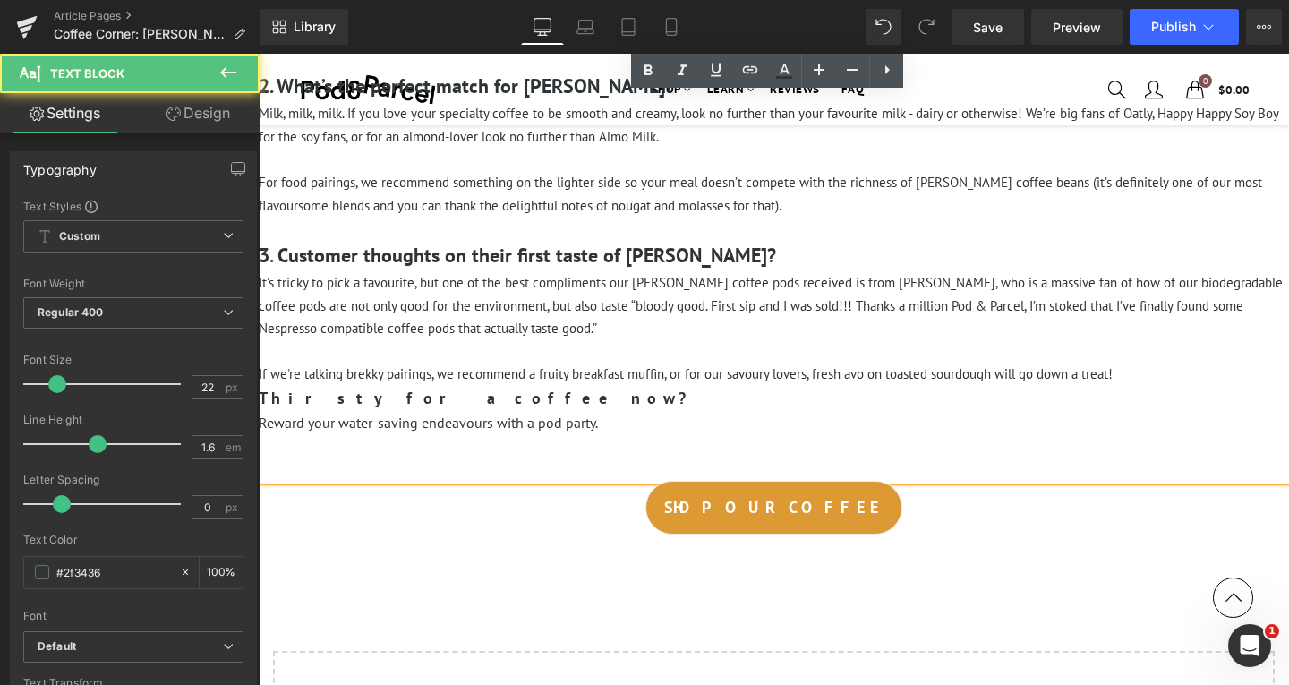
click at [601, 438] on p at bounding box center [774, 445] width 1031 height 23
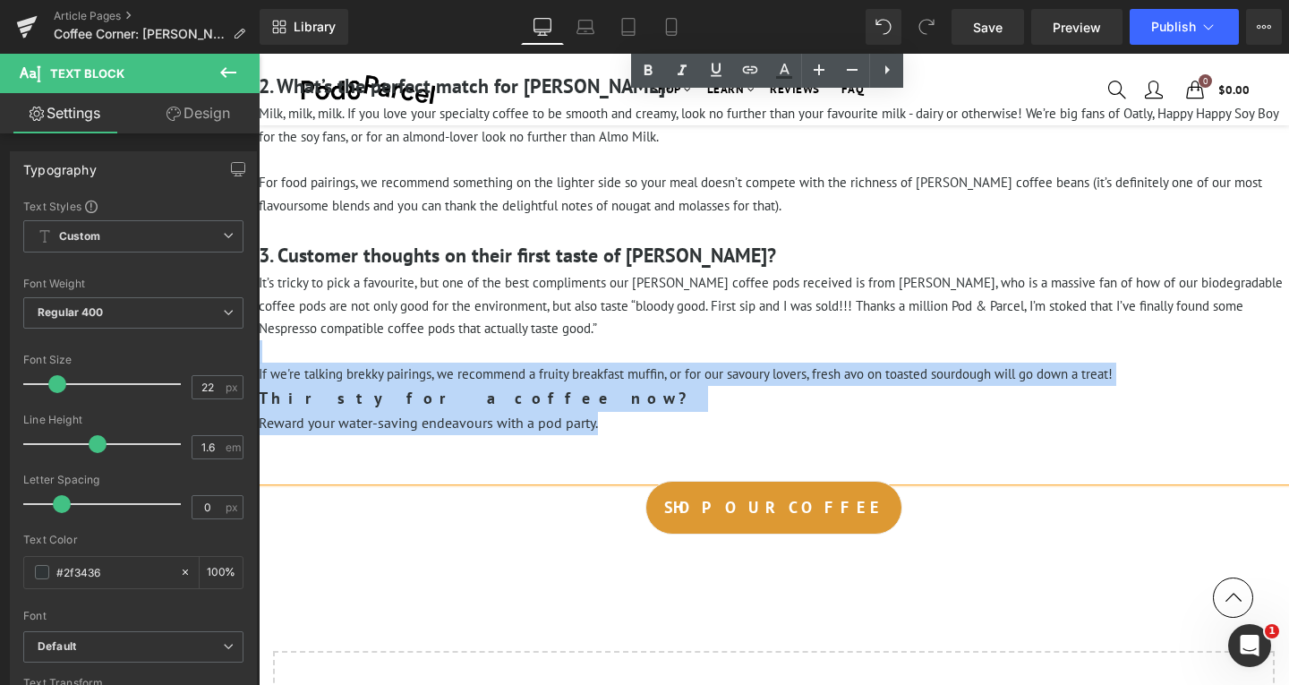
drag, startPoint x: 632, startPoint y: 415, endPoint x: 282, endPoint y: 347, distance: 356.6
click at [282, 347] on div "If you’re seeking some inspiration on how to save a few drops here and here, th…" at bounding box center [774, 95] width 1031 height 771
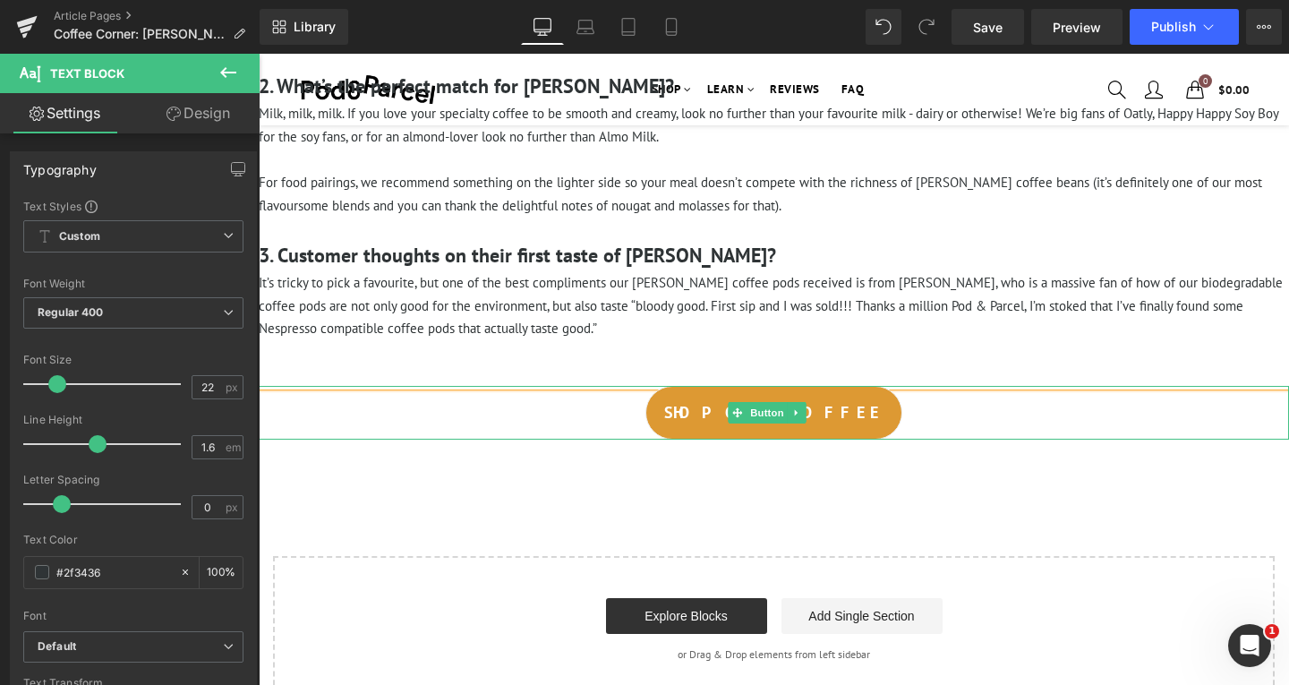
click at [894, 416] on div "SHOP OUR COFFEE" at bounding box center [774, 413] width 1031 height 54
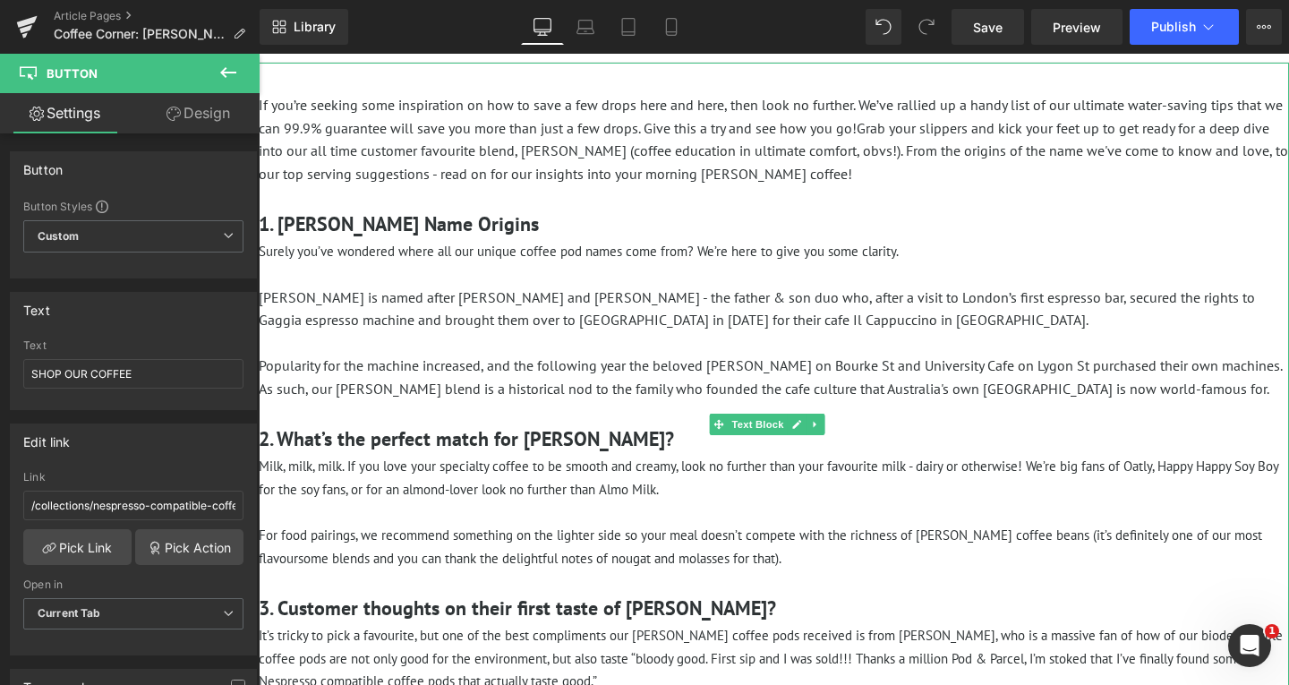
scroll to position [0, 0]
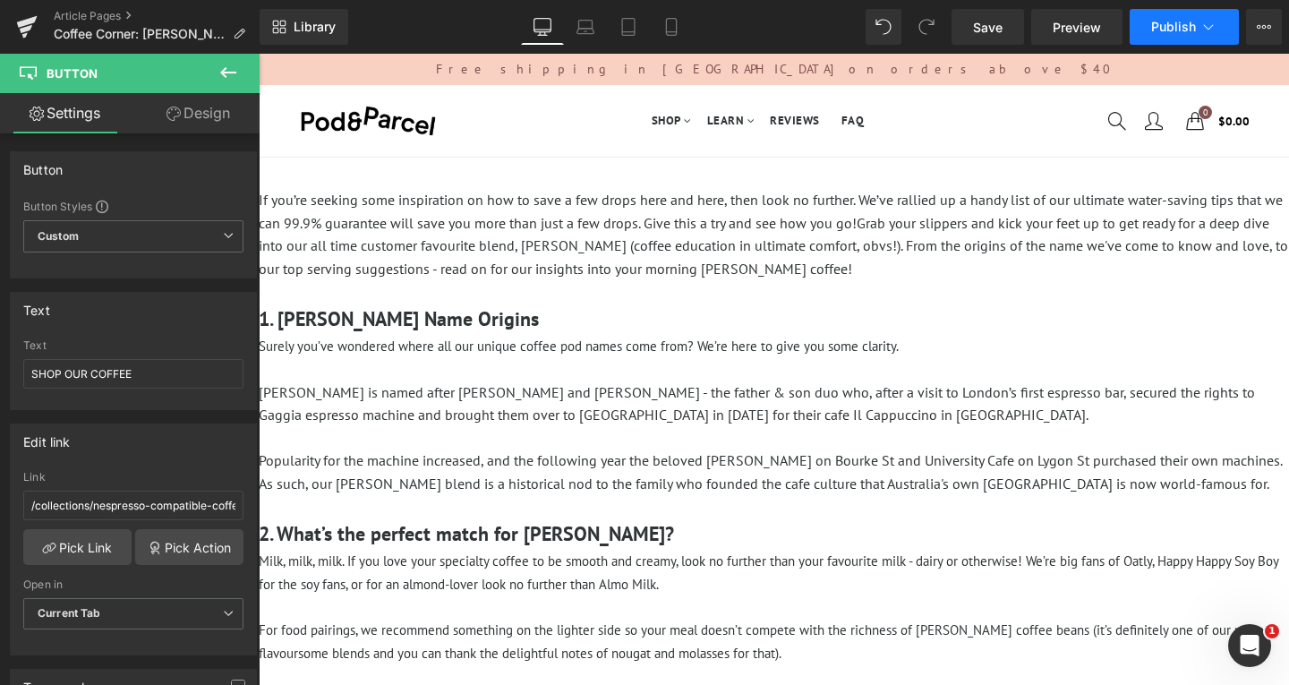
click at [1195, 38] on button "Publish" at bounding box center [1184, 27] width 109 height 36
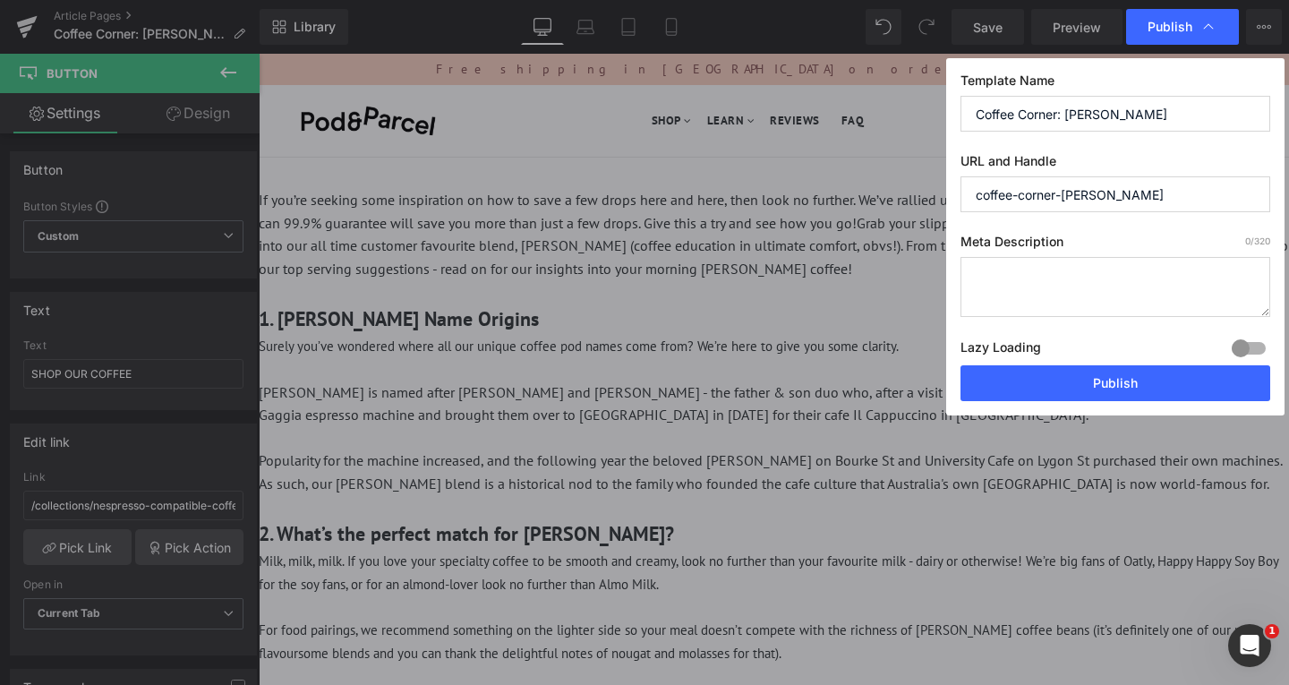
click at [1125, 193] on input "coffee-corner-[PERSON_NAME]" at bounding box center [1116, 194] width 310 height 36
click at [1160, 379] on button "Publish" at bounding box center [1116, 383] width 310 height 36
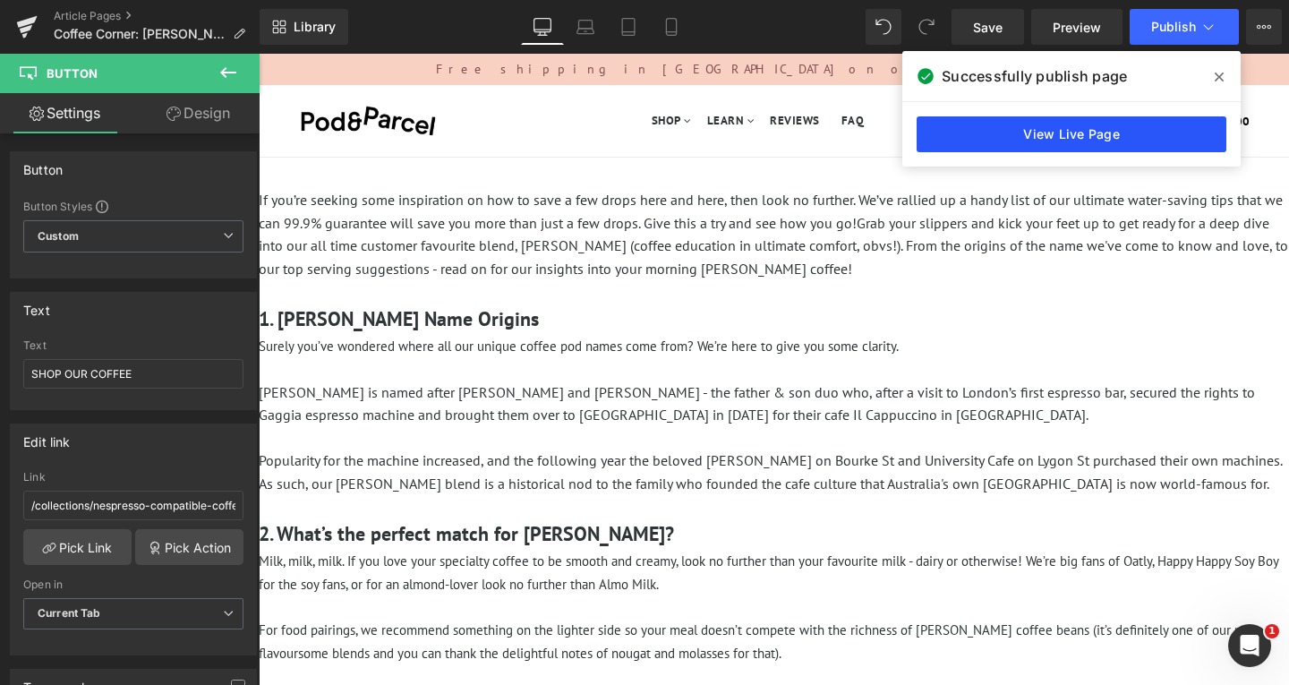
click at [1159, 128] on link "View Live Page" at bounding box center [1072, 134] width 310 height 36
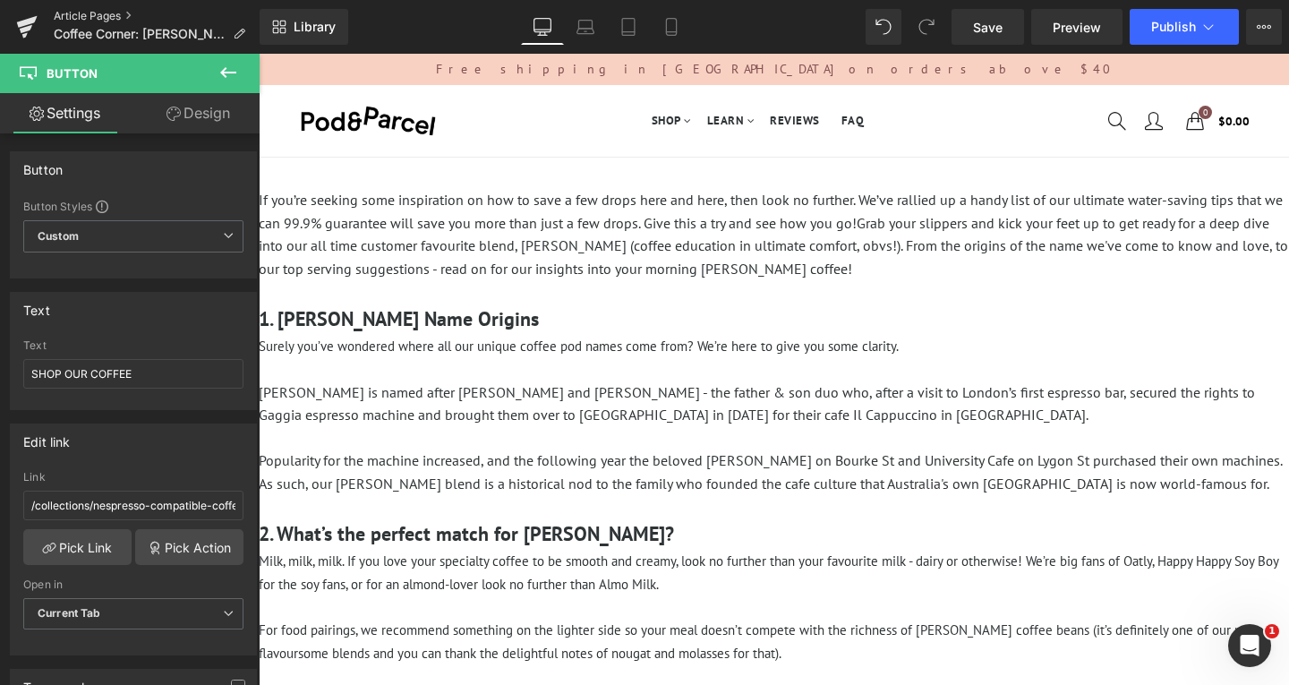
click at [110, 19] on link "Article Pages" at bounding box center [157, 16] width 206 height 14
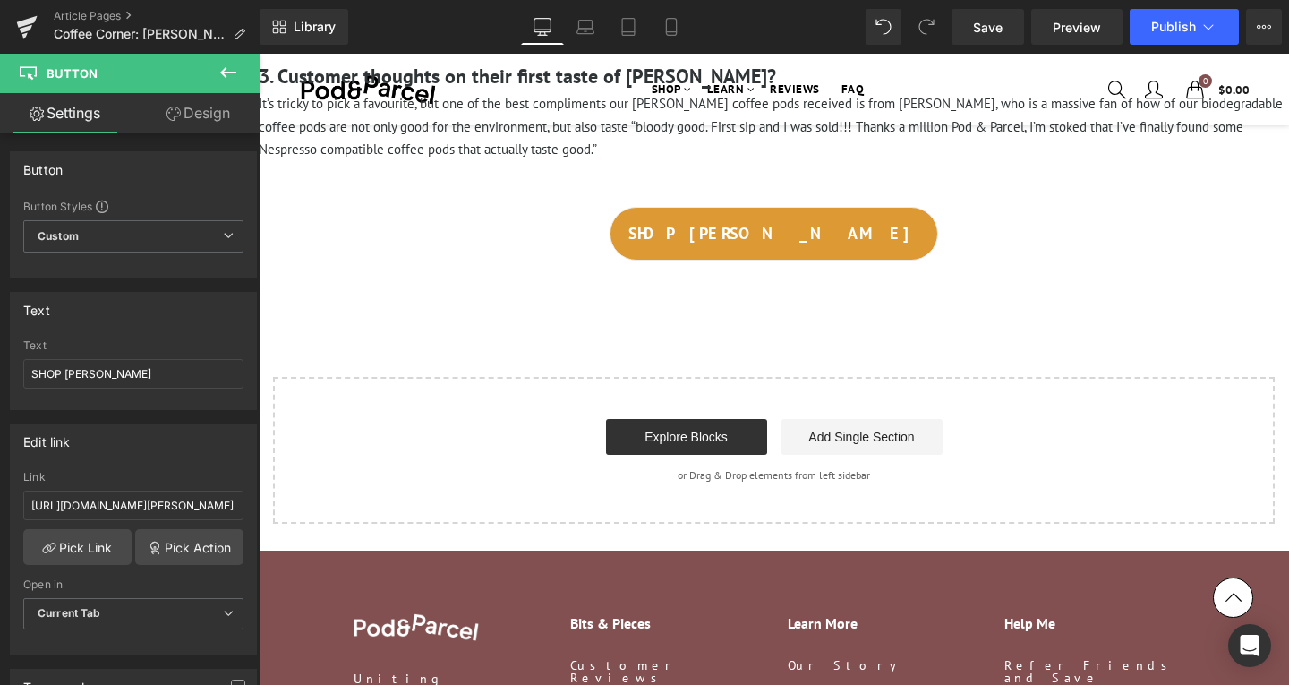
click at [233, 72] on icon at bounding box center [228, 72] width 16 height 11
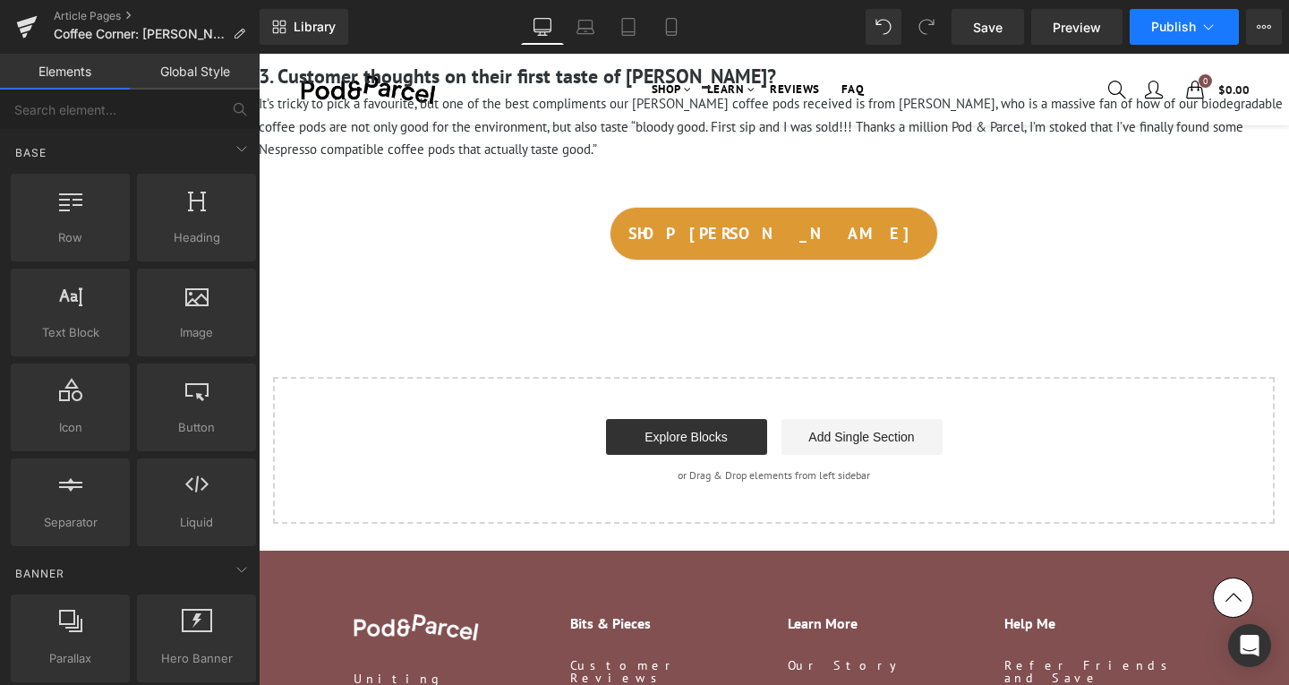
click at [1186, 24] on span "Publish" at bounding box center [1173, 27] width 45 height 14
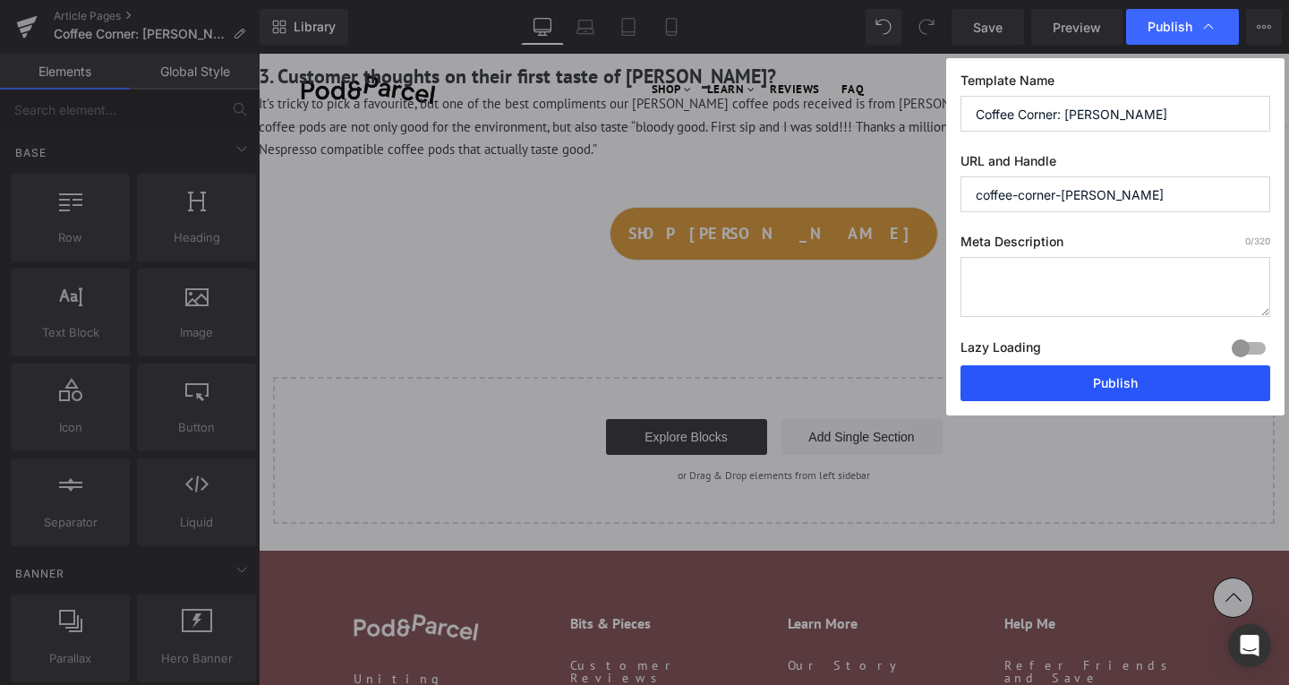
click at [1142, 378] on button "Publish" at bounding box center [1116, 383] width 310 height 36
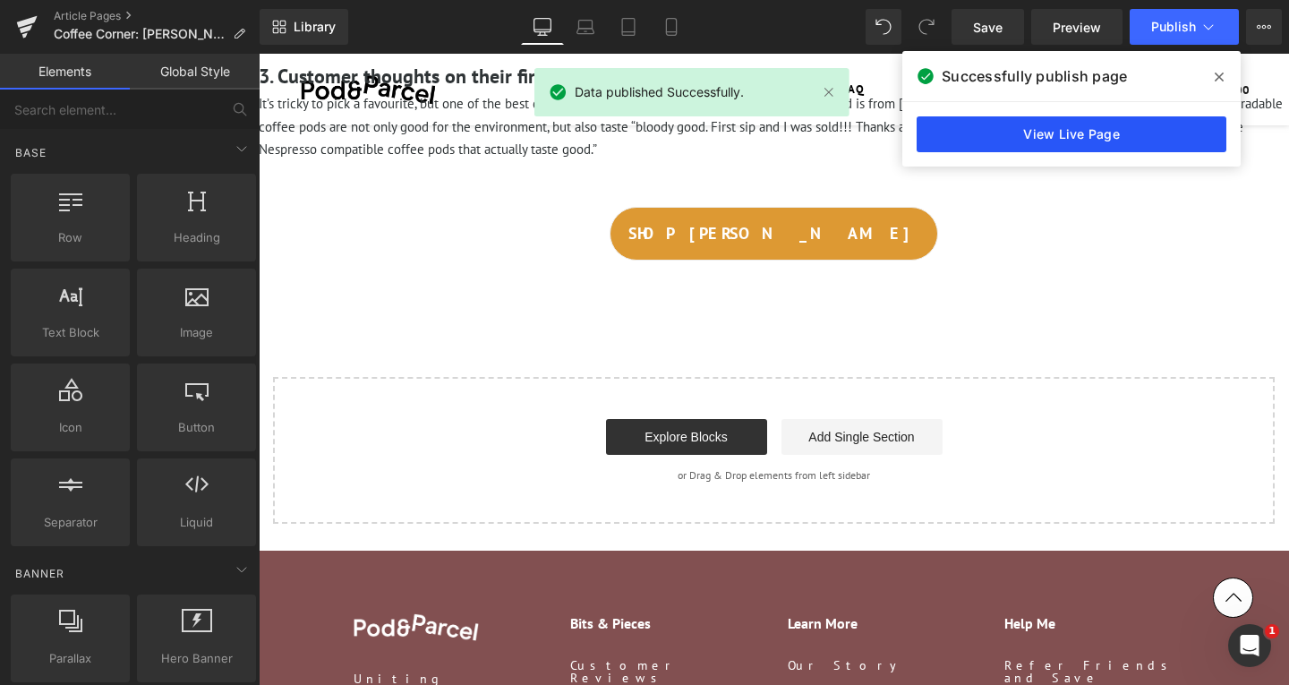
click at [1058, 126] on link "View Live Page" at bounding box center [1072, 134] width 310 height 36
